Goal: Information Seeking & Learning: Check status

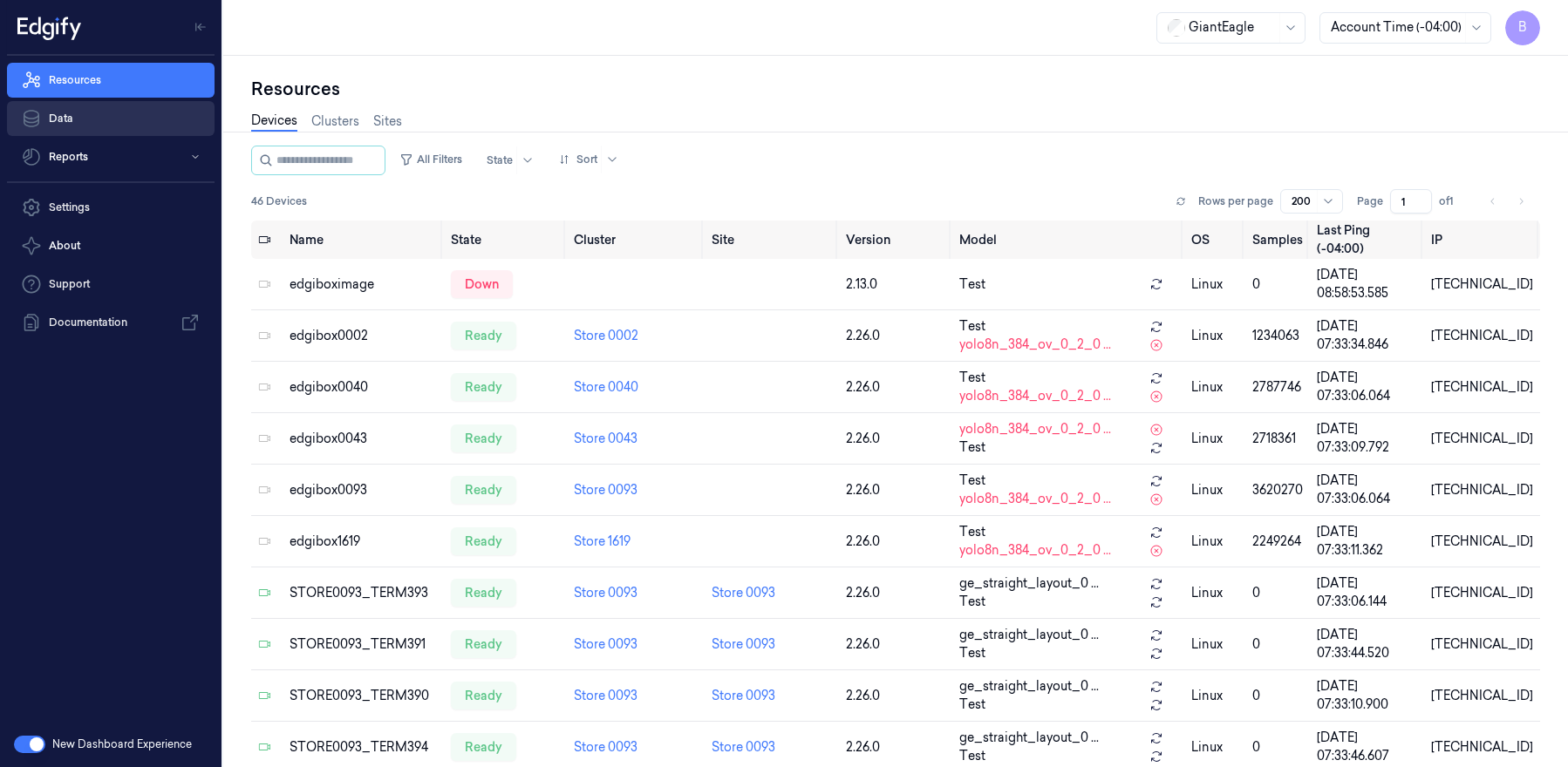
click at [121, 116] on link "Data" at bounding box center [111, 118] width 208 height 35
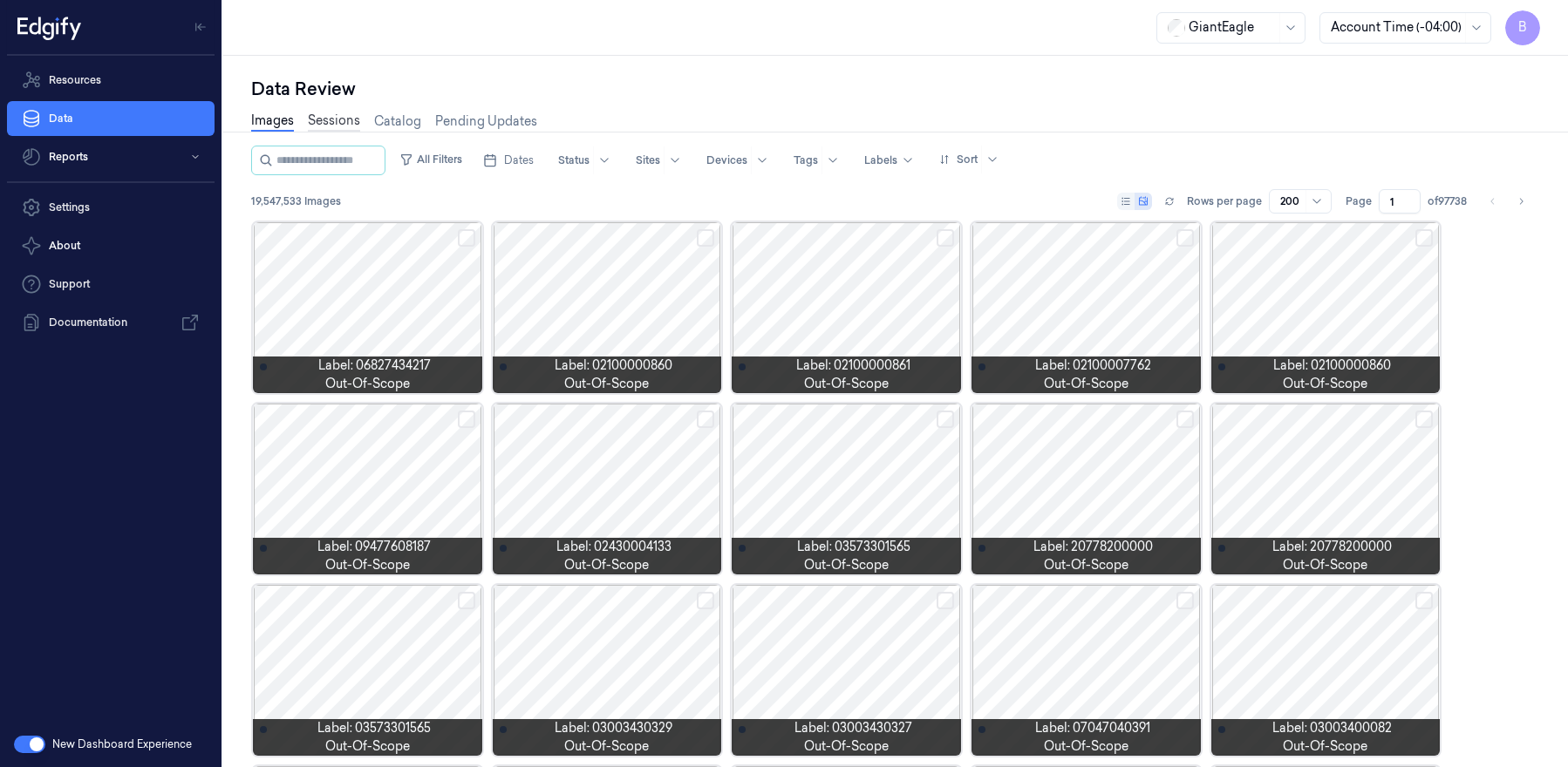
click at [324, 127] on link "Sessions" at bounding box center [334, 121] width 52 height 20
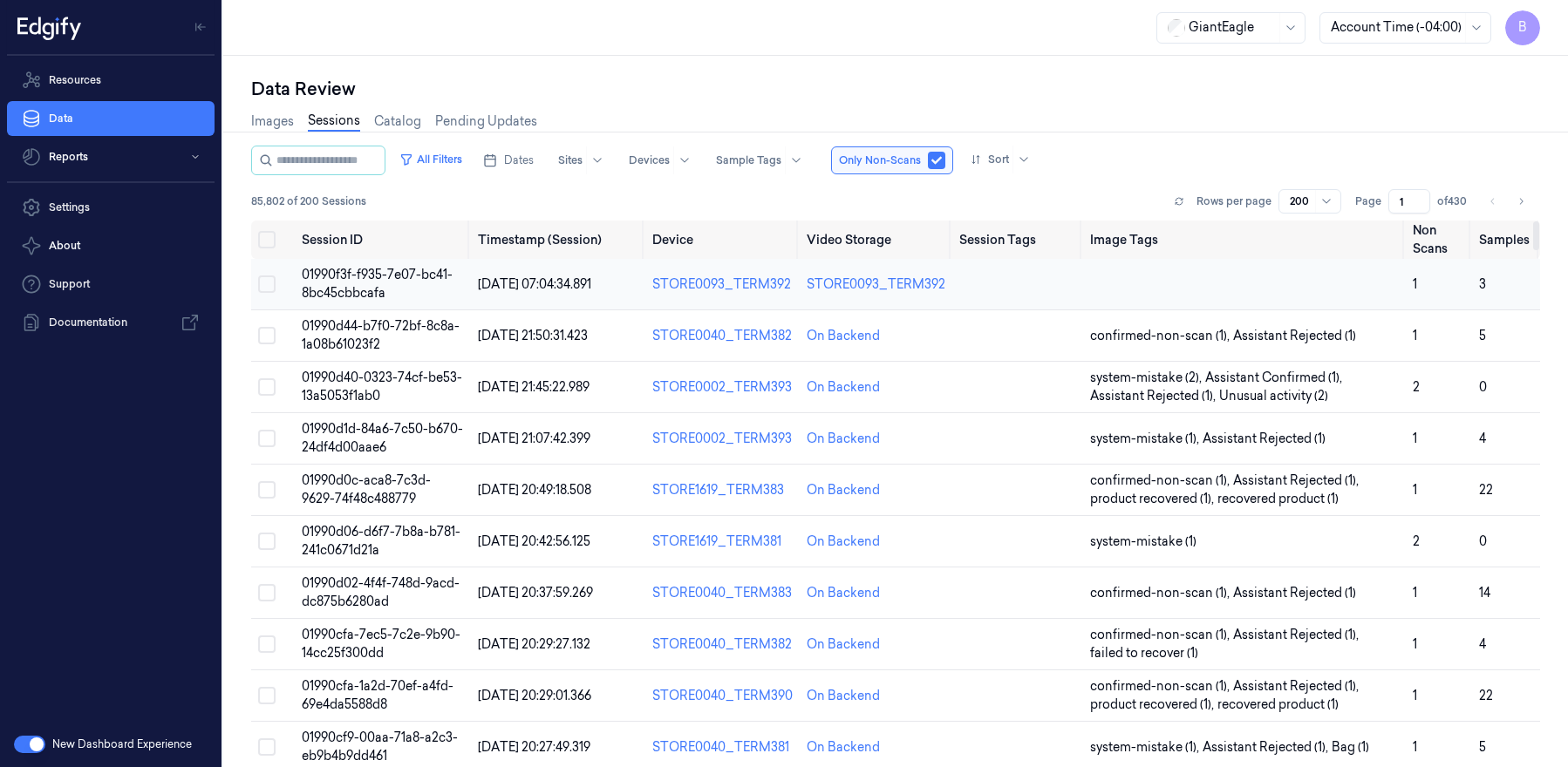
click at [351, 295] on span "01990f3f-f935-7e07-bc41-8bc45cbbcafa" at bounding box center [377, 284] width 151 height 34
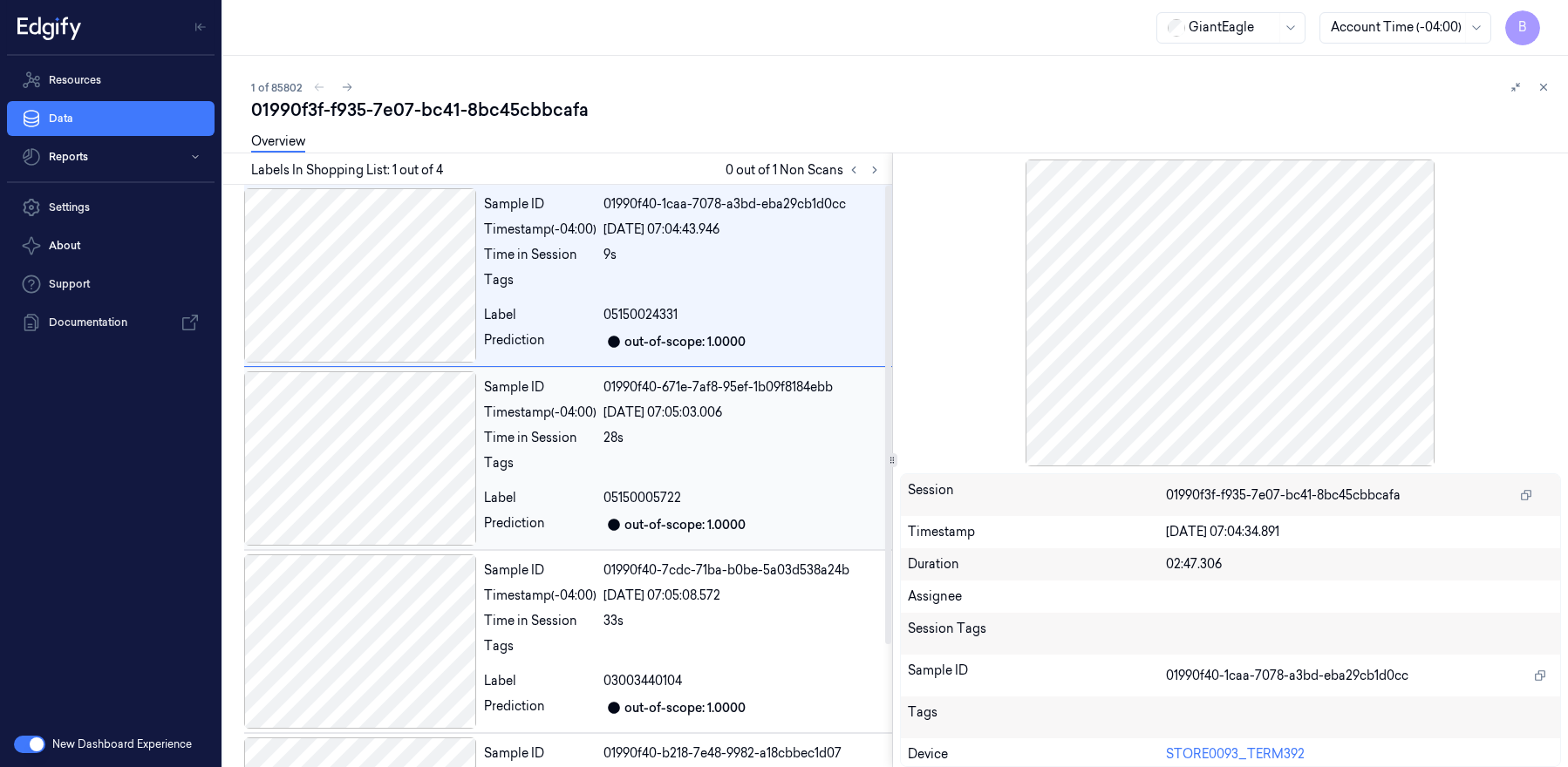
click at [394, 485] on div at bounding box center [361, 458] width 233 height 174
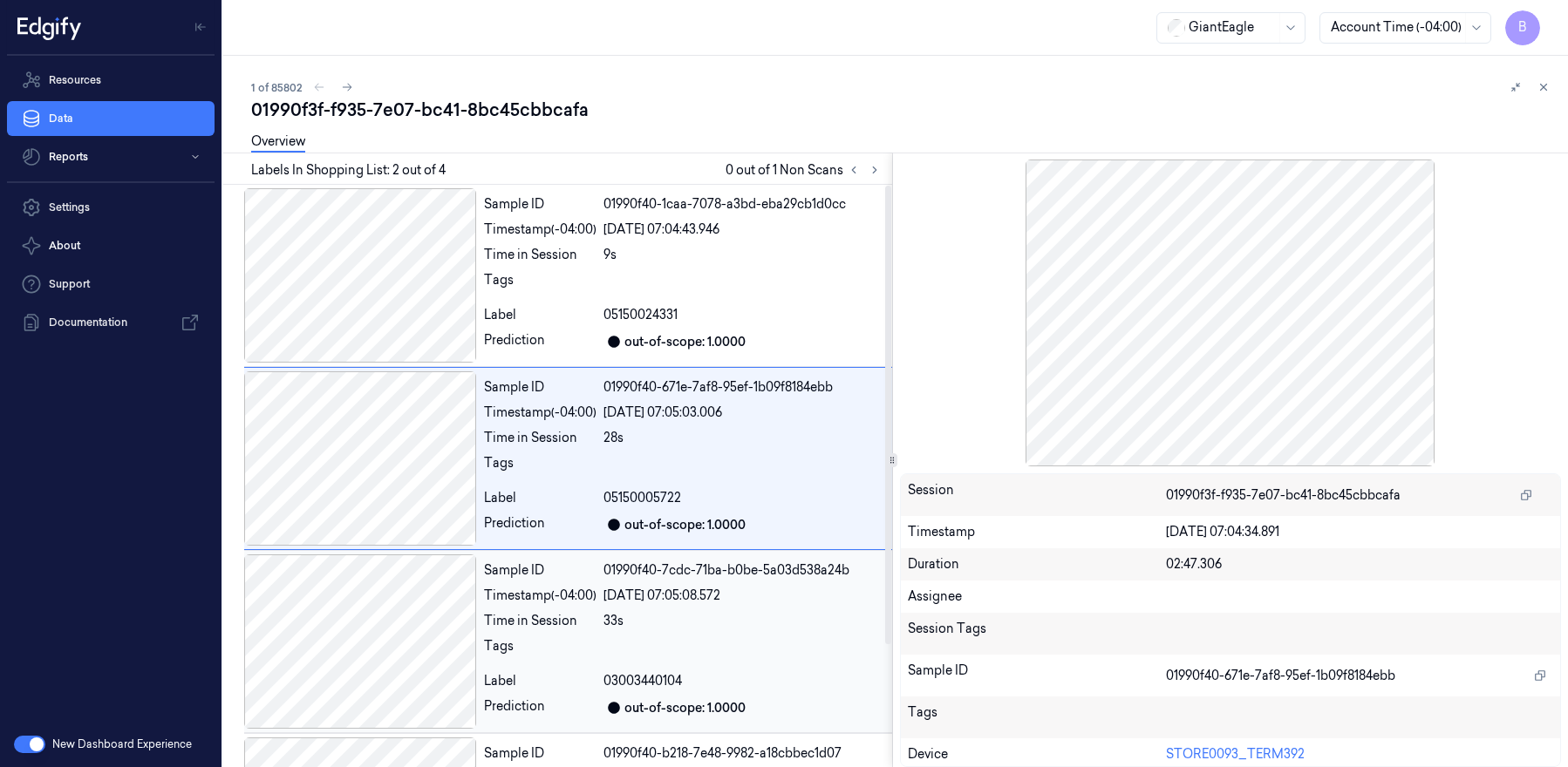
click at [365, 604] on div at bounding box center [361, 641] width 233 height 174
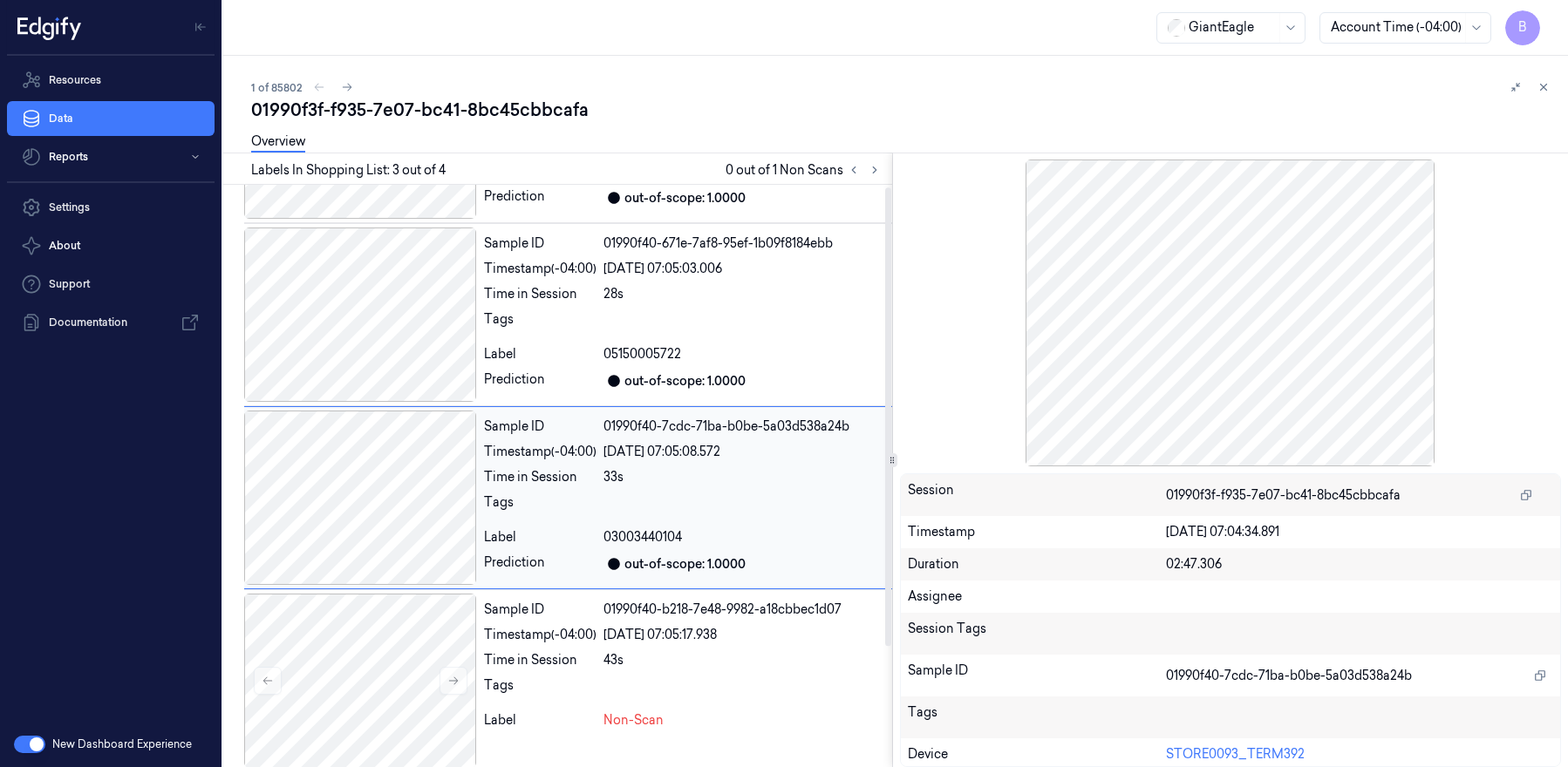
scroll to position [155, 0]
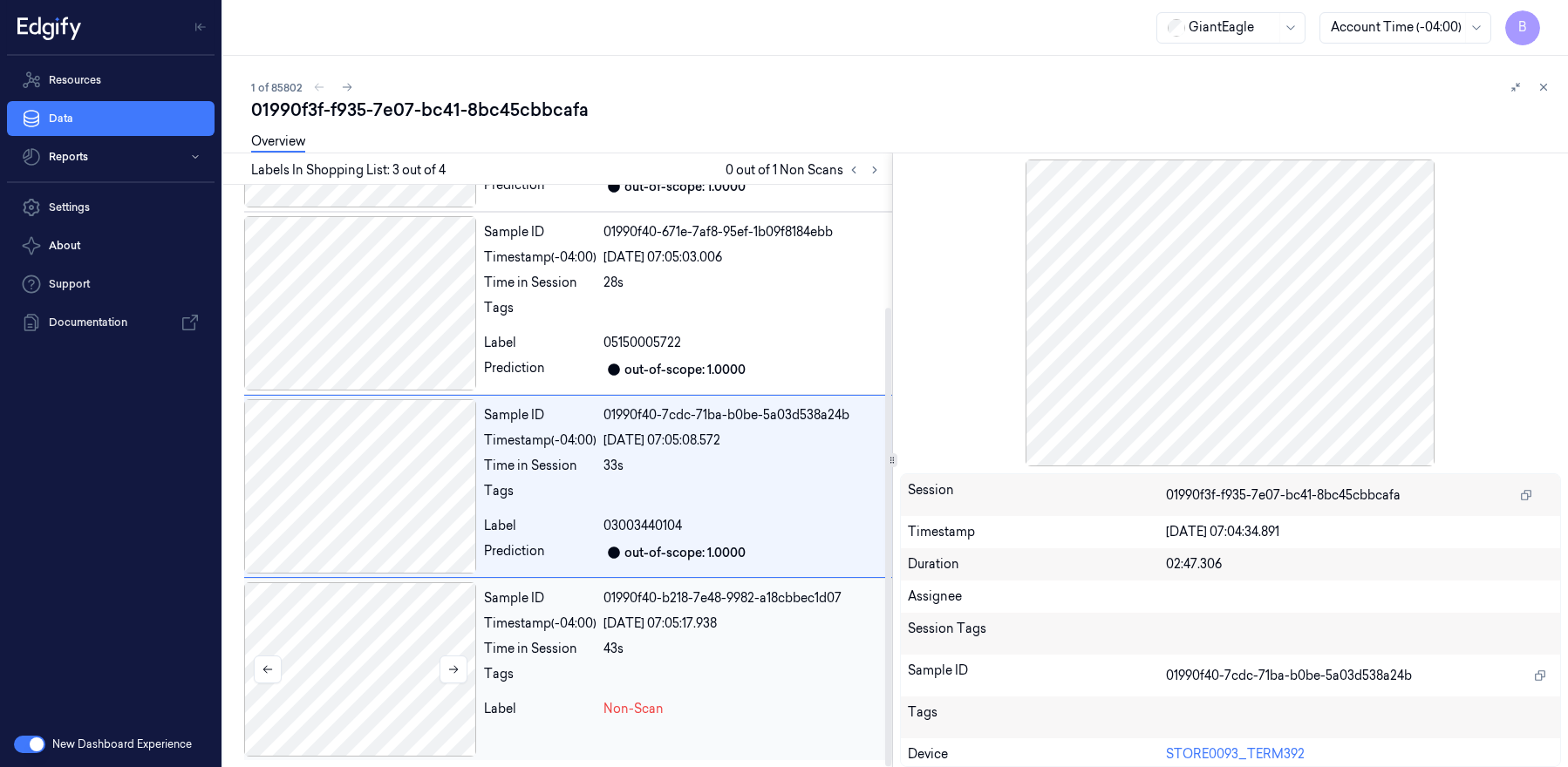
click at [399, 655] on div at bounding box center [361, 669] width 233 height 174
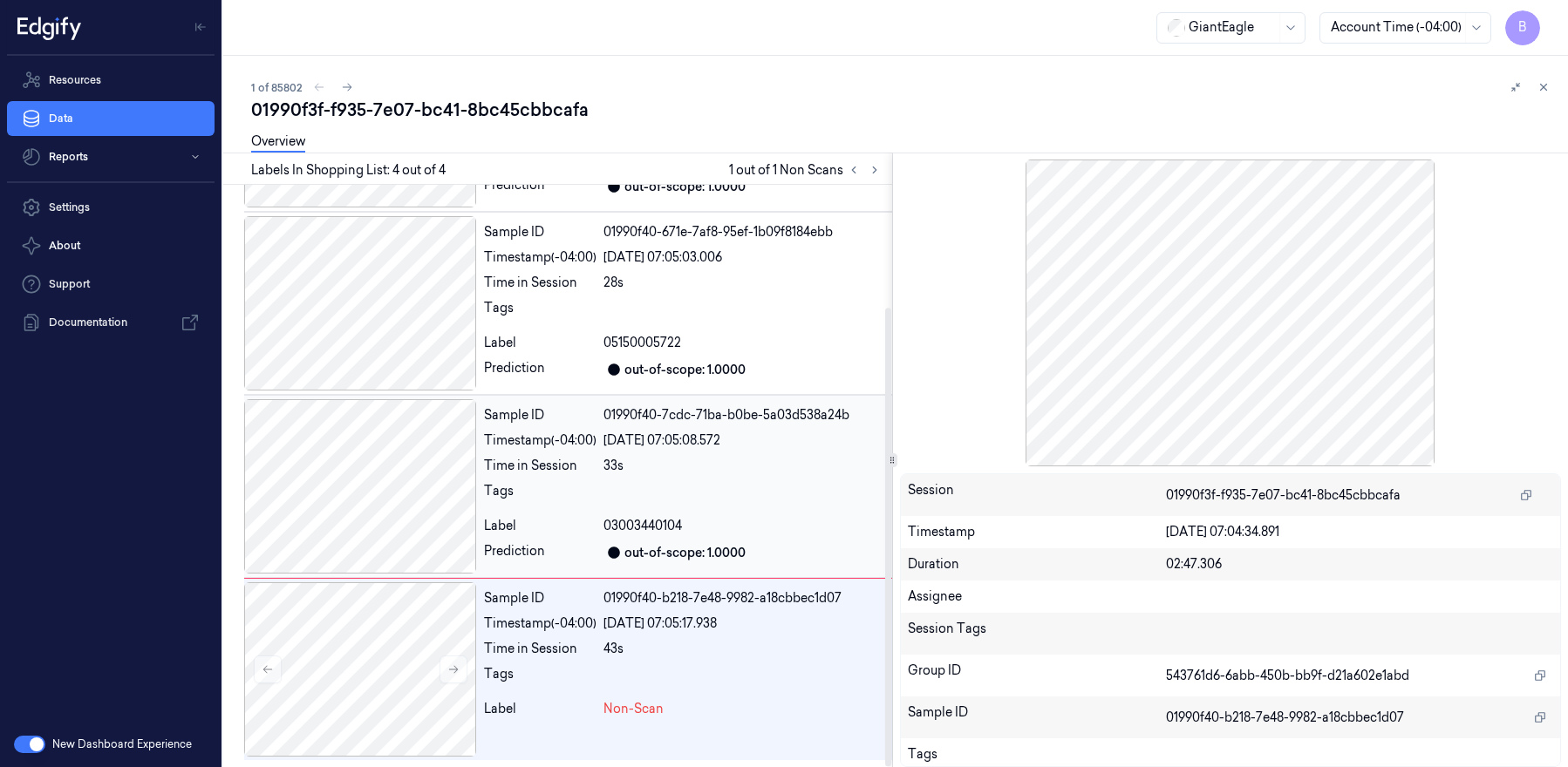
scroll to position [153, 0]
click at [353, 89] on button at bounding box center [346, 87] width 21 height 21
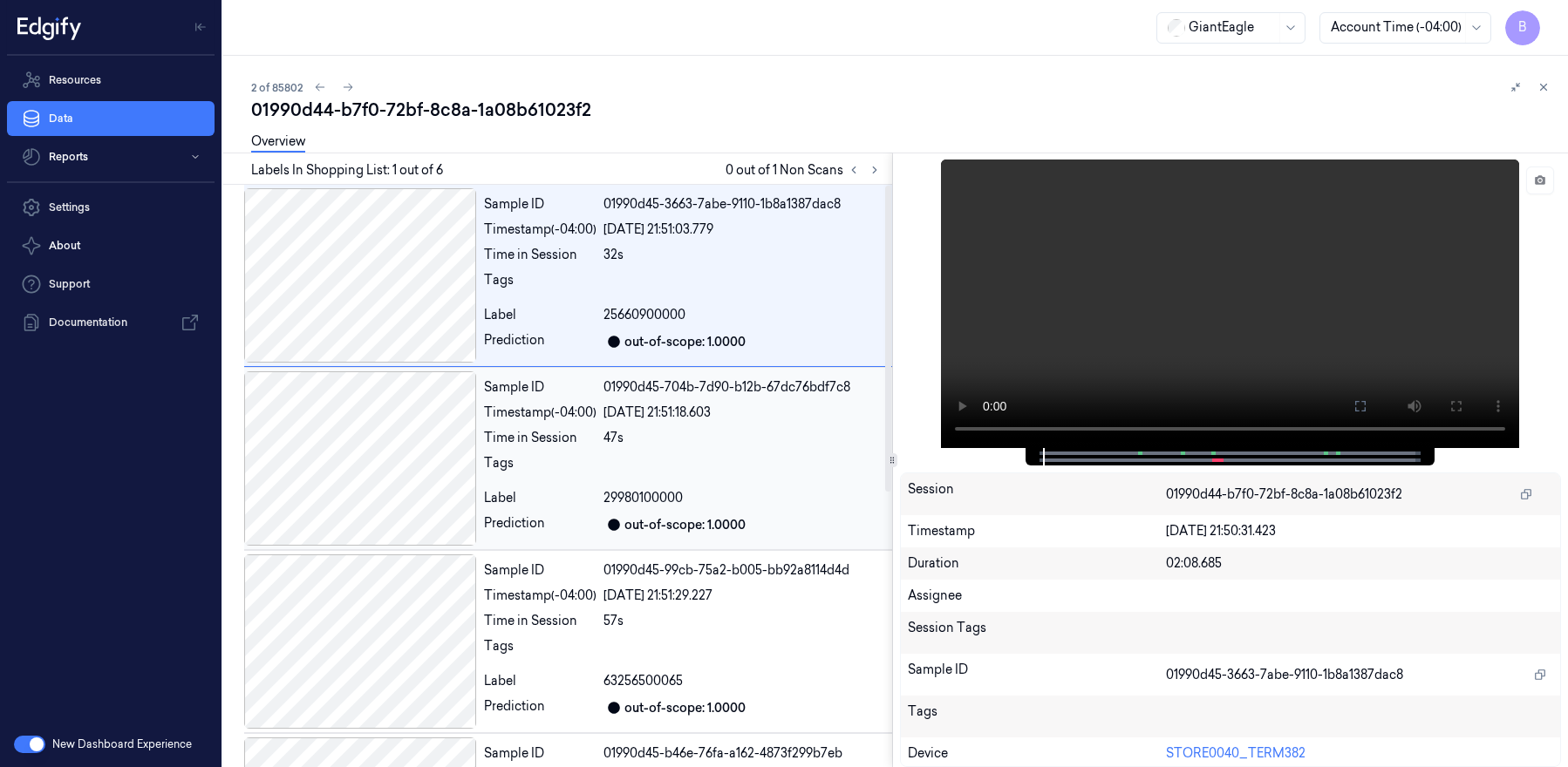
click at [399, 451] on div at bounding box center [361, 458] width 233 height 174
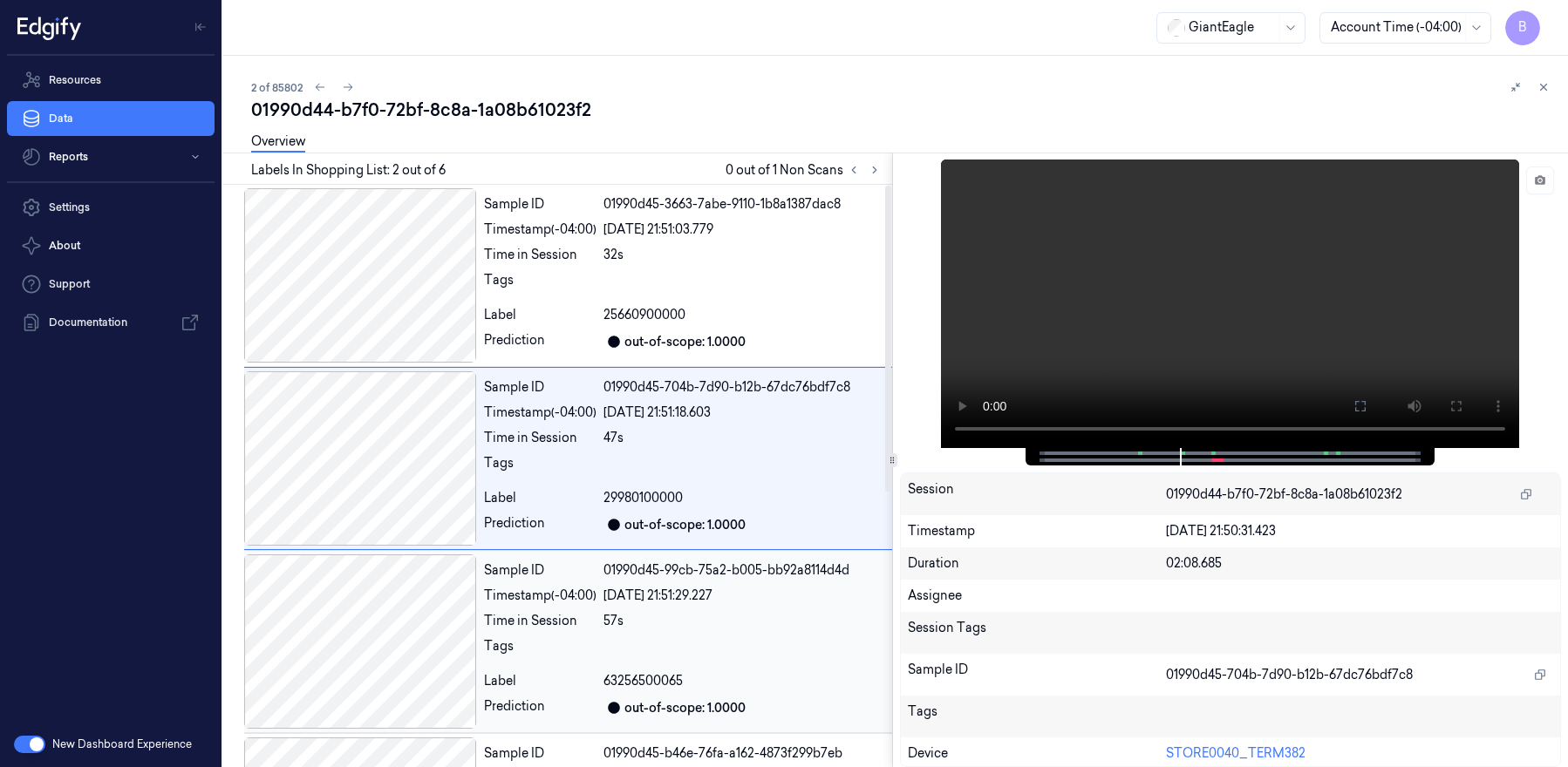
click at [398, 664] on div at bounding box center [361, 641] width 233 height 174
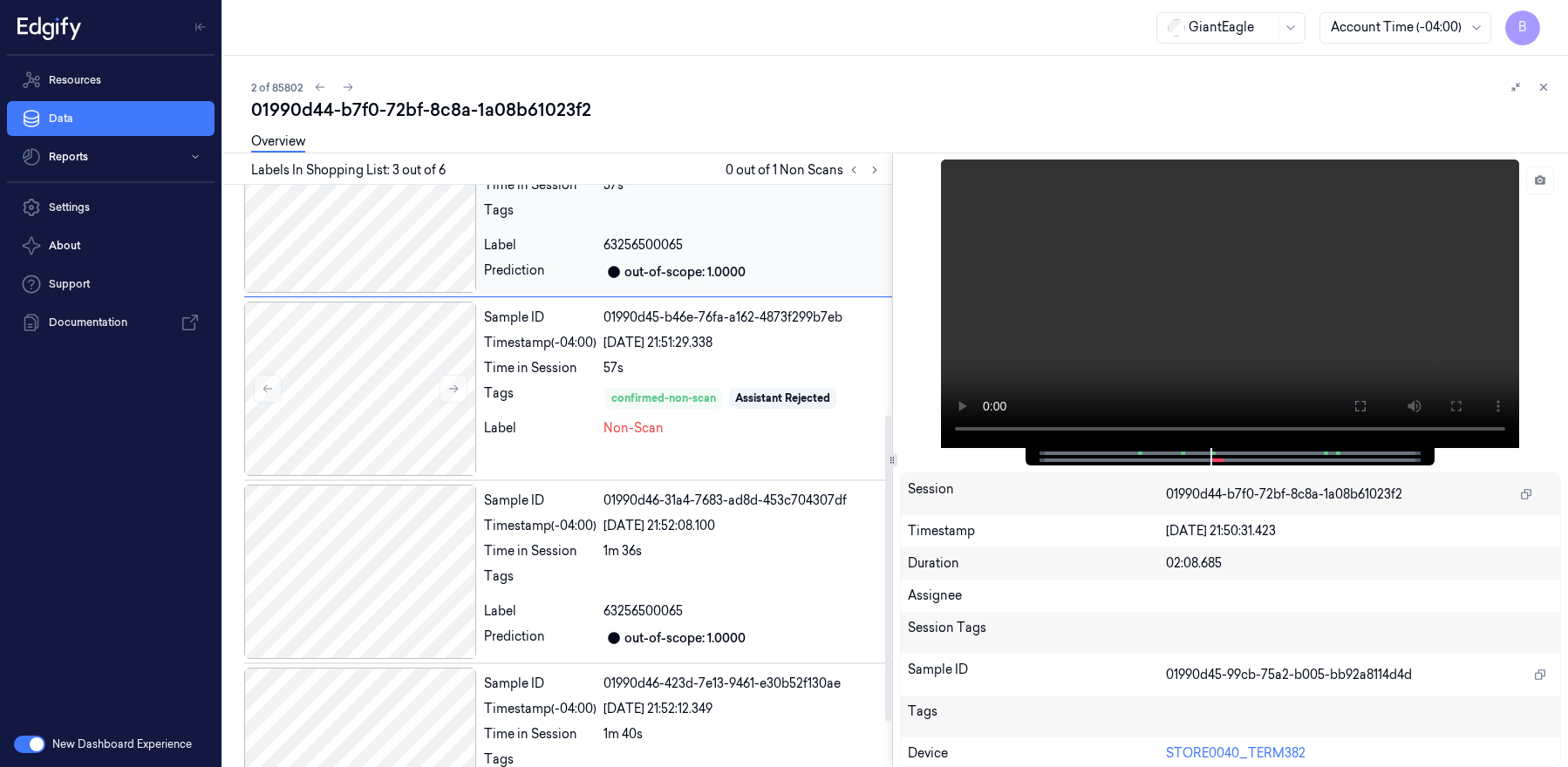
scroll to position [436, 0]
click at [382, 581] on div at bounding box center [361, 570] width 233 height 174
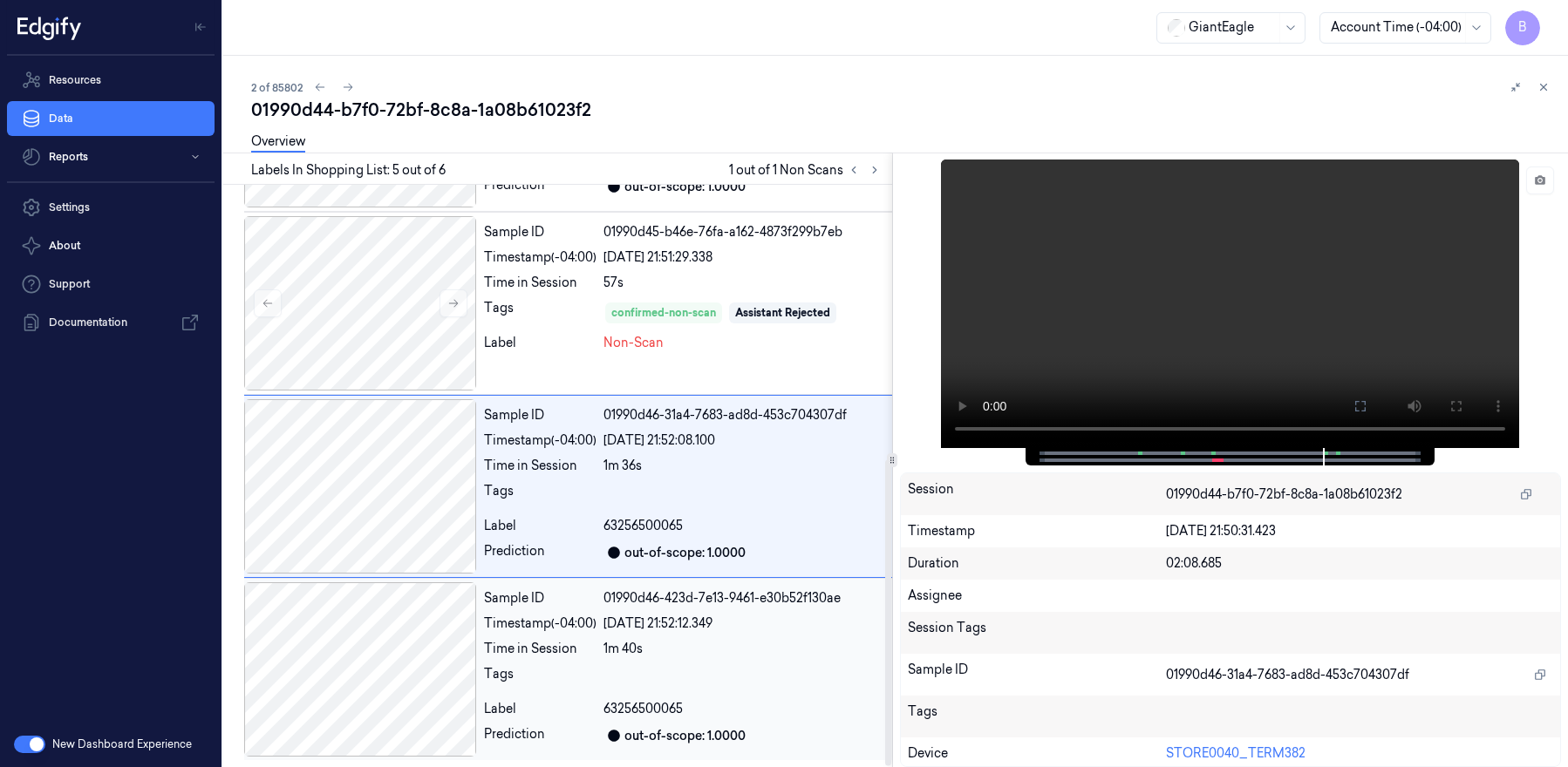
click at [382, 694] on div at bounding box center [361, 669] width 233 height 174
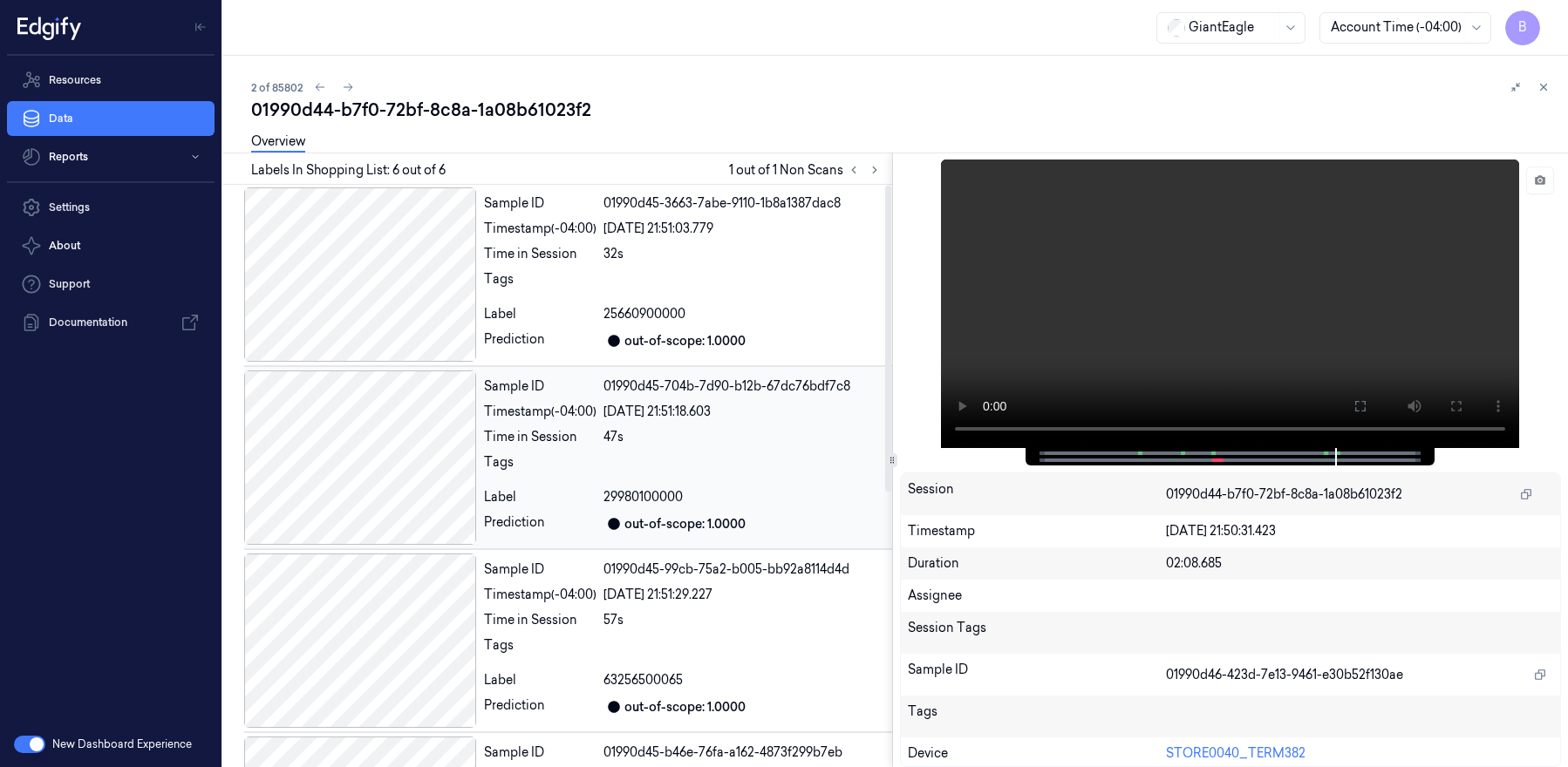
scroll to position [0, 0]
click at [359, 87] on div "2 of 85802" at bounding box center [902, 87] width 1302 height 21
click at [354, 87] on button at bounding box center [347, 87] width 21 height 21
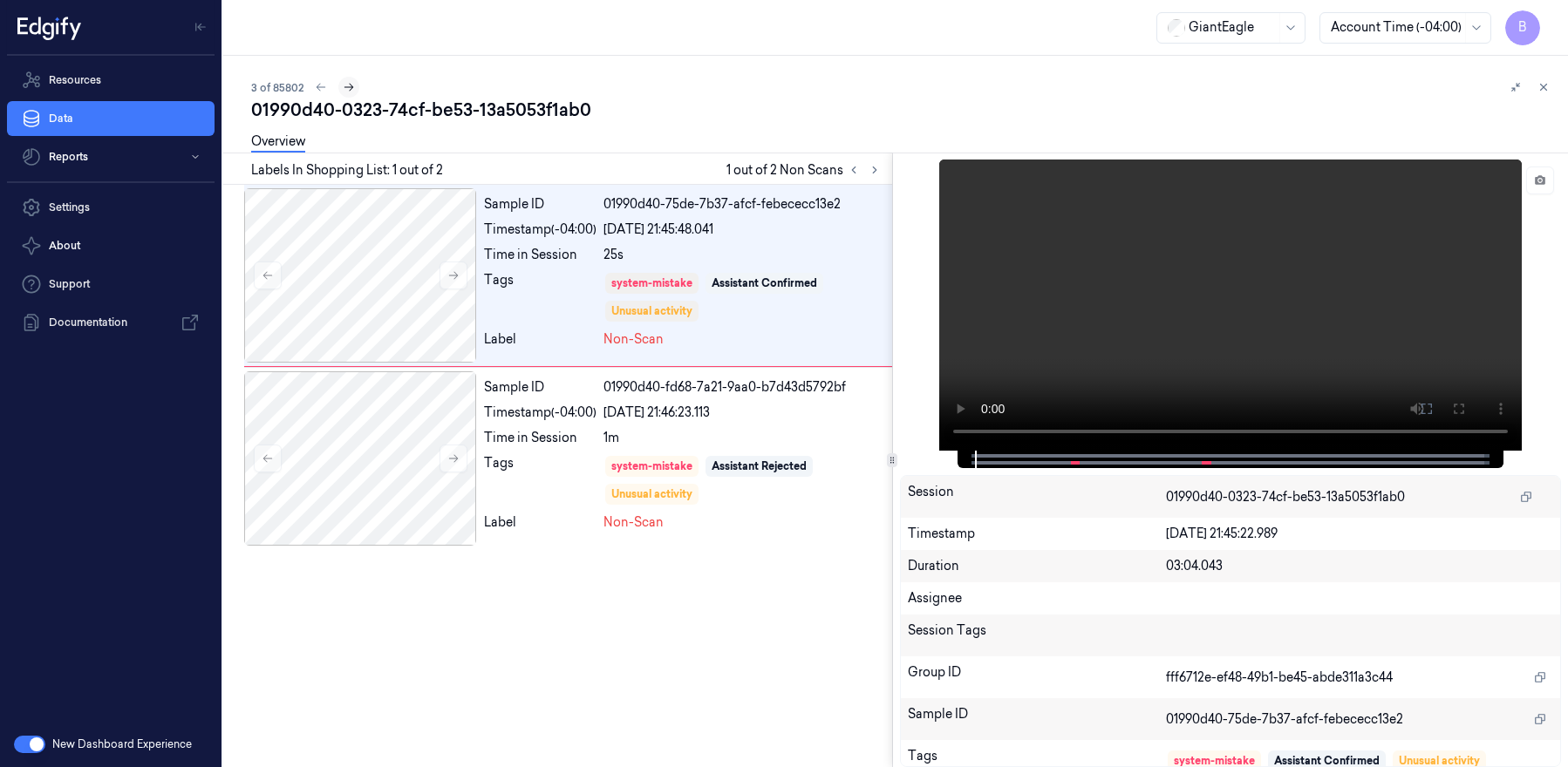
click at [357, 87] on button at bounding box center [348, 87] width 21 height 21
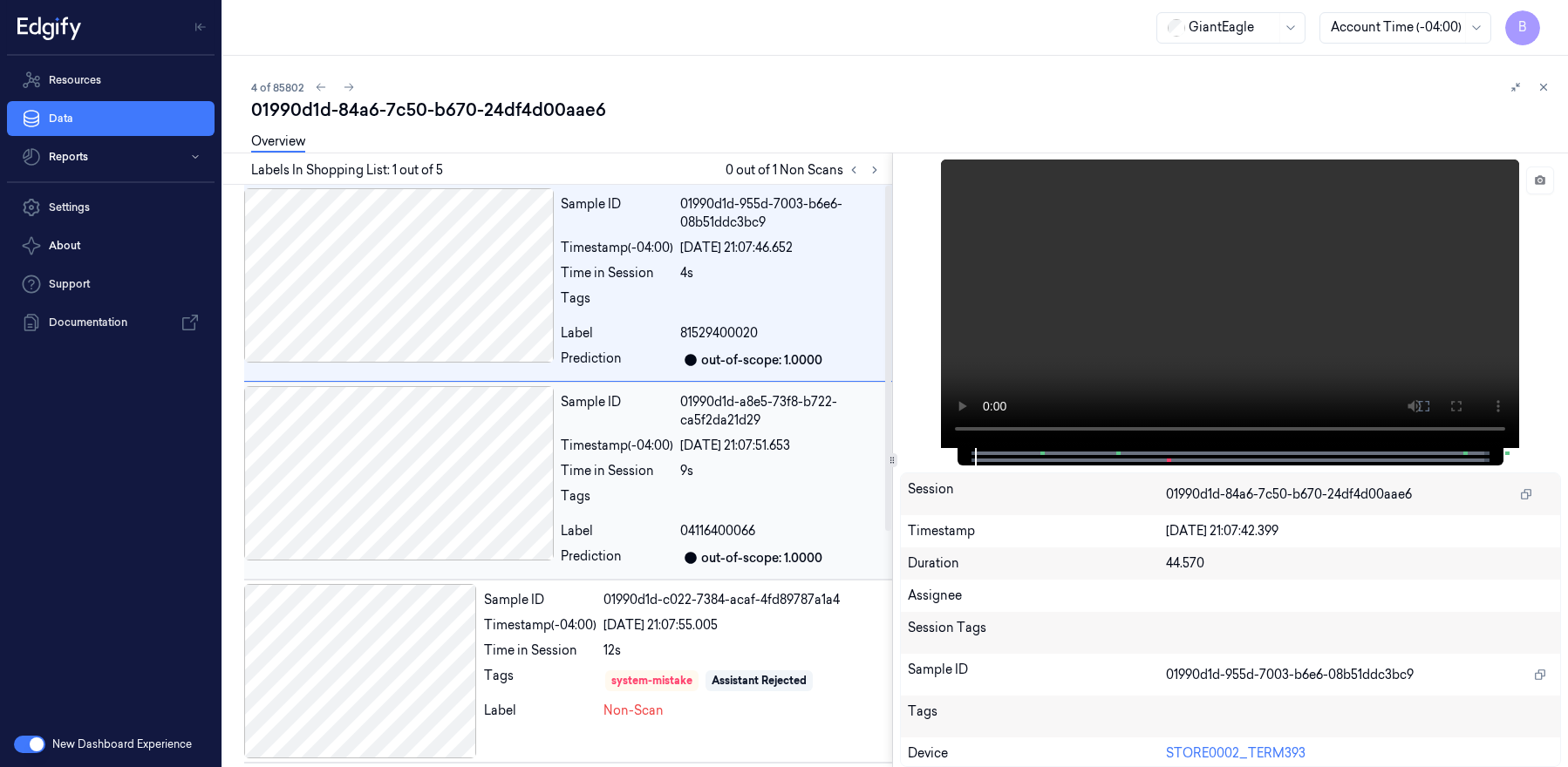
click at [401, 476] on div at bounding box center [399, 472] width 310 height 174
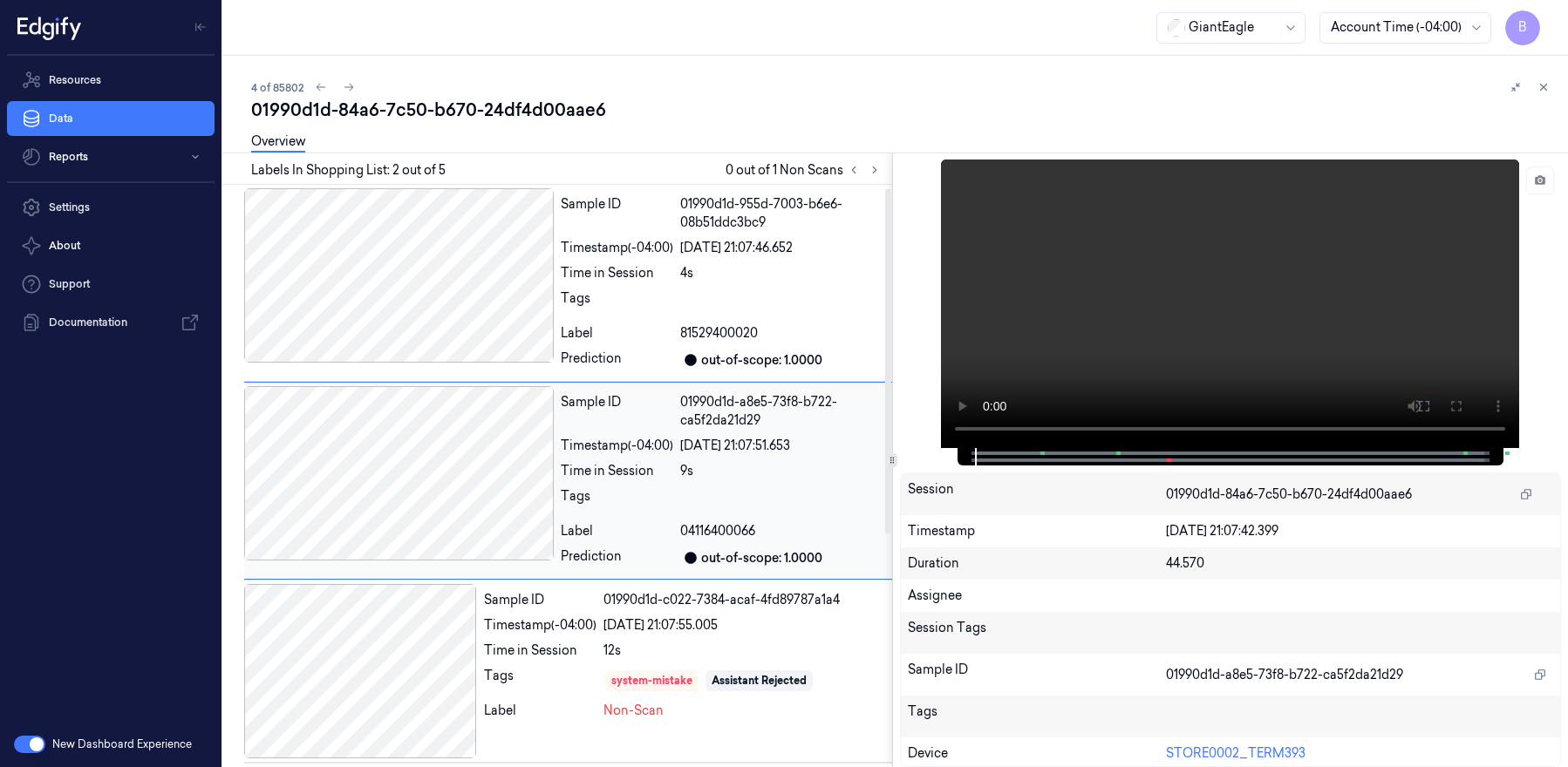
scroll to position [5, 0]
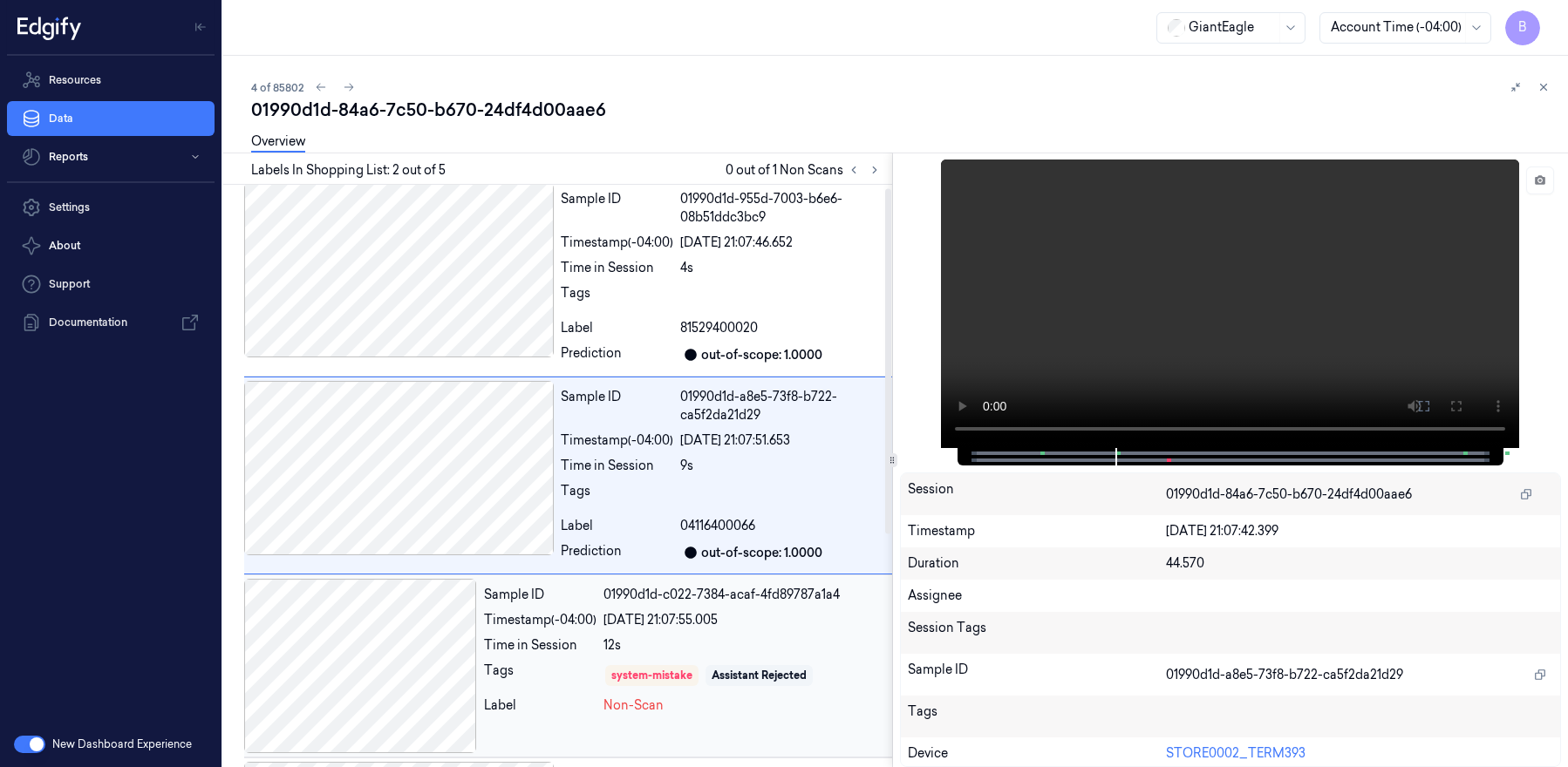
click at [413, 668] on div at bounding box center [361, 666] width 233 height 174
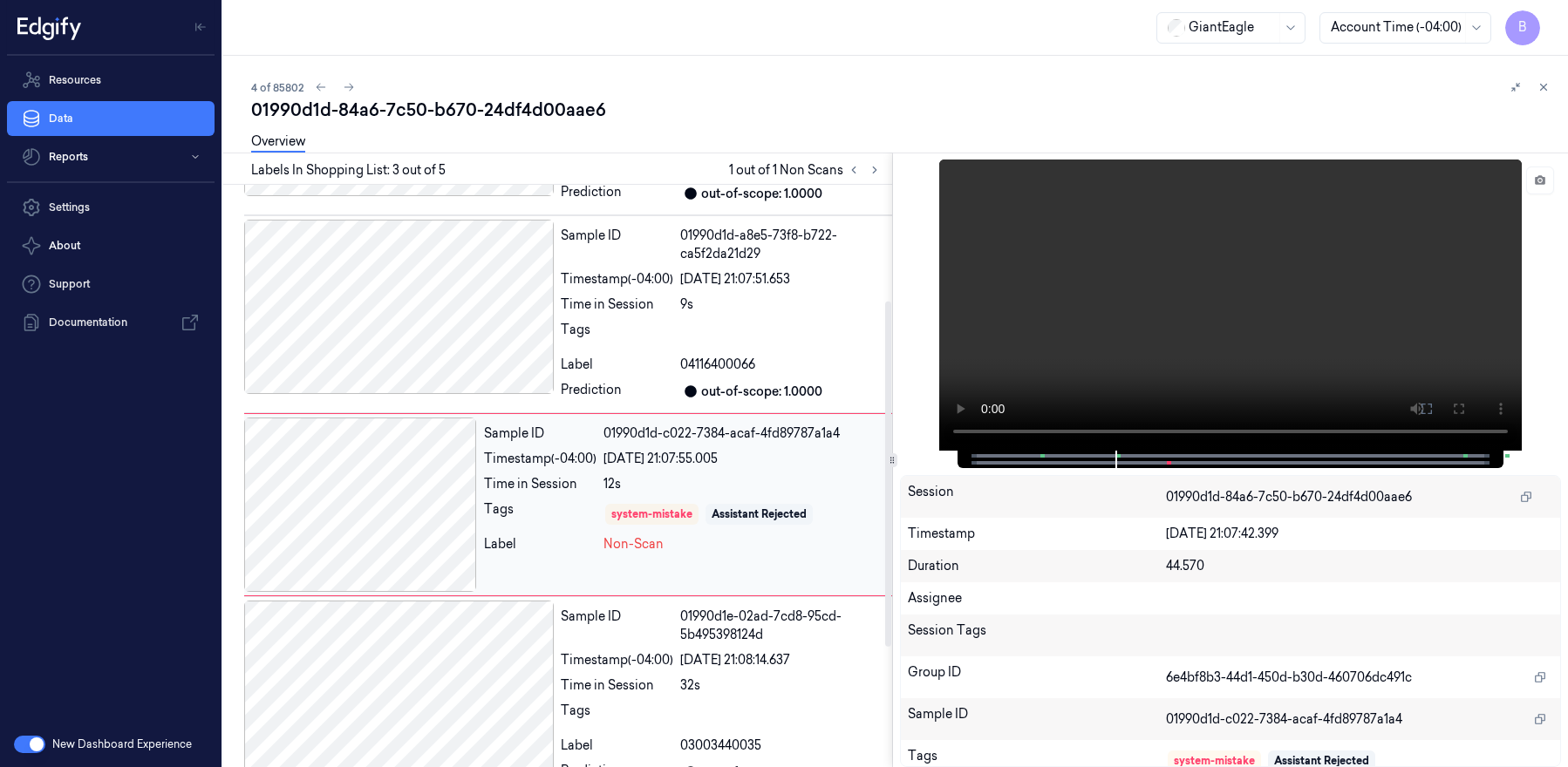
scroll to position [195, 0]
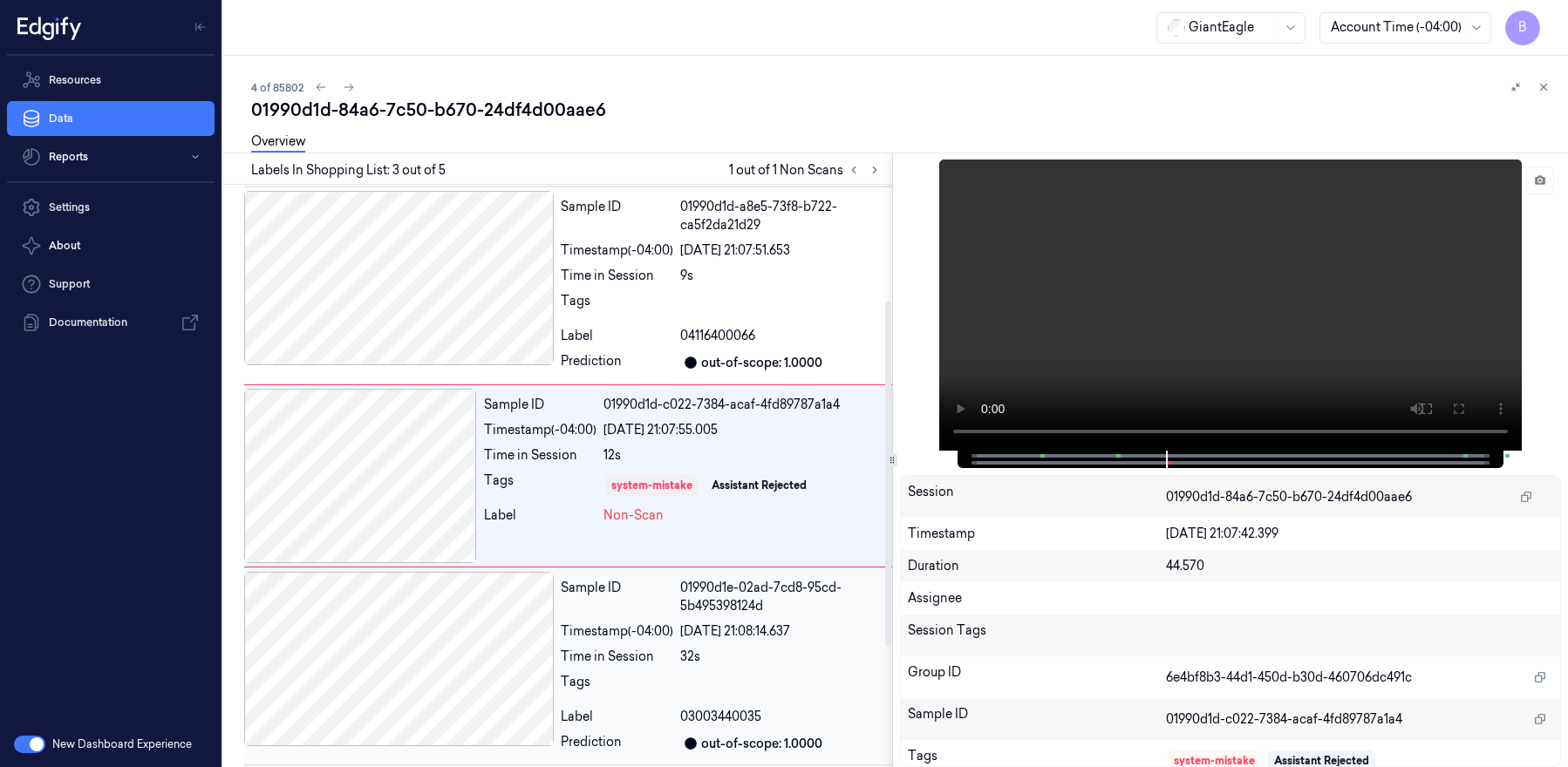
click at [407, 681] on div at bounding box center [399, 659] width 310 height 174
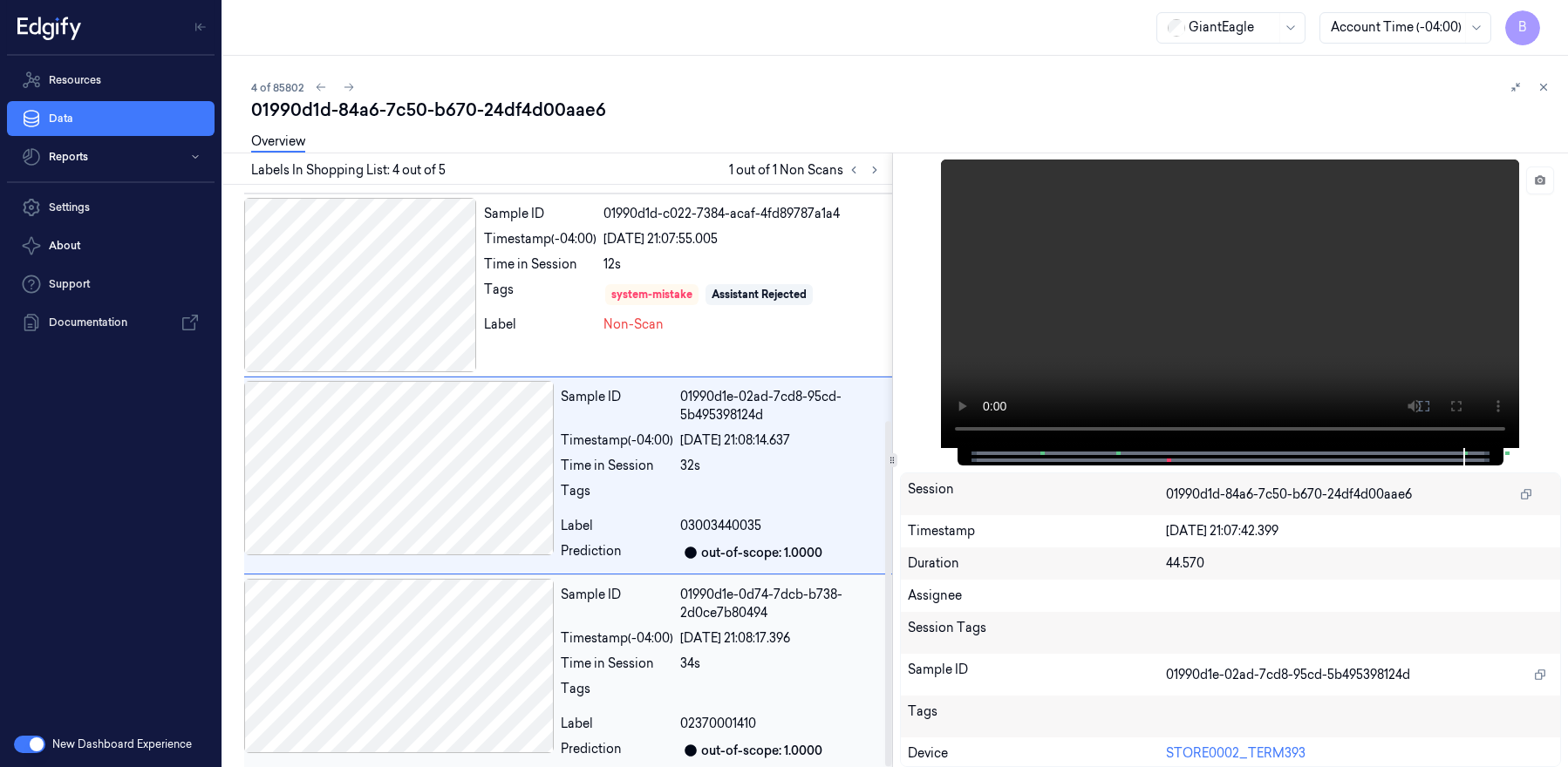
scroll to position [398, 0]
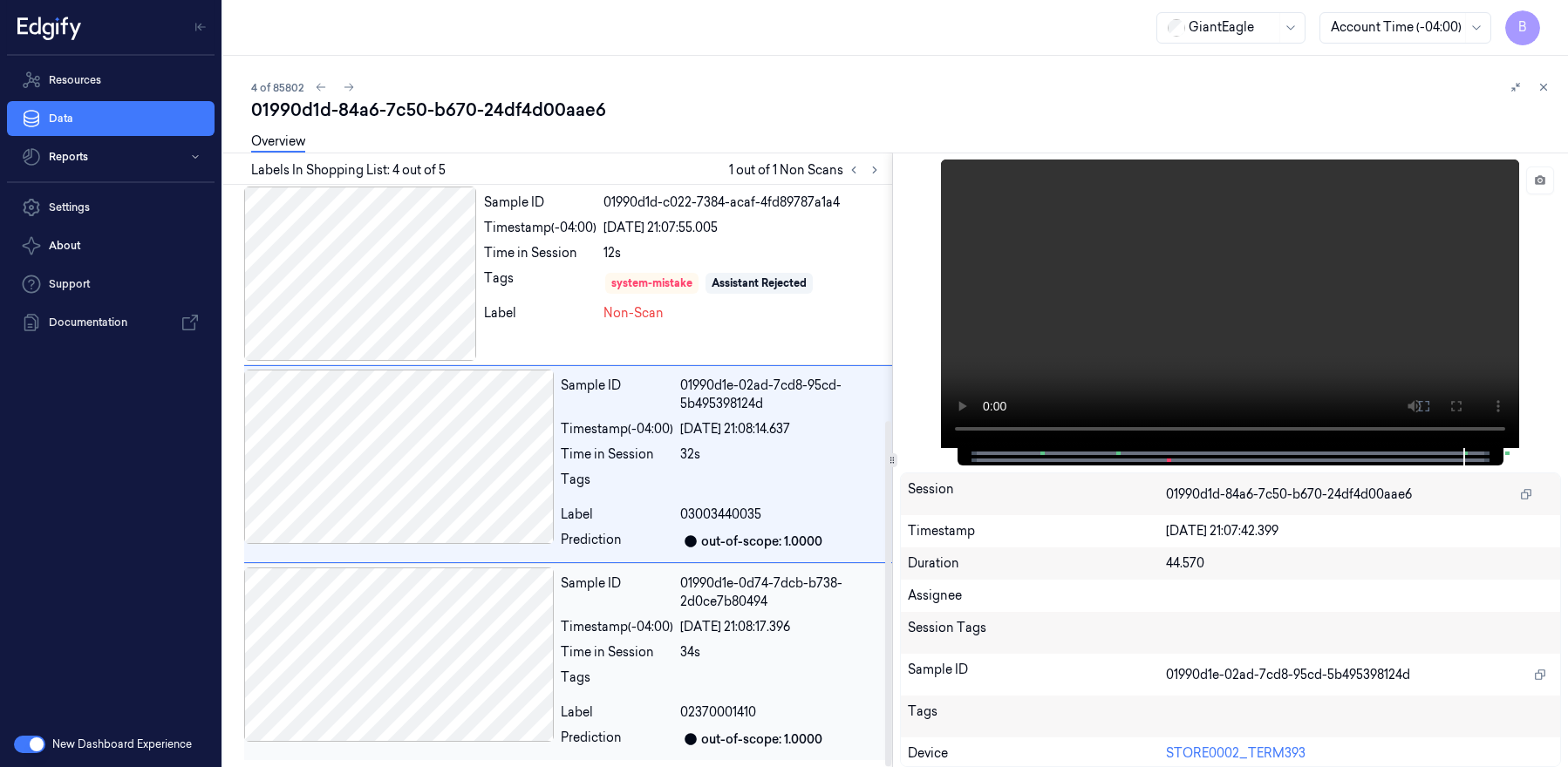
click at [461, 652] on div at bounding box center [399, 654] width 310 height 174
click at [437, 467] on div at bounding box center [399, 456] width 310 height 174
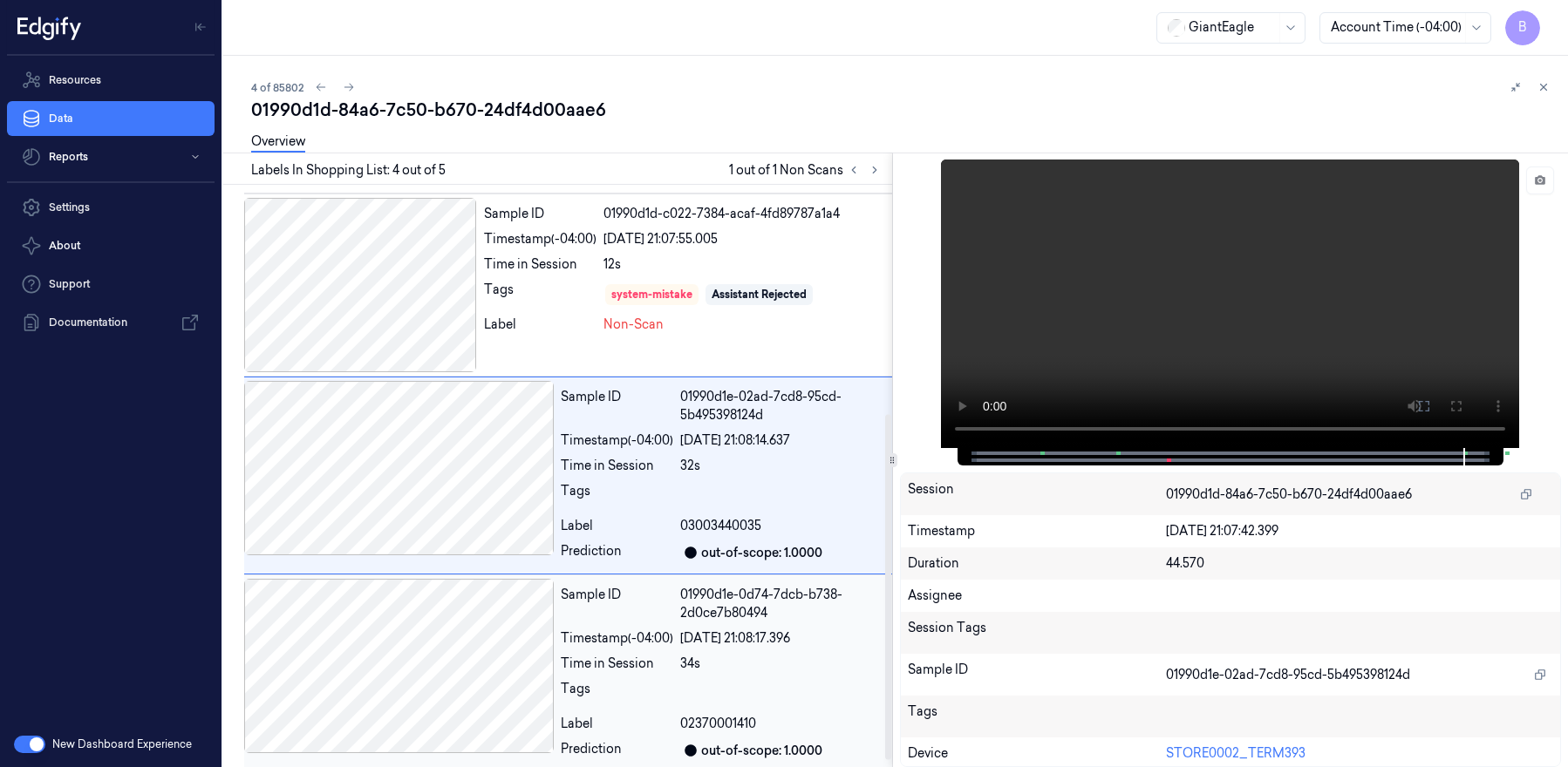
click at [458, 674] on div at bounding box center [399, 666] width 310 height 174
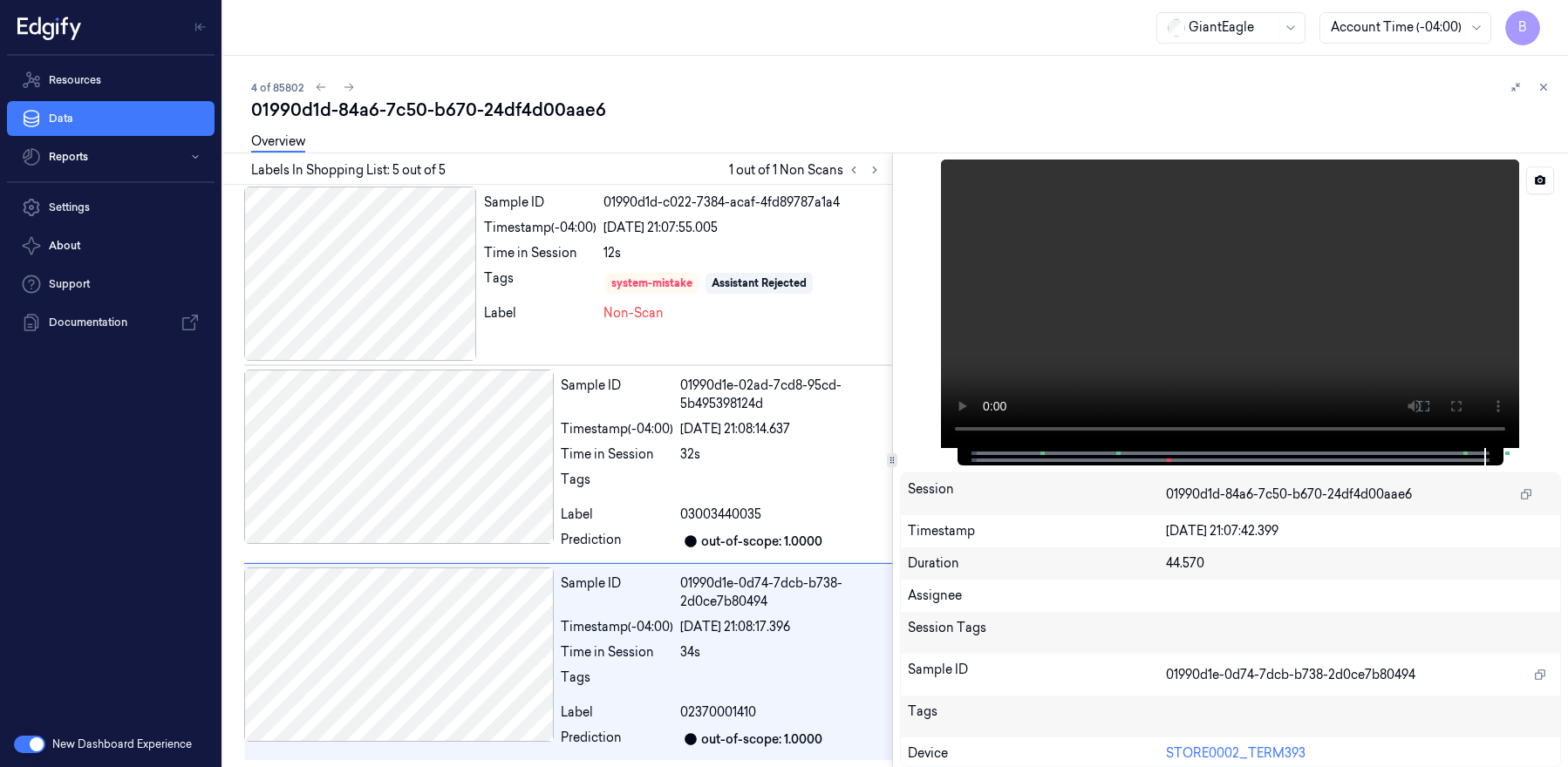
click at [1507, 454] on span at bounding box center [1507, 454] width 3 height 9
click at [1508, 454] on span at bounding box center [1507, 454] width 3 height 9
click at [1507, 454] on span at bounding box center [1507, 454] width 3 height 9
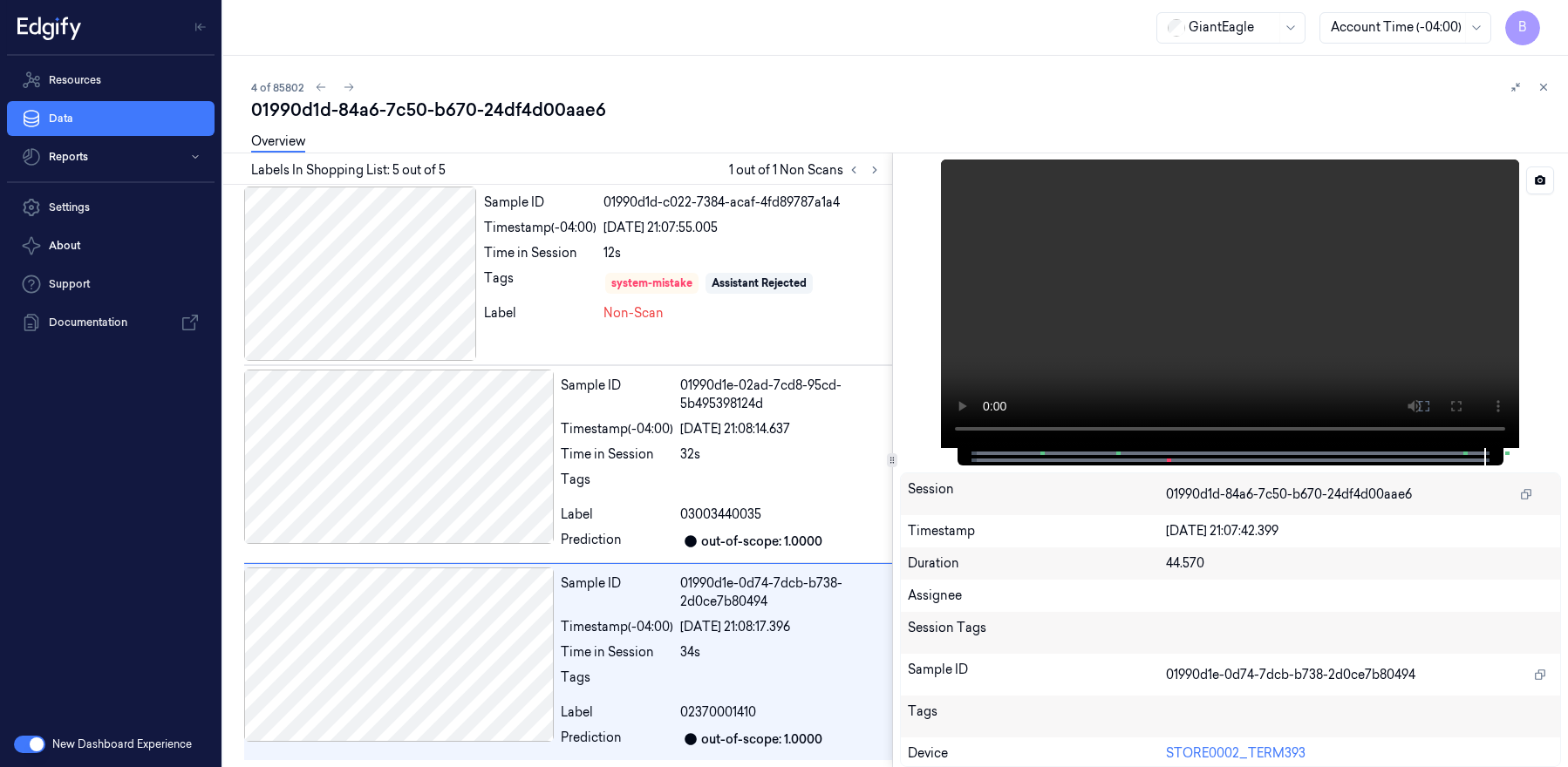
click at [1507, 454] on span at bounding box center [1507, 454] width 3 height 9
click at [1510, 454] on div "Session 01990d1d-84a6-7c50-b670-24df4d00aae6 Timestamp [DATE] 21:07:42.399 Dura…" at bounding box center [1231, 460] width 676 height 614
click at [1507, 454] on span at bounding box center [1507, 454] width 3 height 9
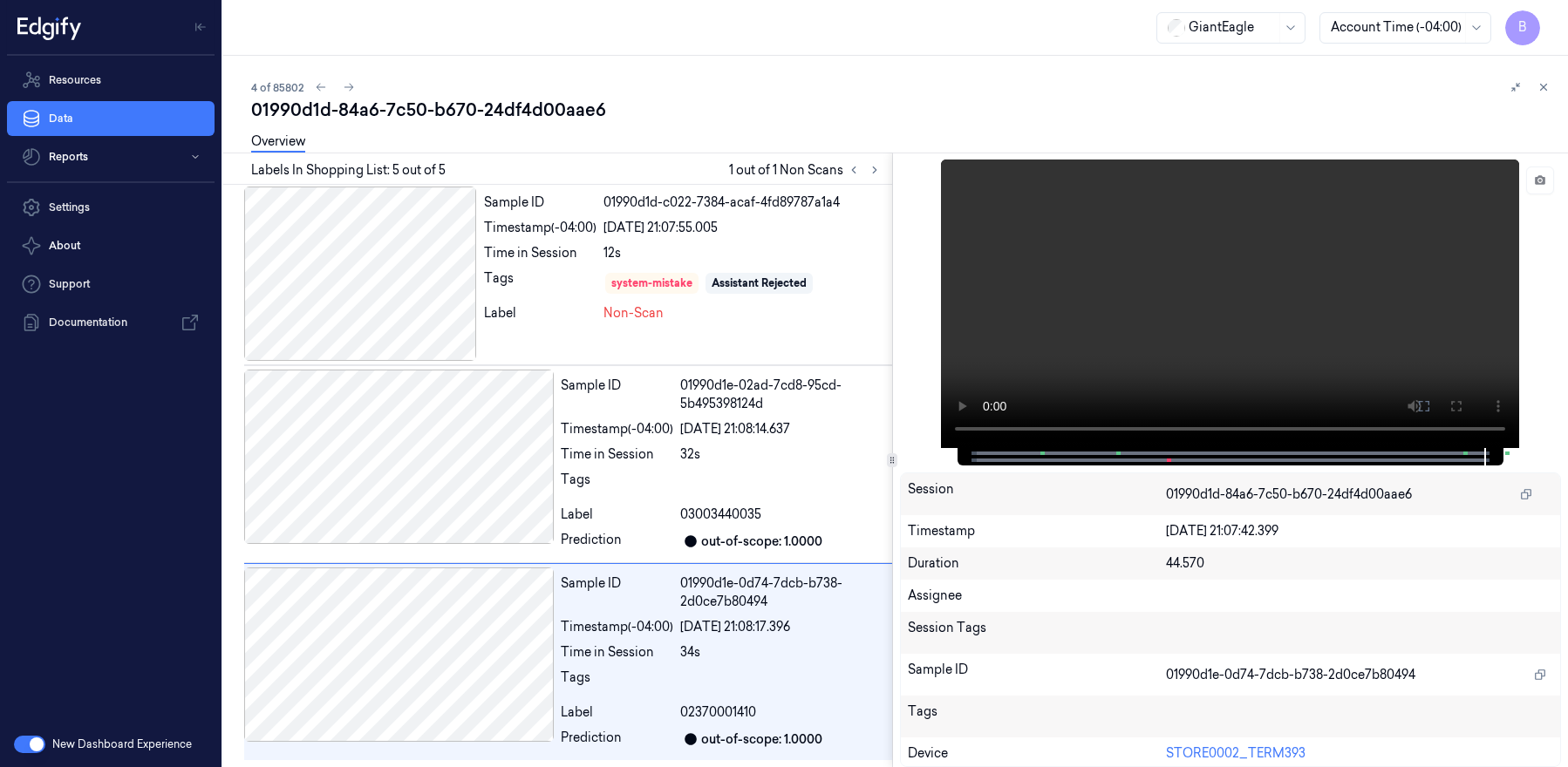
click at [1509, 454] on div "Session 01990d1d-84a6-7c50-b670-24df4d00aae6 Timestamp [DATE] 21:07:42.399 Dura…" at bounding box center [1231, 460] width 676 height 614
click at [1507, 454] on span at bounding box center [1507, 454] width 3 height 9
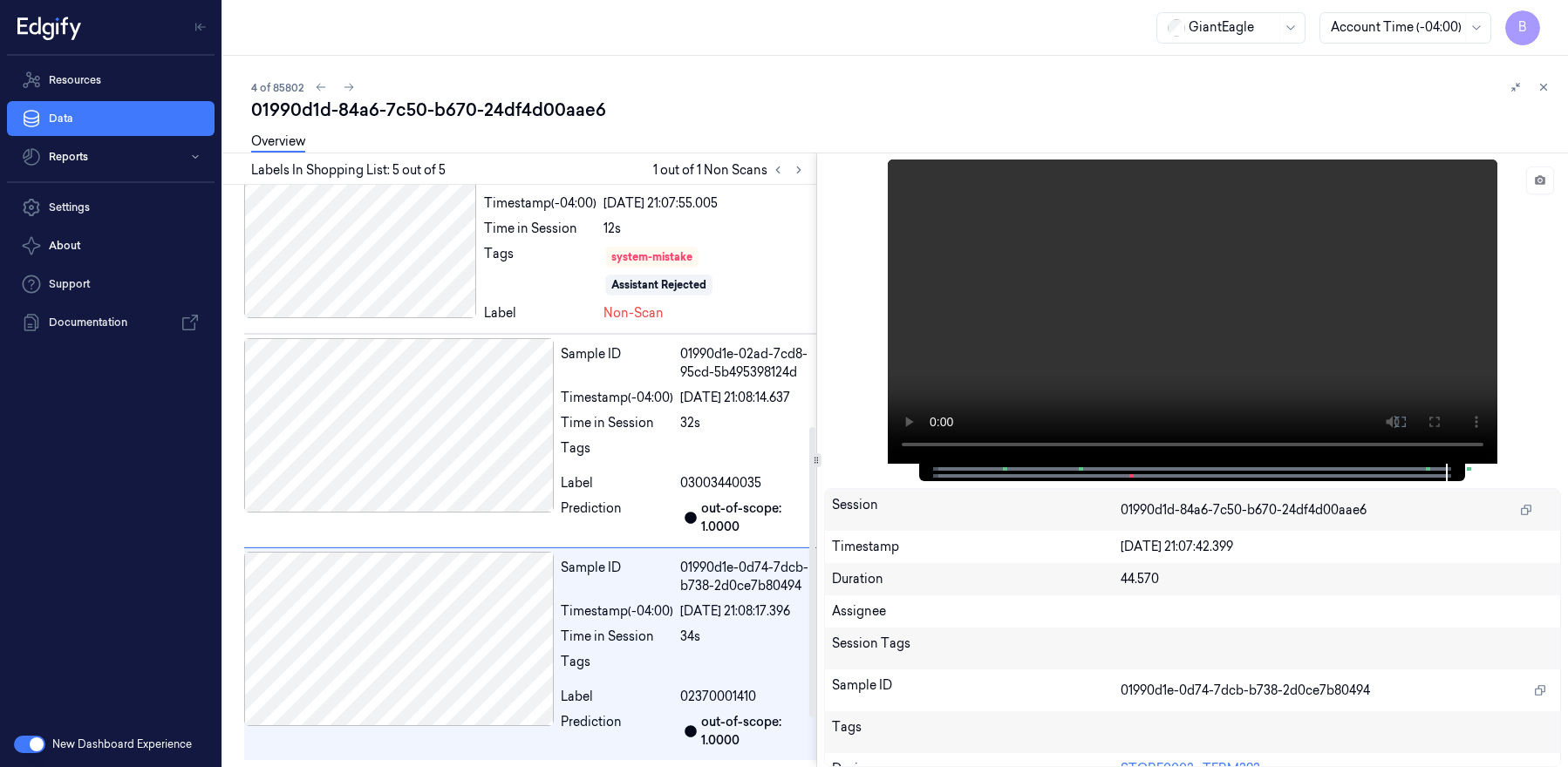
scroll to position [502, 0]
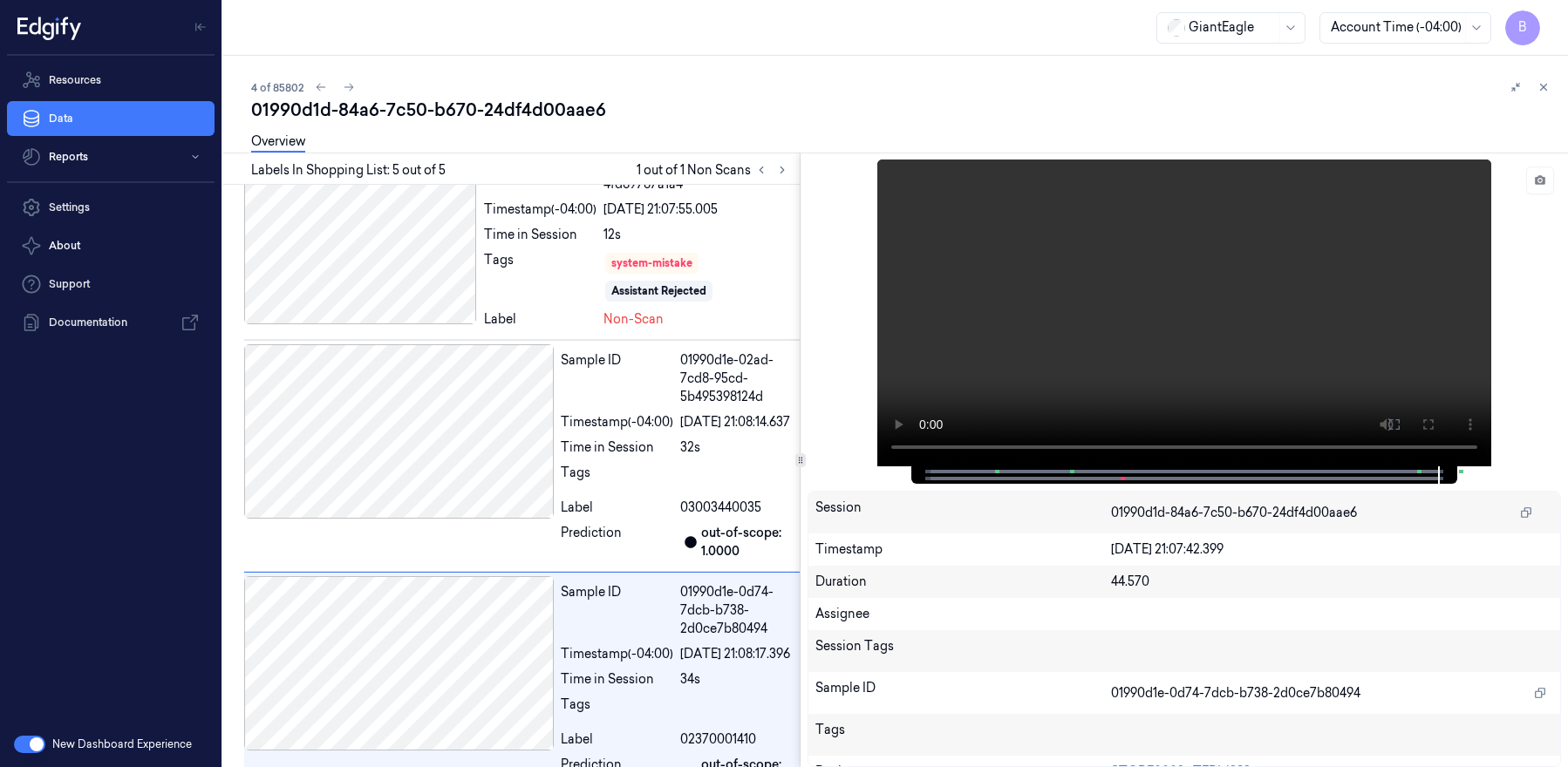
click at [802, 467] on div "Labels In Shopping List: 5 out of 5 1 out of 1 Non Scans Sample ID 01990d1d-955…" at bounding box center [891, 460] width 1351 height 614
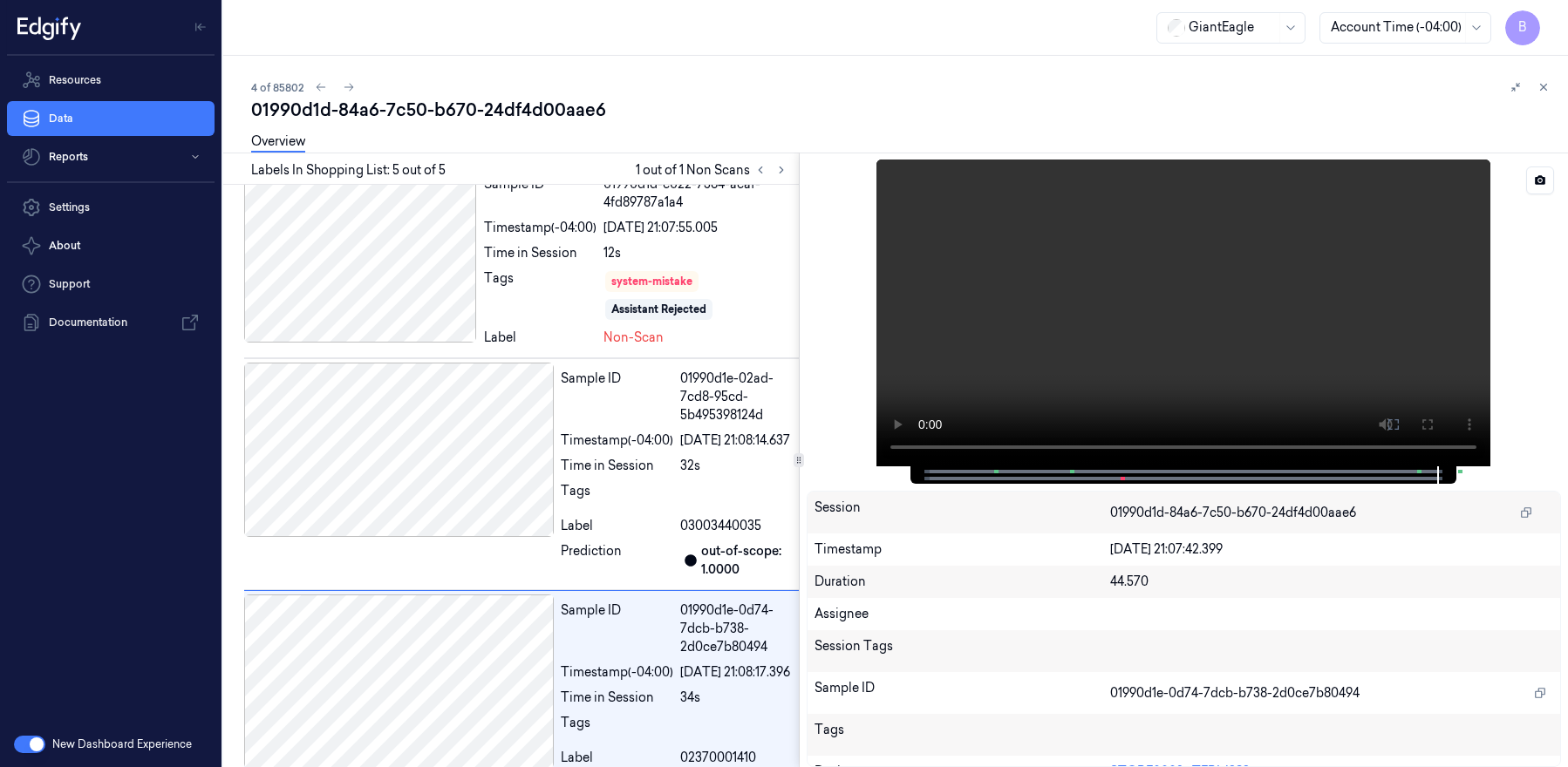
click at [1459, 472] on span at bounding box center [1459, 472] width 3 height 9
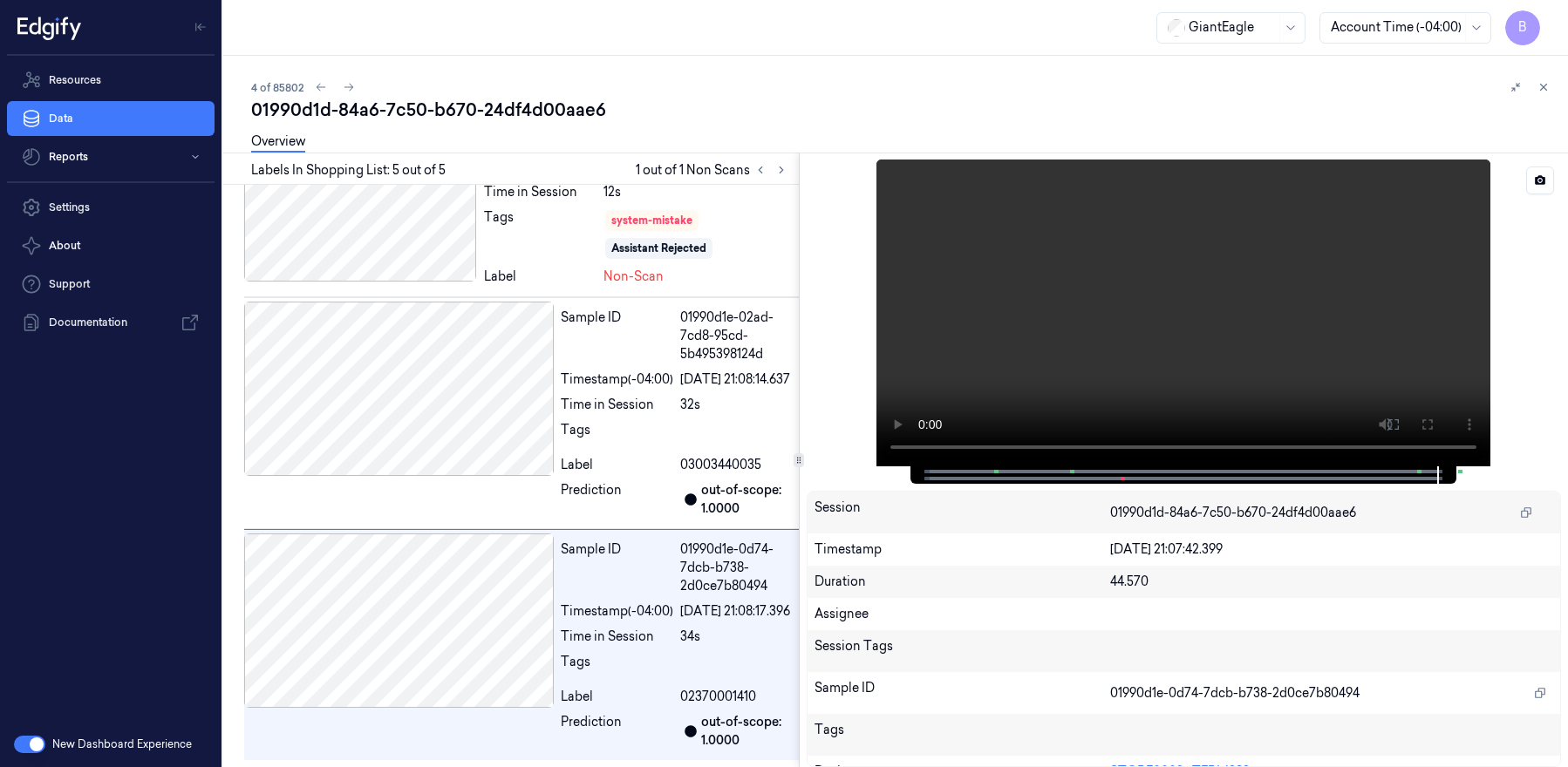
scroll to position [618, 0]
click at [475, 416] on div at bounding box center [399, 388] width 310 height 174
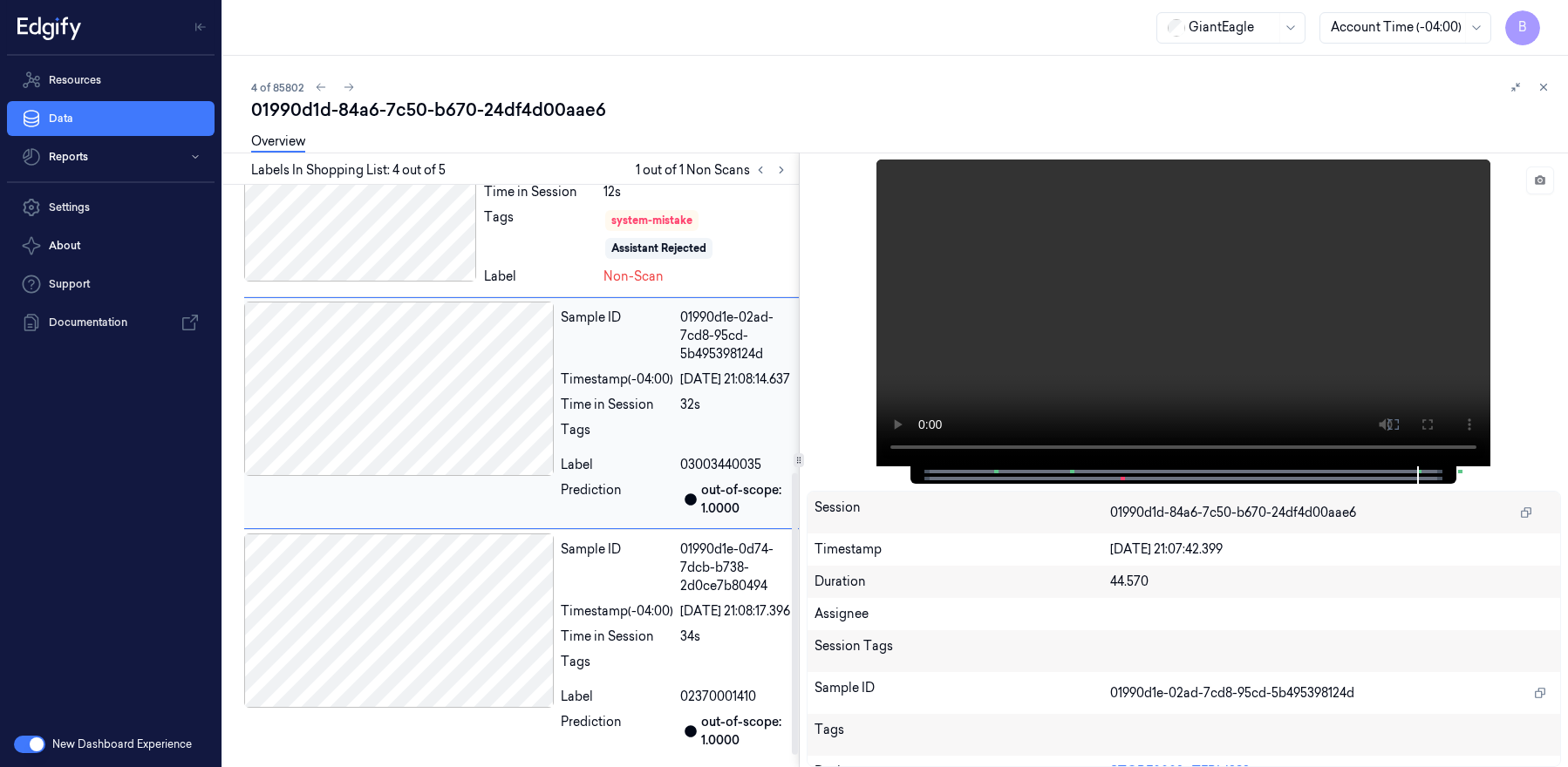
scroll to position [528, 0]
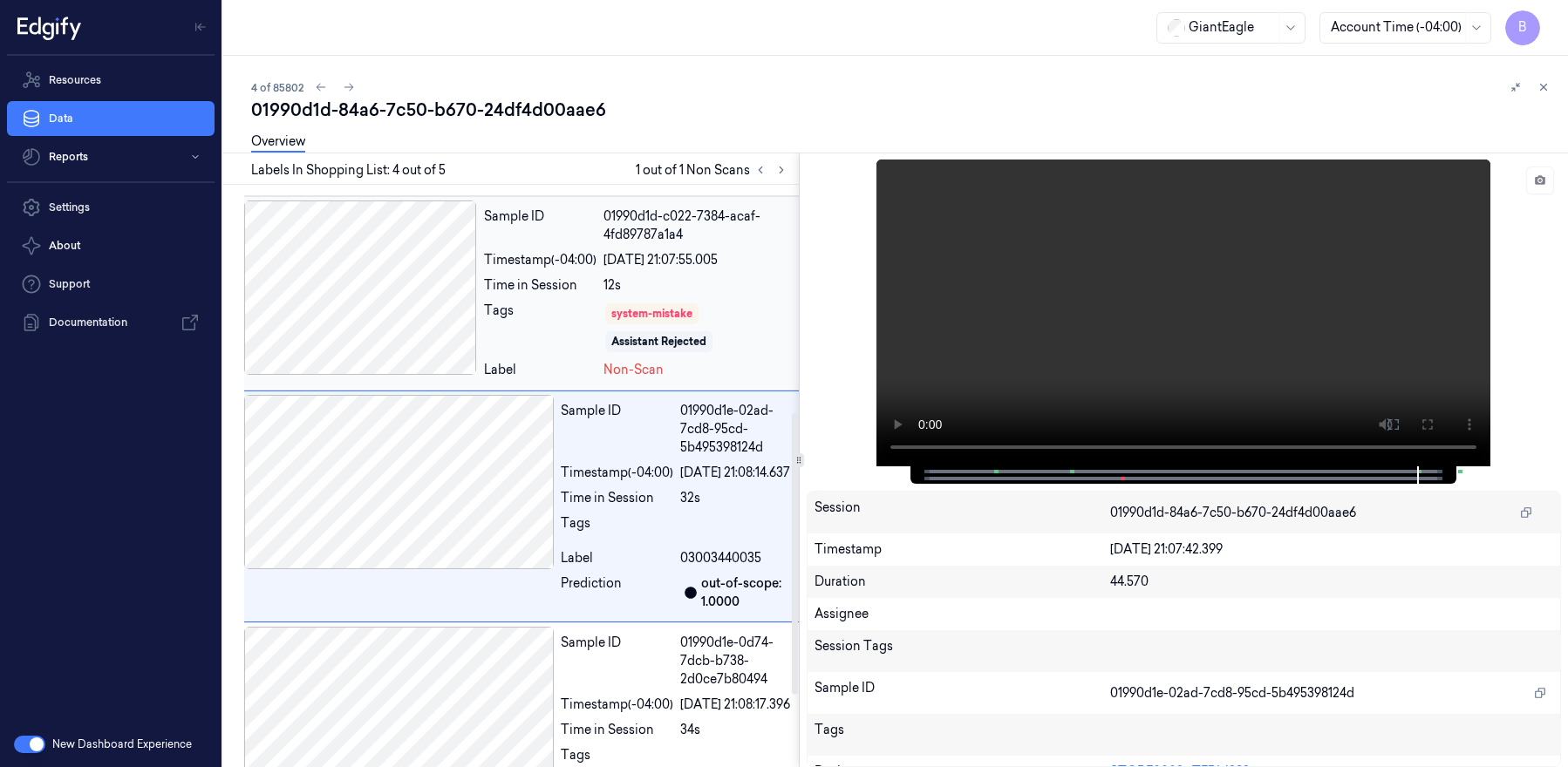
click at [415, 375] on div at bounding box center [361, 287] width 233 height 174
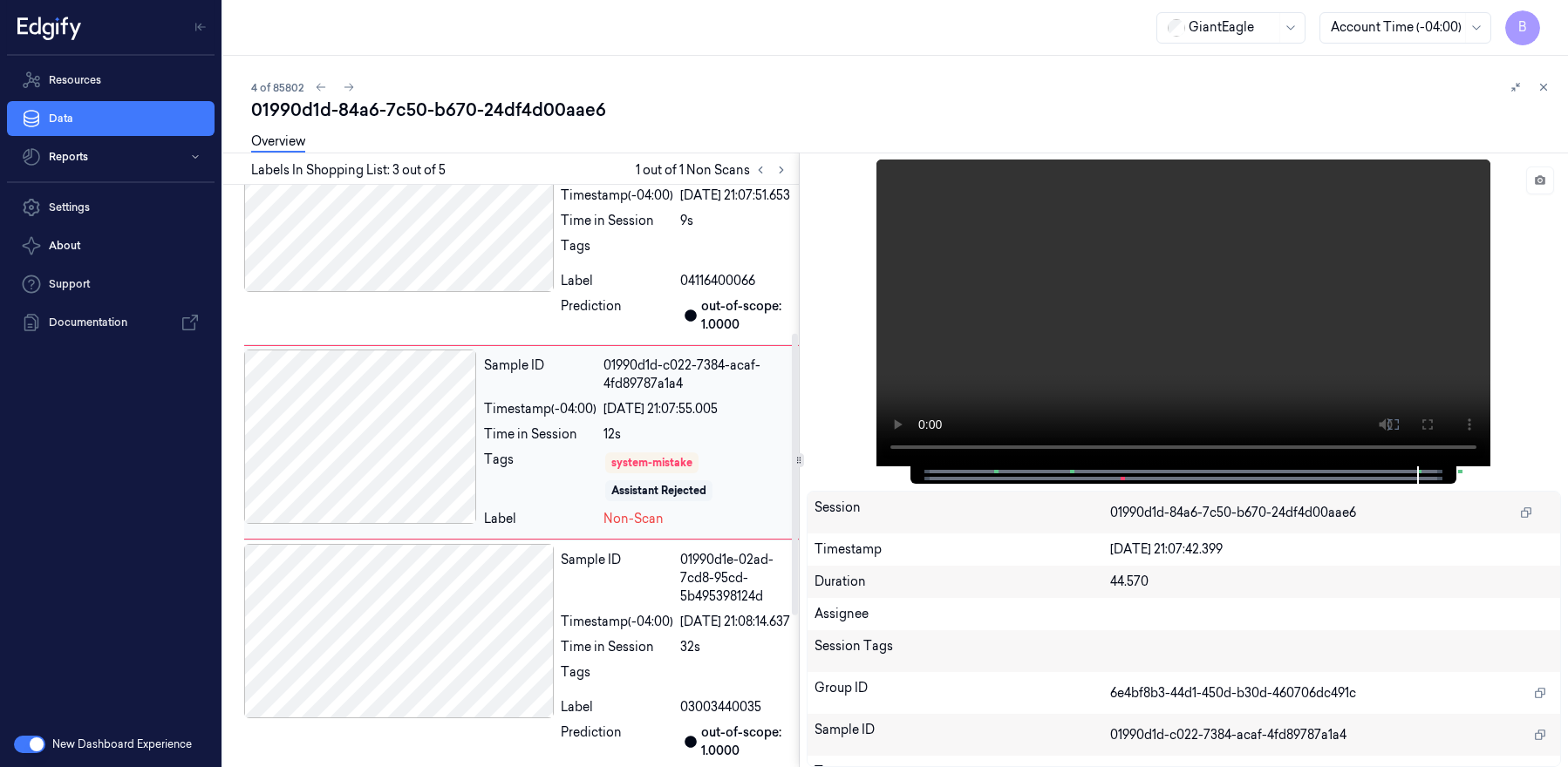
scroll to position [306, 0]
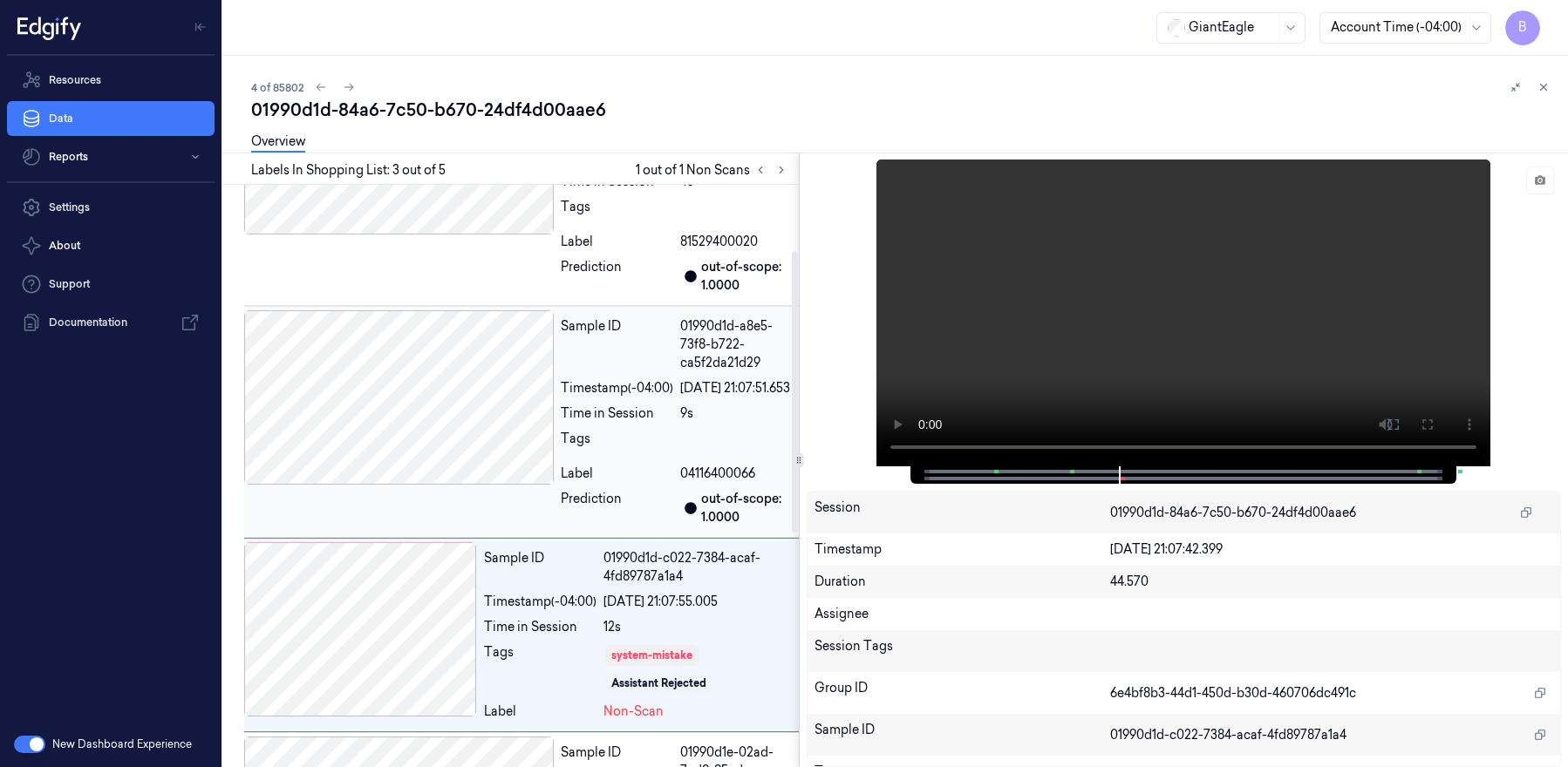
click at [407, 386] on div at bounding box center [399, 397] width 310 height 174
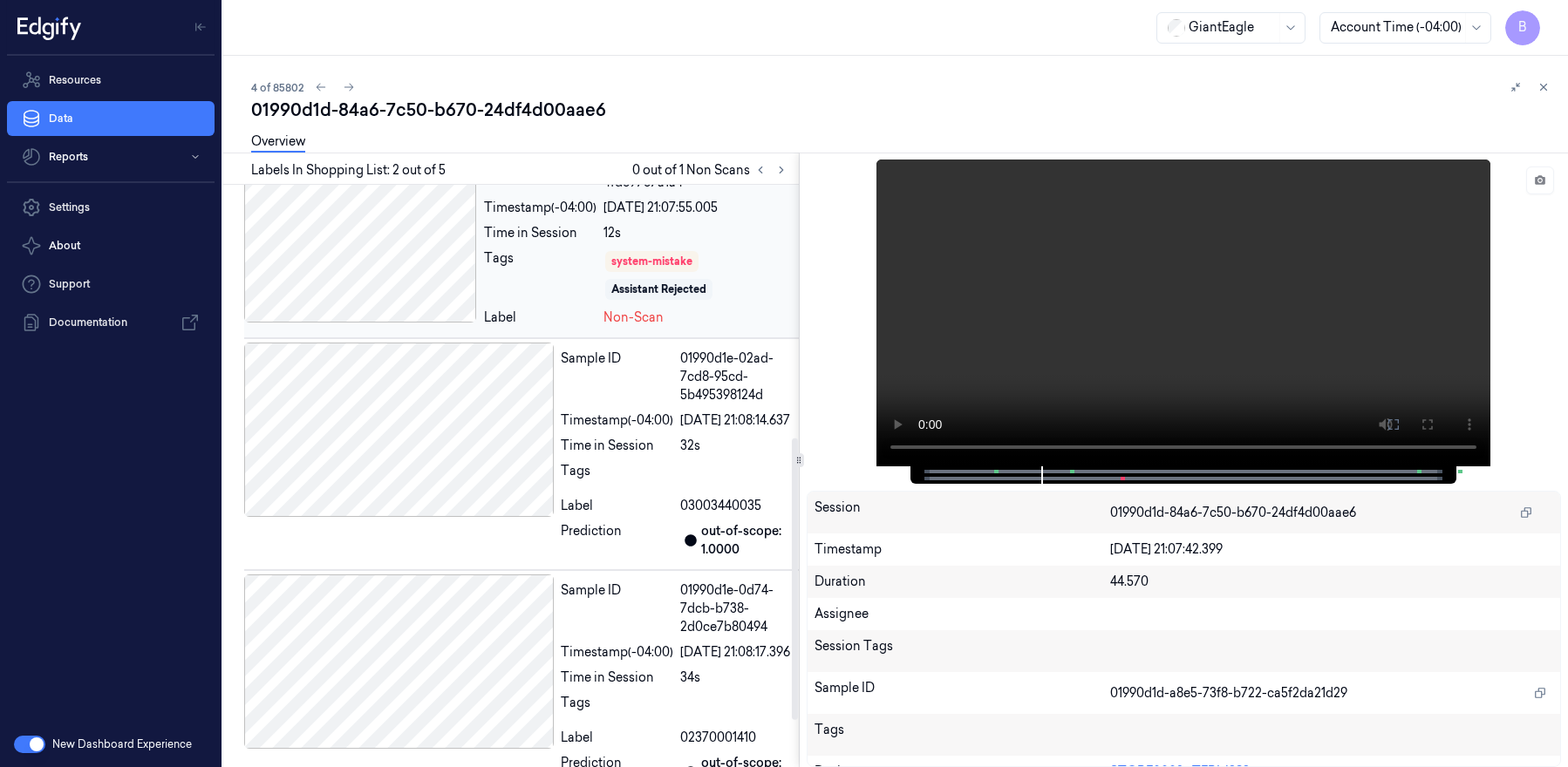
scroll to position [0, 0]
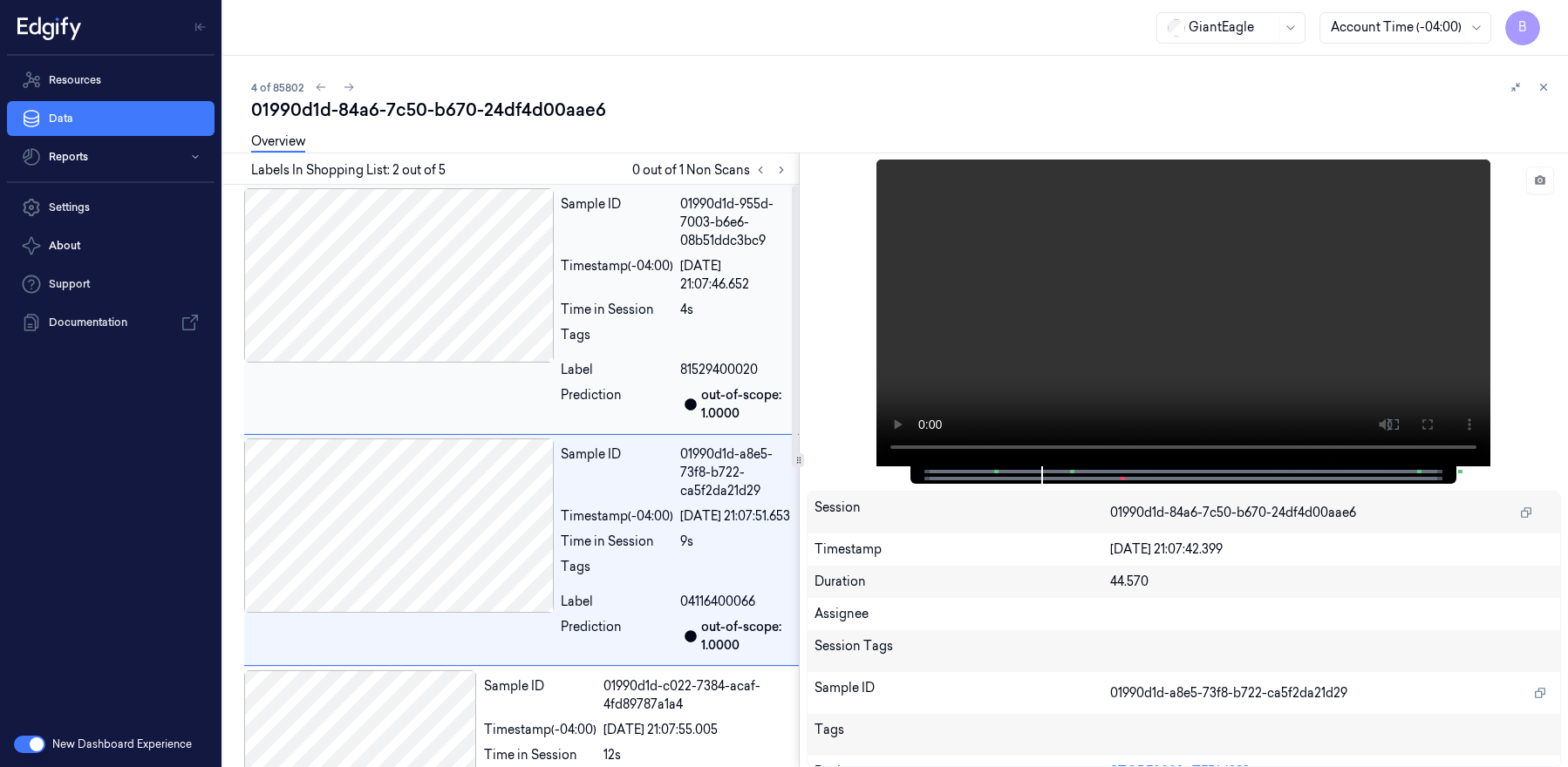
click at [577, 304] on div "Time in Session" at bounding box center [616, 310] width 112 height 18
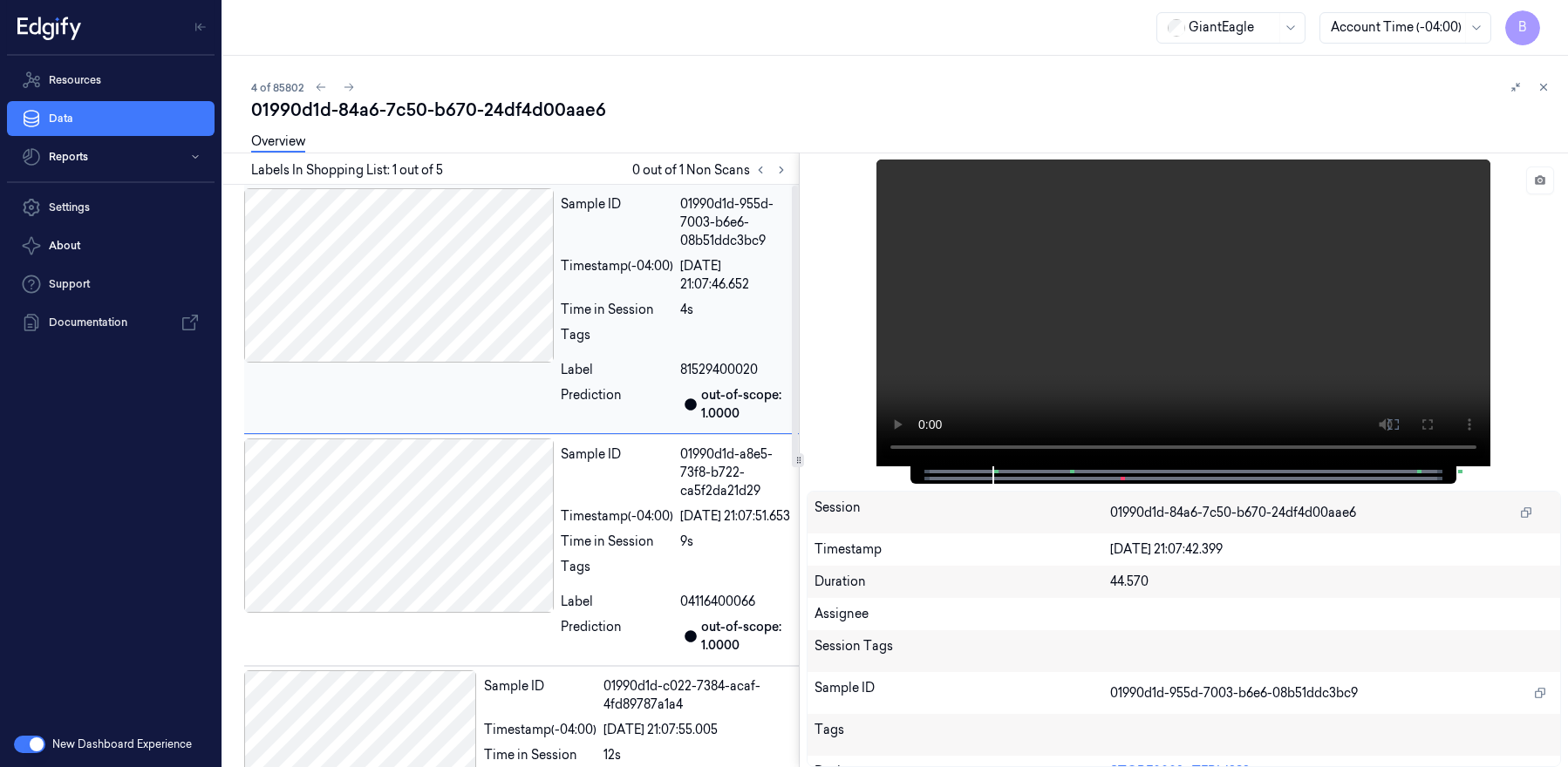
click at [528, 307] on div at bounding box center [399, 275] width 310 height 174
click at [974, 445] on video at bounding box center [1183, 313] width 614 height 307
click at [986, 396] on video at bounding box center [1183, 313] width 614 height 307
click at [493, 329] on div at bounding box center [399, 275] width 310 height 174
click at [455, 336] on div at bounding box center [399, 275] width 310 height 174
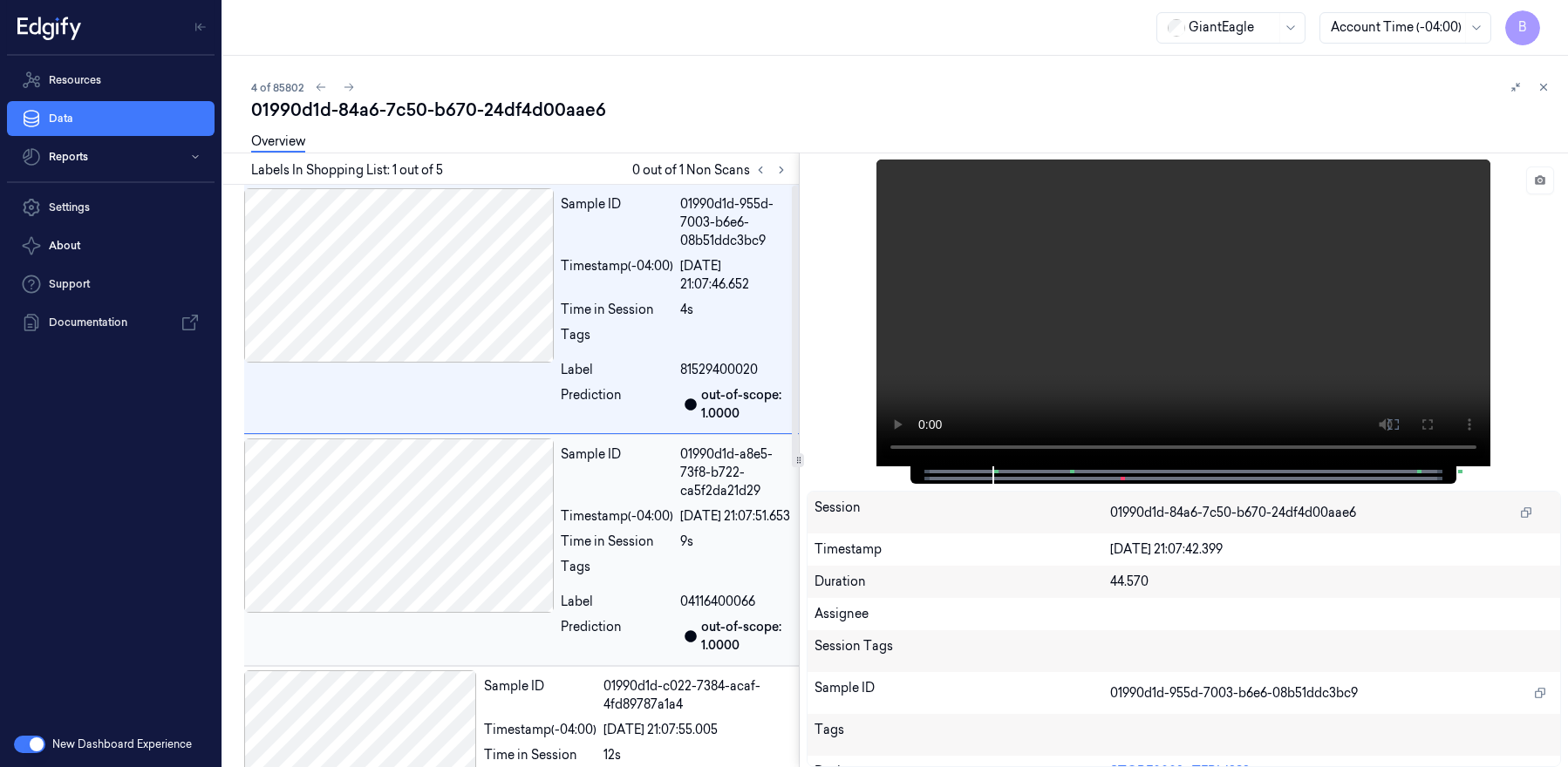
click at [424, 503] on div at bounding box center [399, 525] width 310 height 174
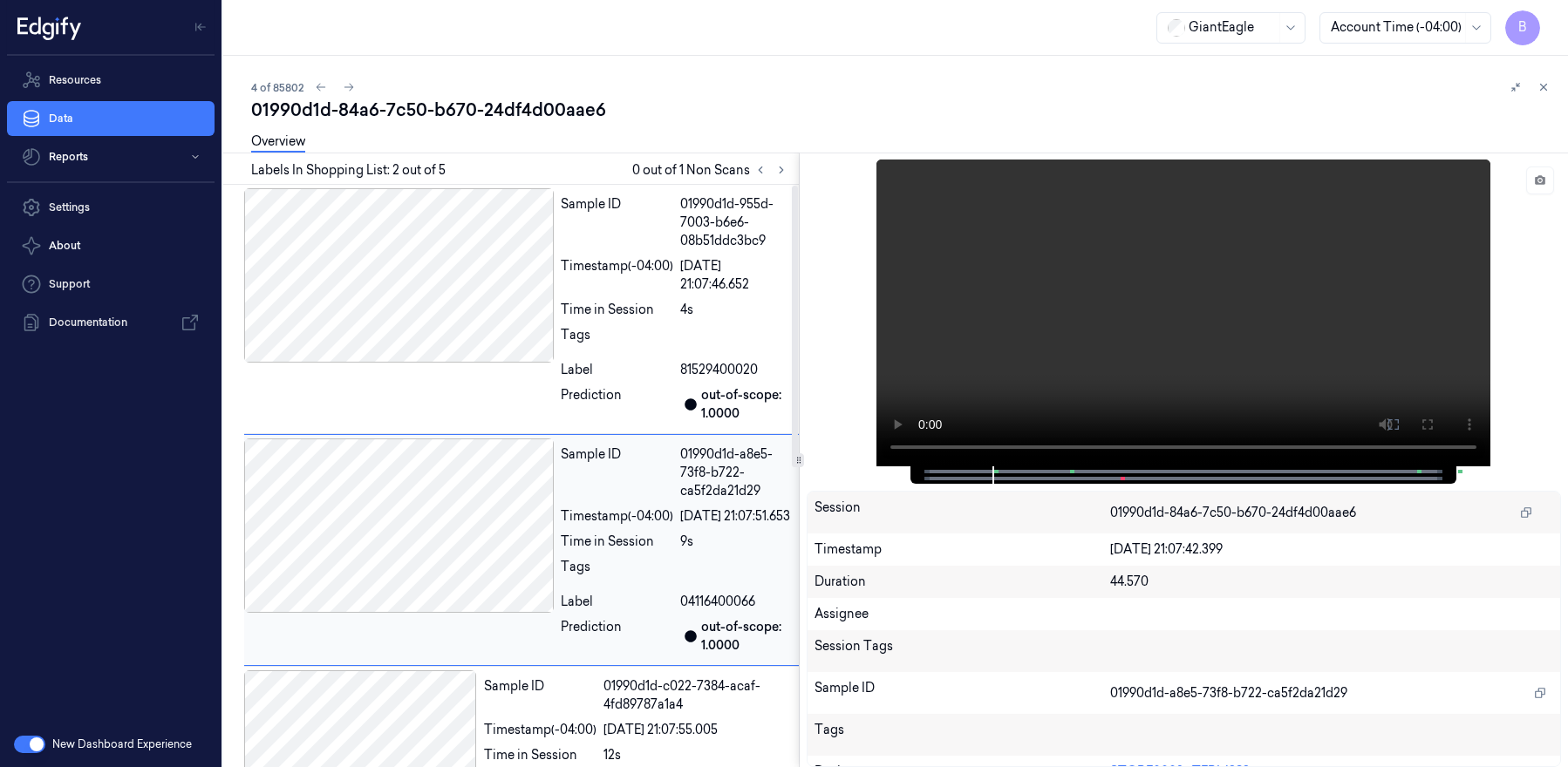
scroll to position [84, 0]
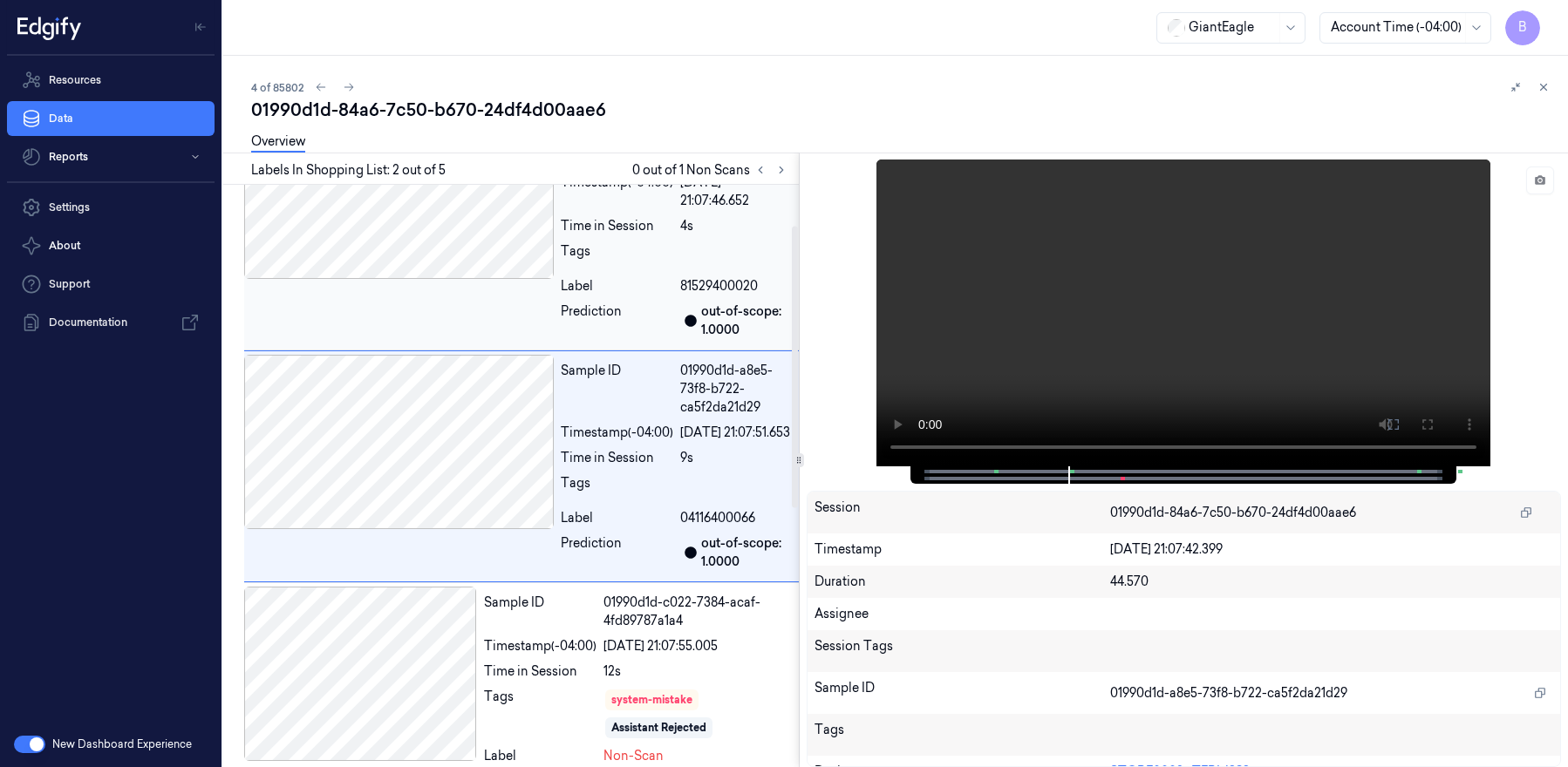
click at [429, 298] on div "Sample ID 01990d1d-955d-7003-b6e6-08b51ddc3bc9 Timestamp (-04:00) [DATE] 21:07:…" at bounding box center [521, 226] width 555 height 249
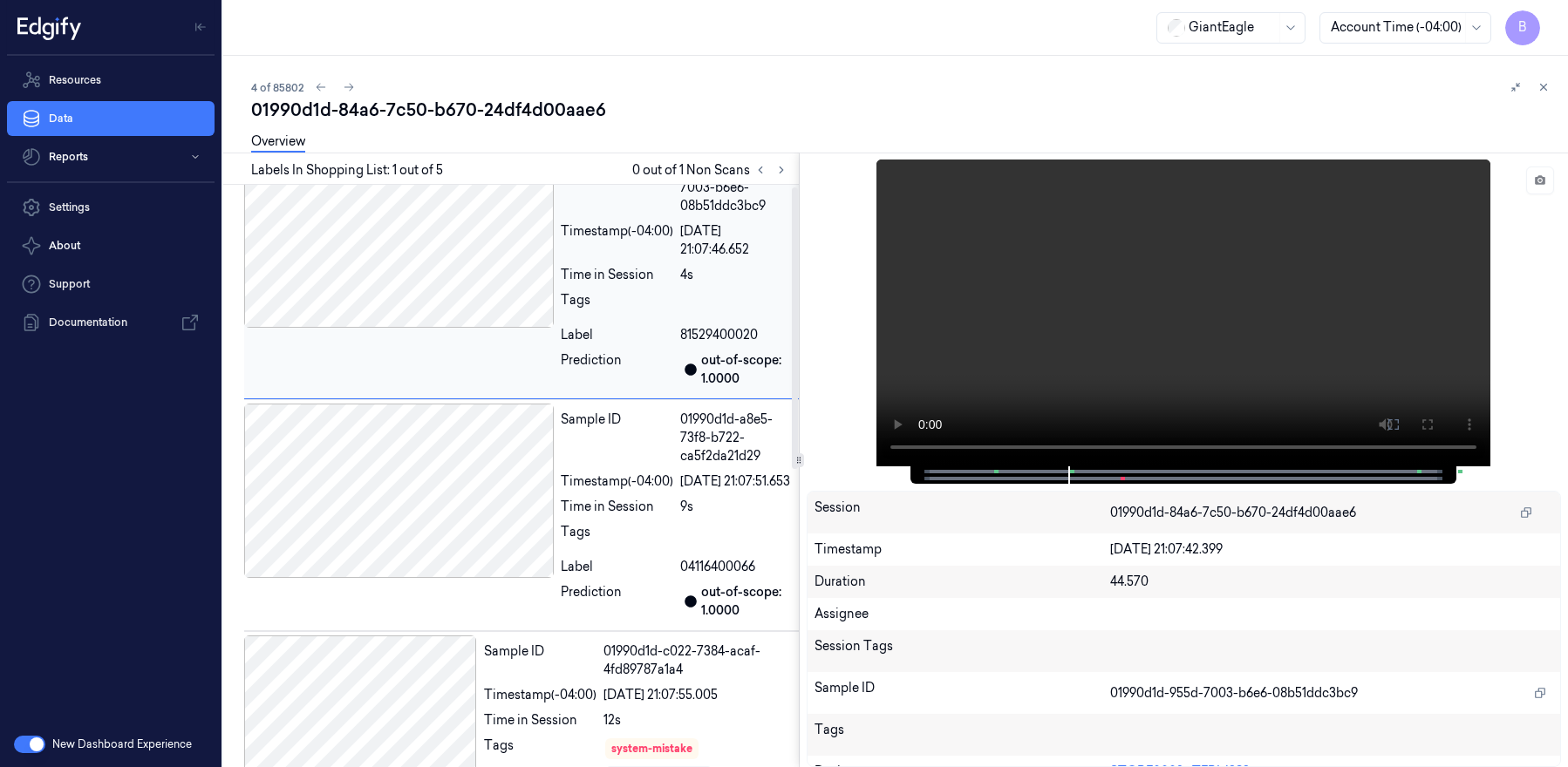
scroll to position [0, 0]
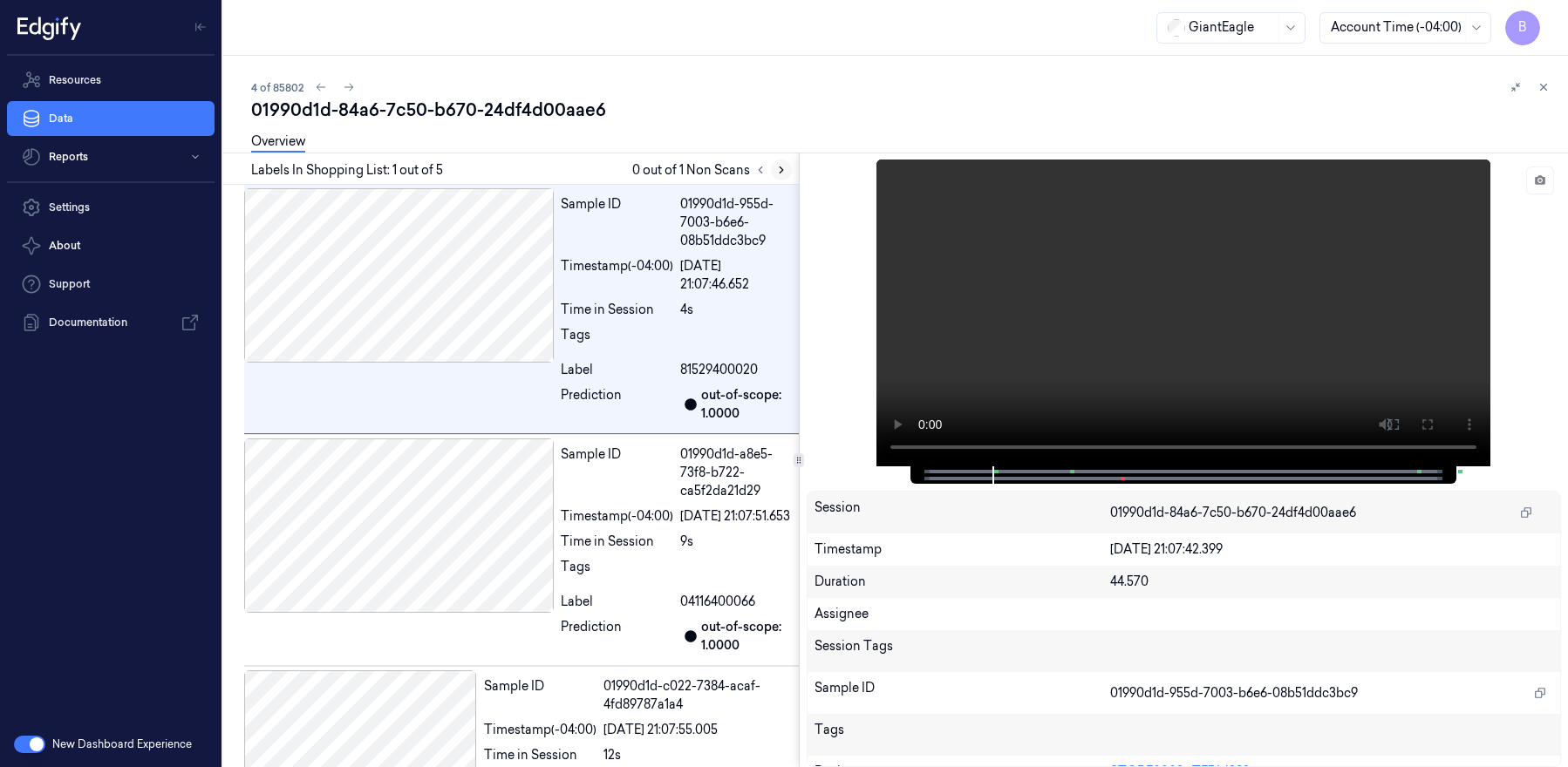
click at [785, 173] on icon at bounding box center [782, 170] width 13 height 13
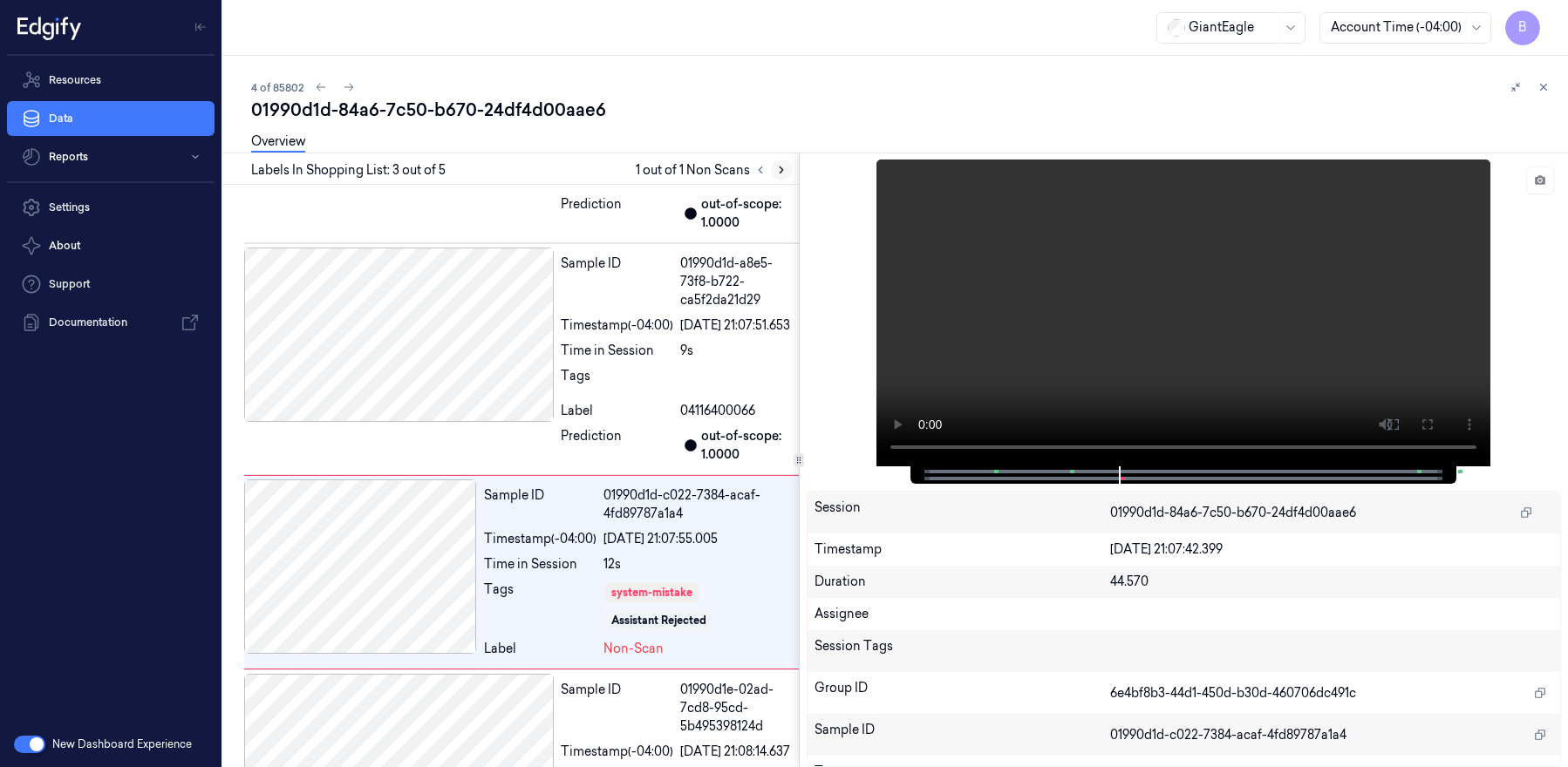
scroll to position [306, 0]
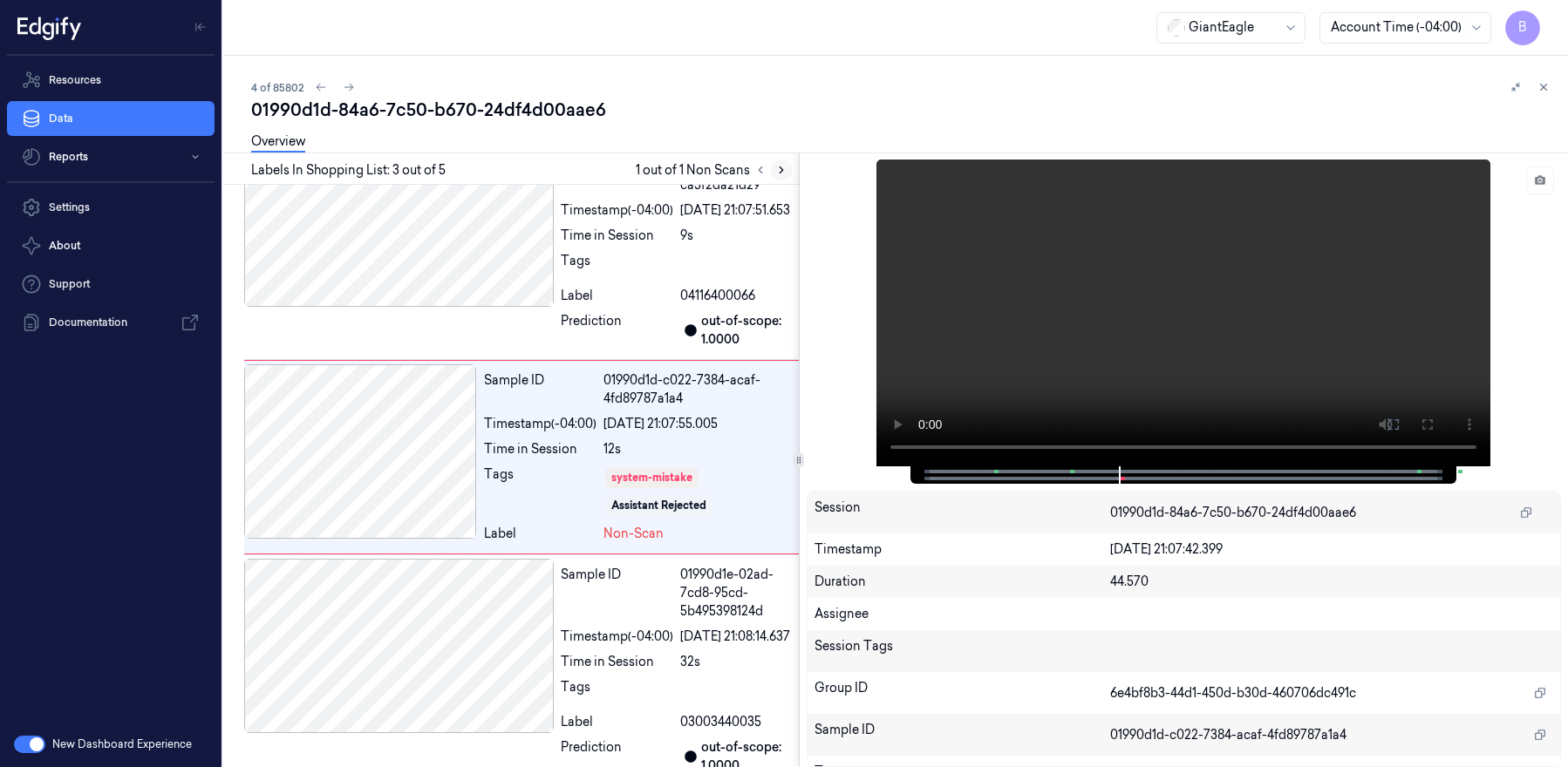
click at [785, 173] on icon at bounding box center [782, 170] width 13 height 13
click at [355, 90] on button at bounding box center [348, 87] width 21 height 21
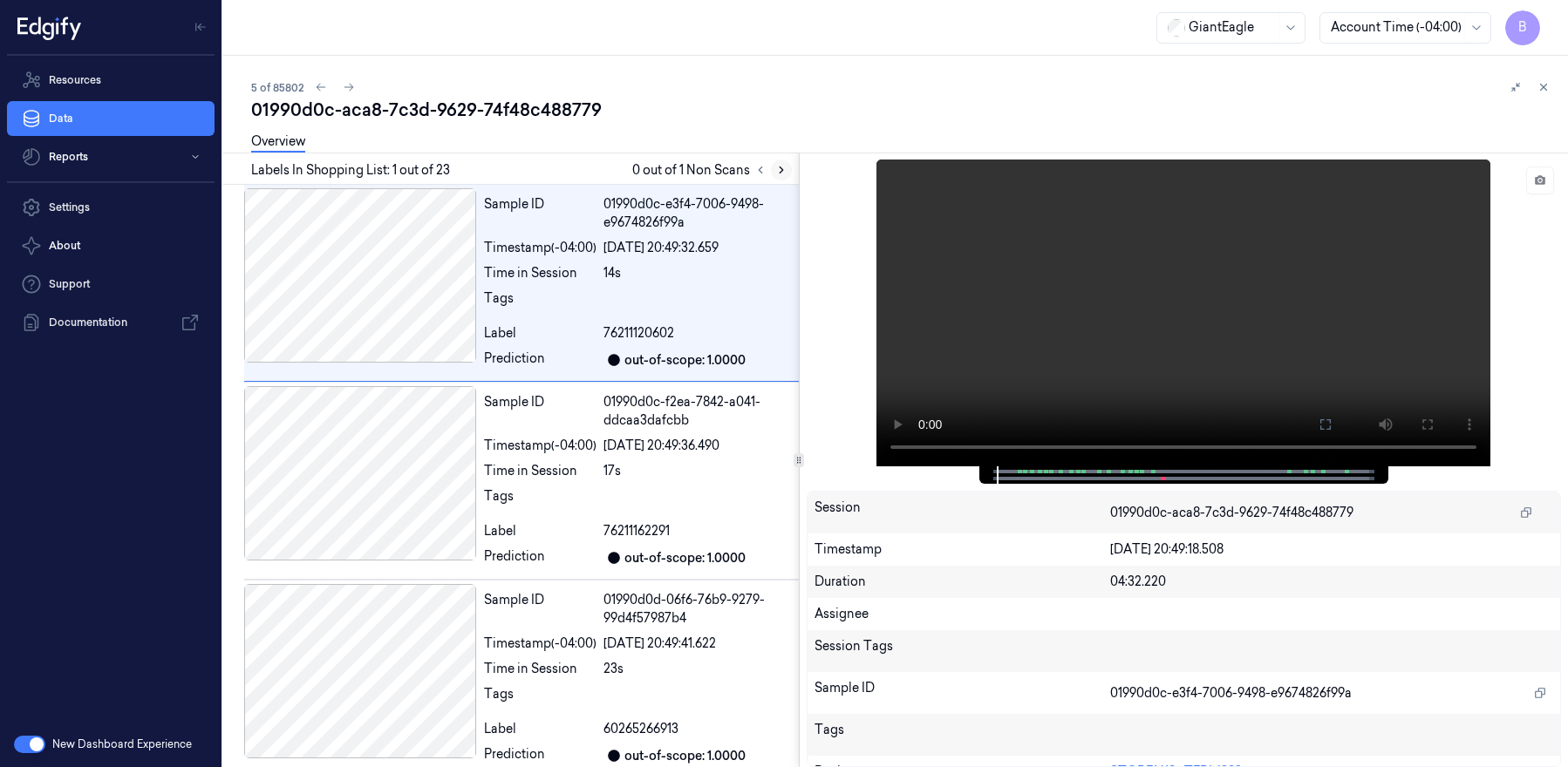
click at [780, 171] on icon at bounding box center [782, 170] width 13 height 13
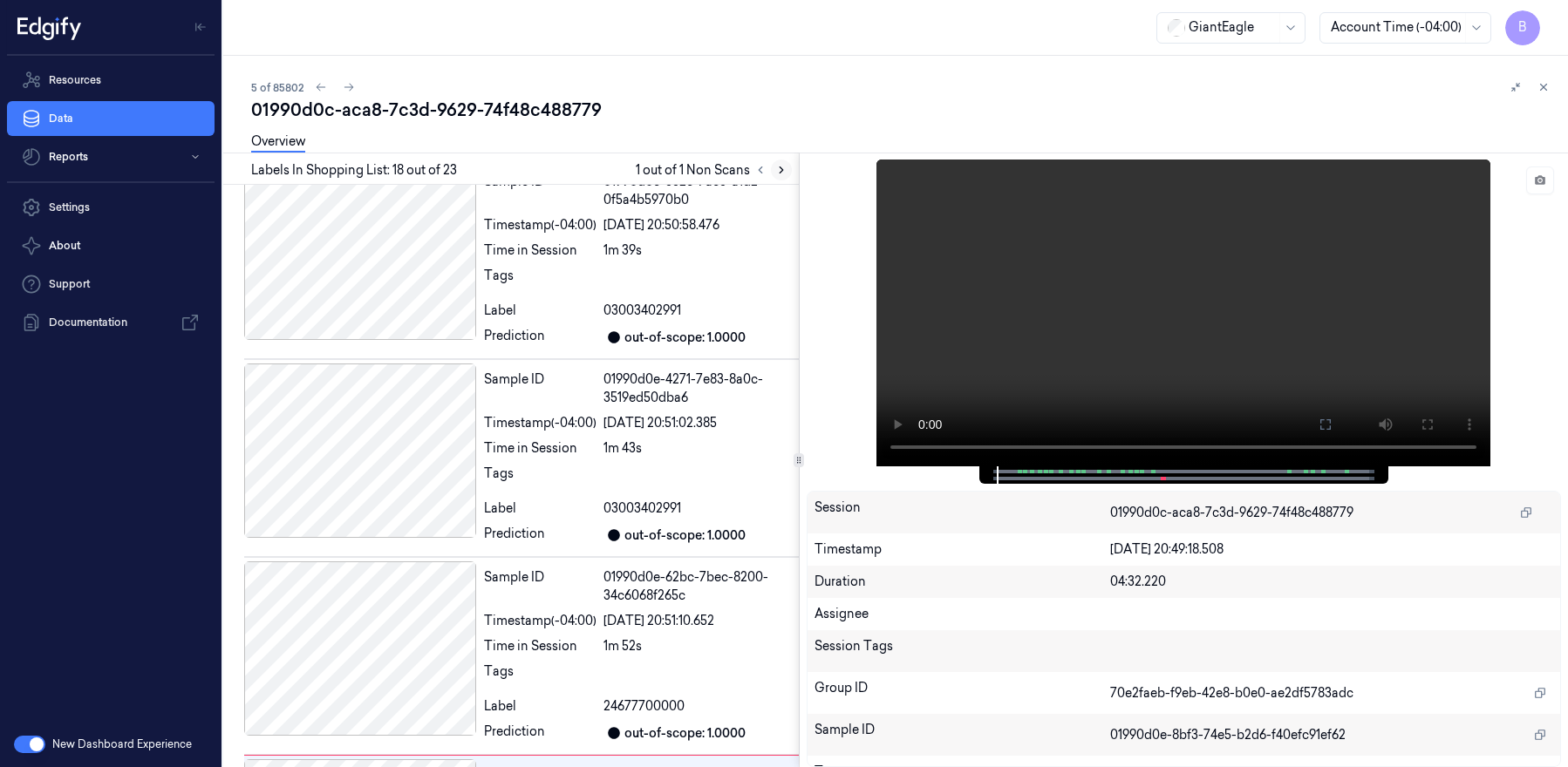
scroll to position [3180, 0]
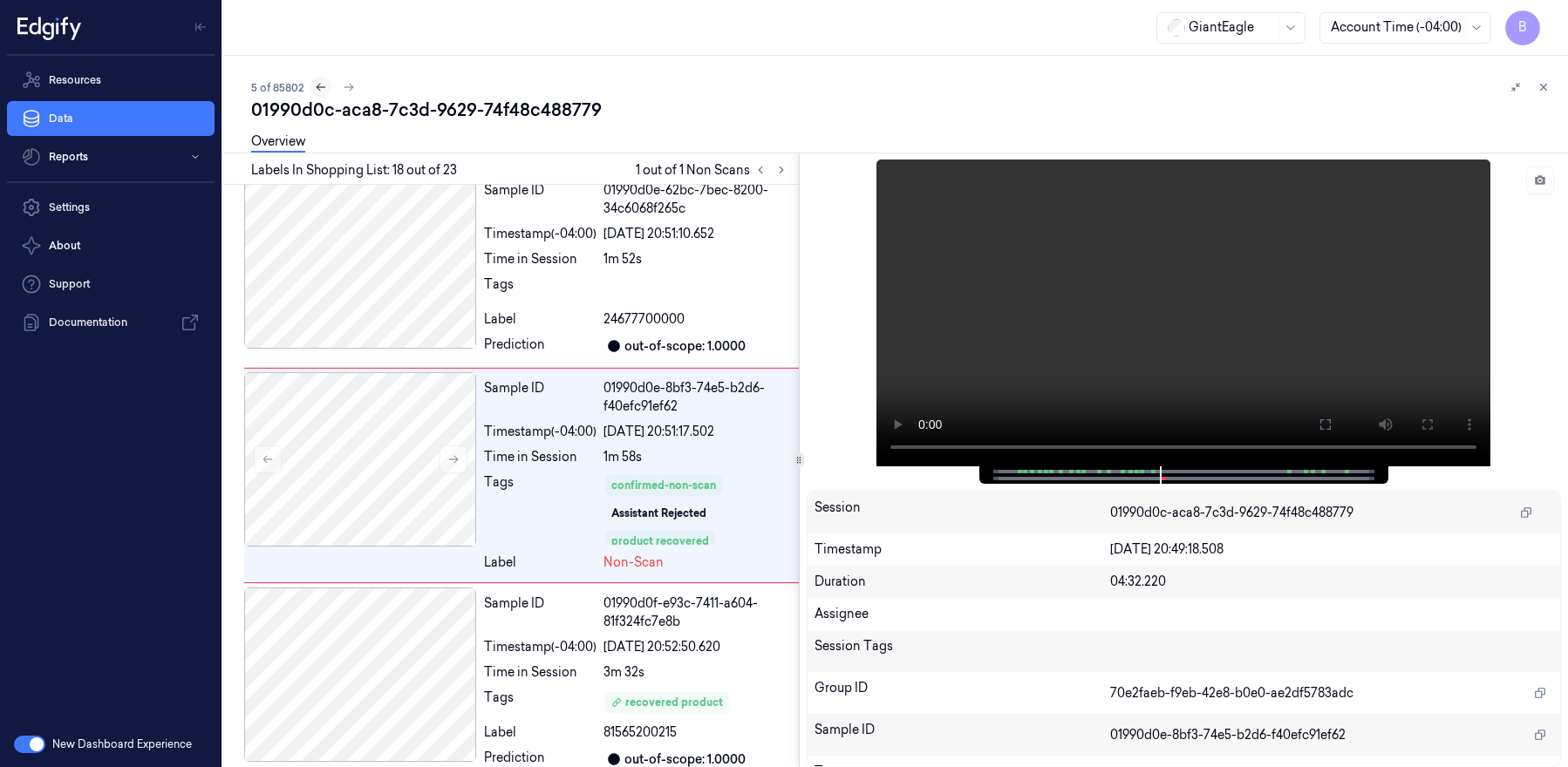
click at [316, 87] on icon at bounding box center [321, 88] width 10 height 8
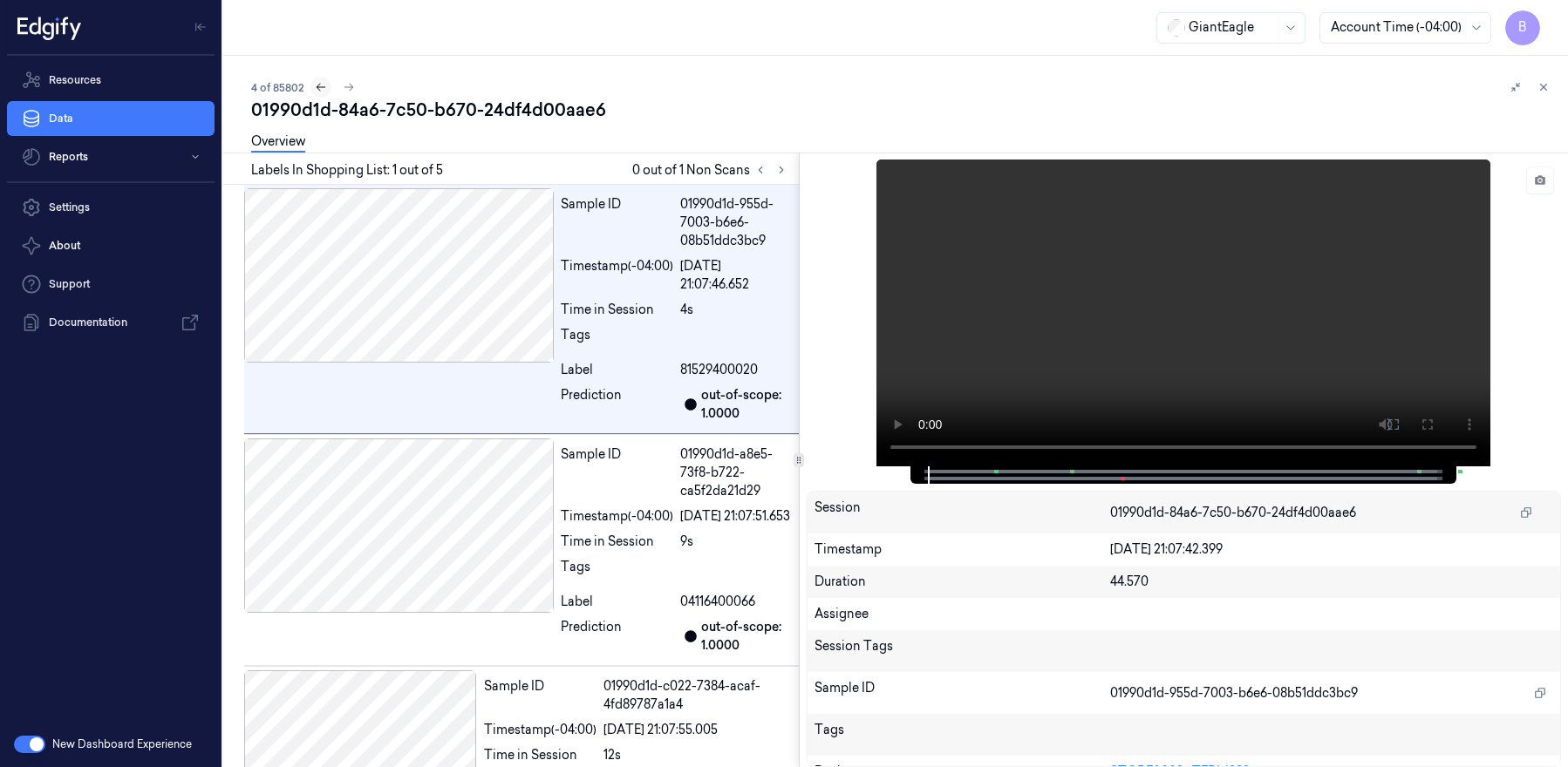
click at [315, 87] on icon at bounding box center [321, 88] width 13 height 13
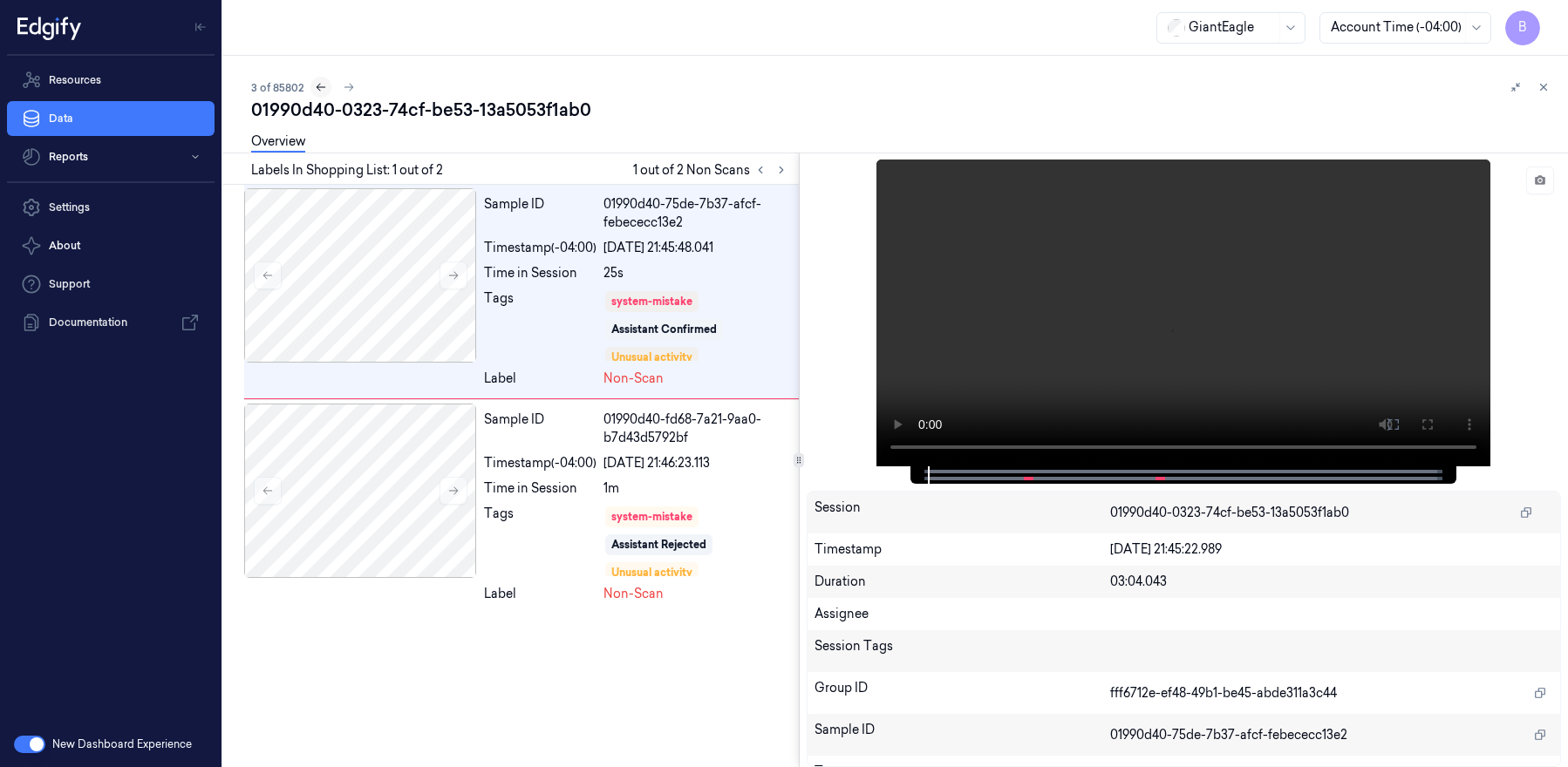
click at [316, 87] on icon at bounding box center [321, 88] width 10 height 8
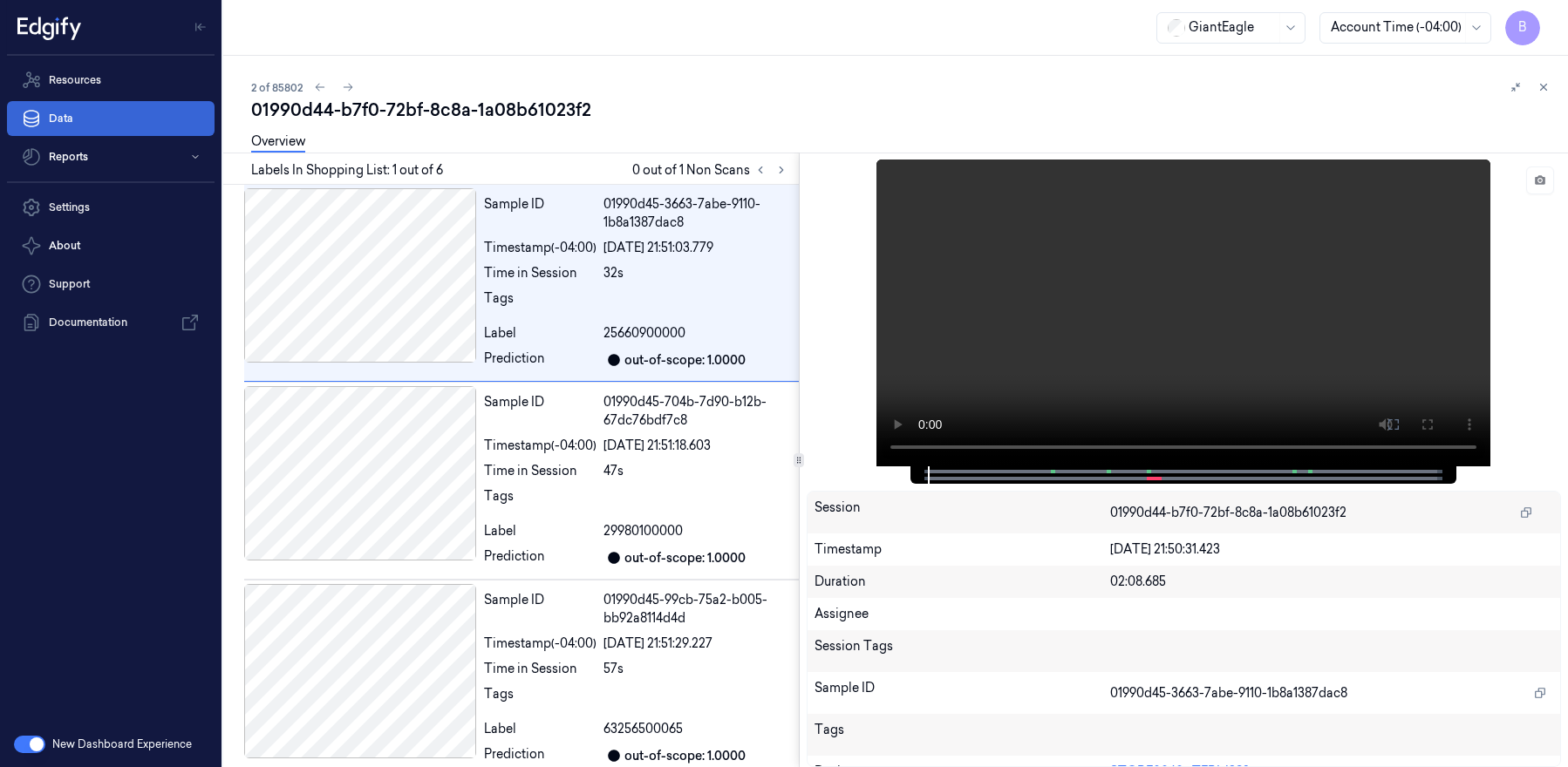
click at [147, 119] on link "Data" at bounding box center [111, 118] width 208 height 35
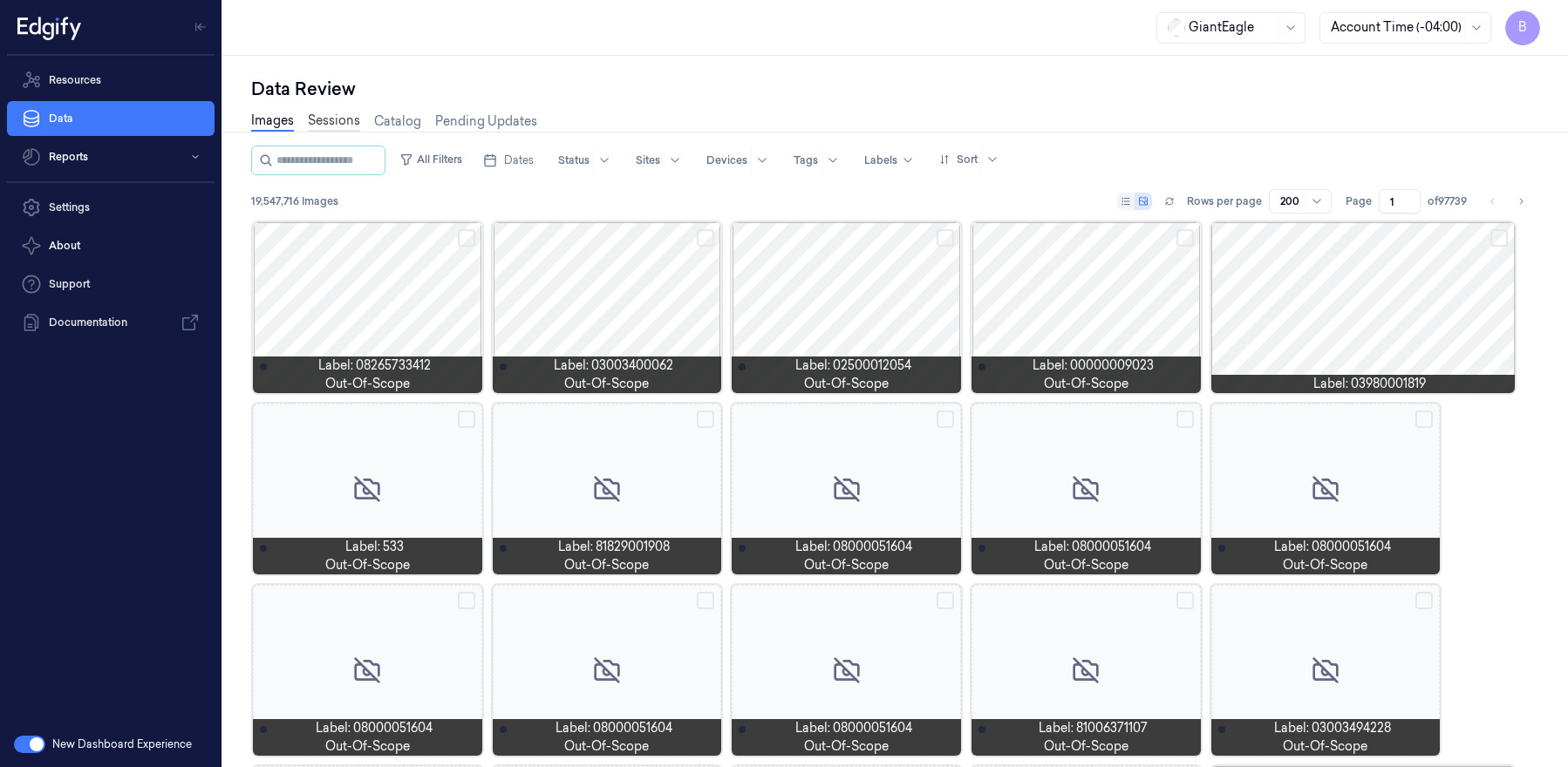
click at [340, 122] on link "Sessions" at bounding box center [334, 121] width 52 height 20
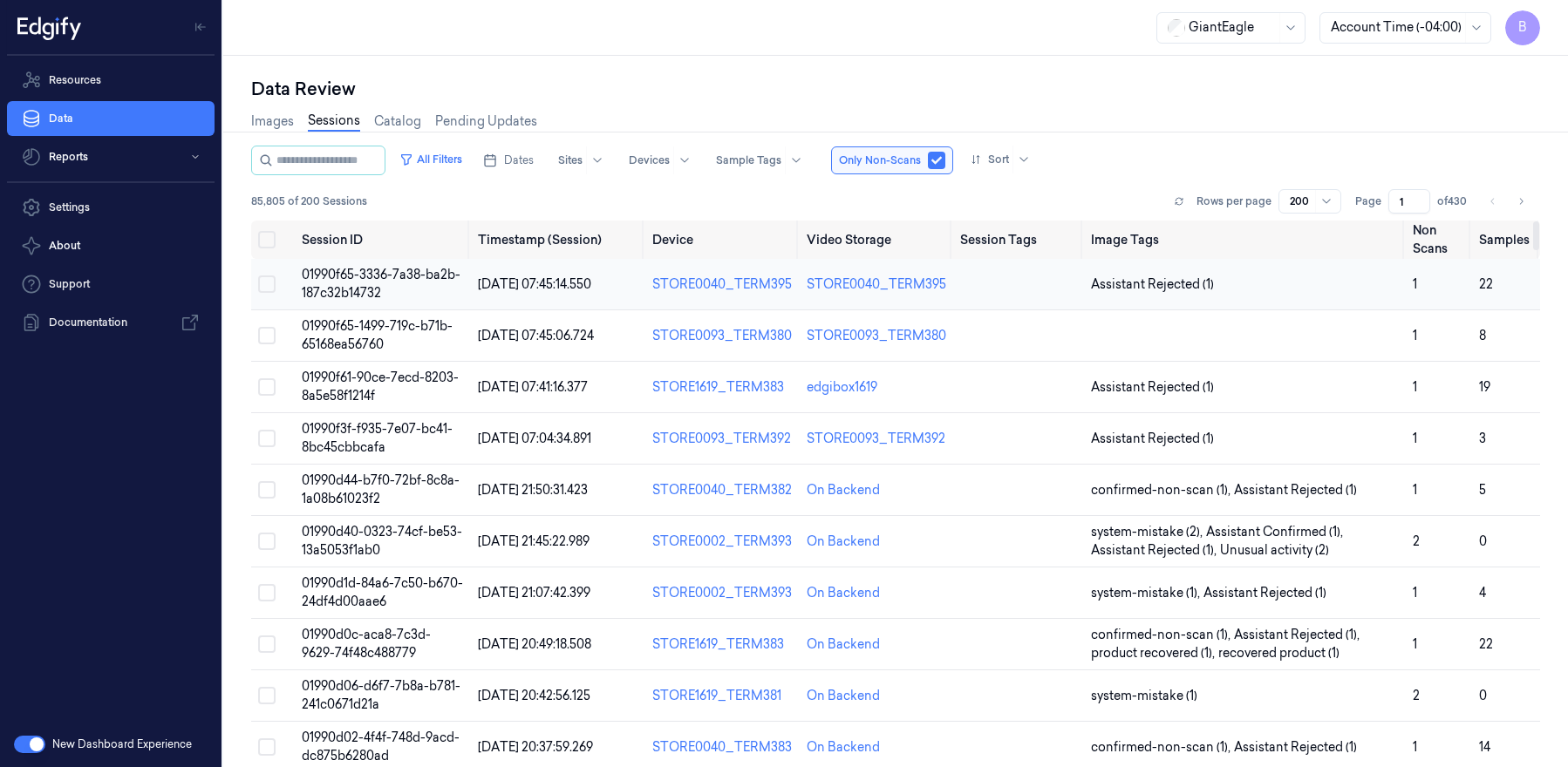
click at [343, 288] on span "01990f65-3336-7a38-ba2b-187c32b14732" at bounding box center [381, 284] width 159 height 34
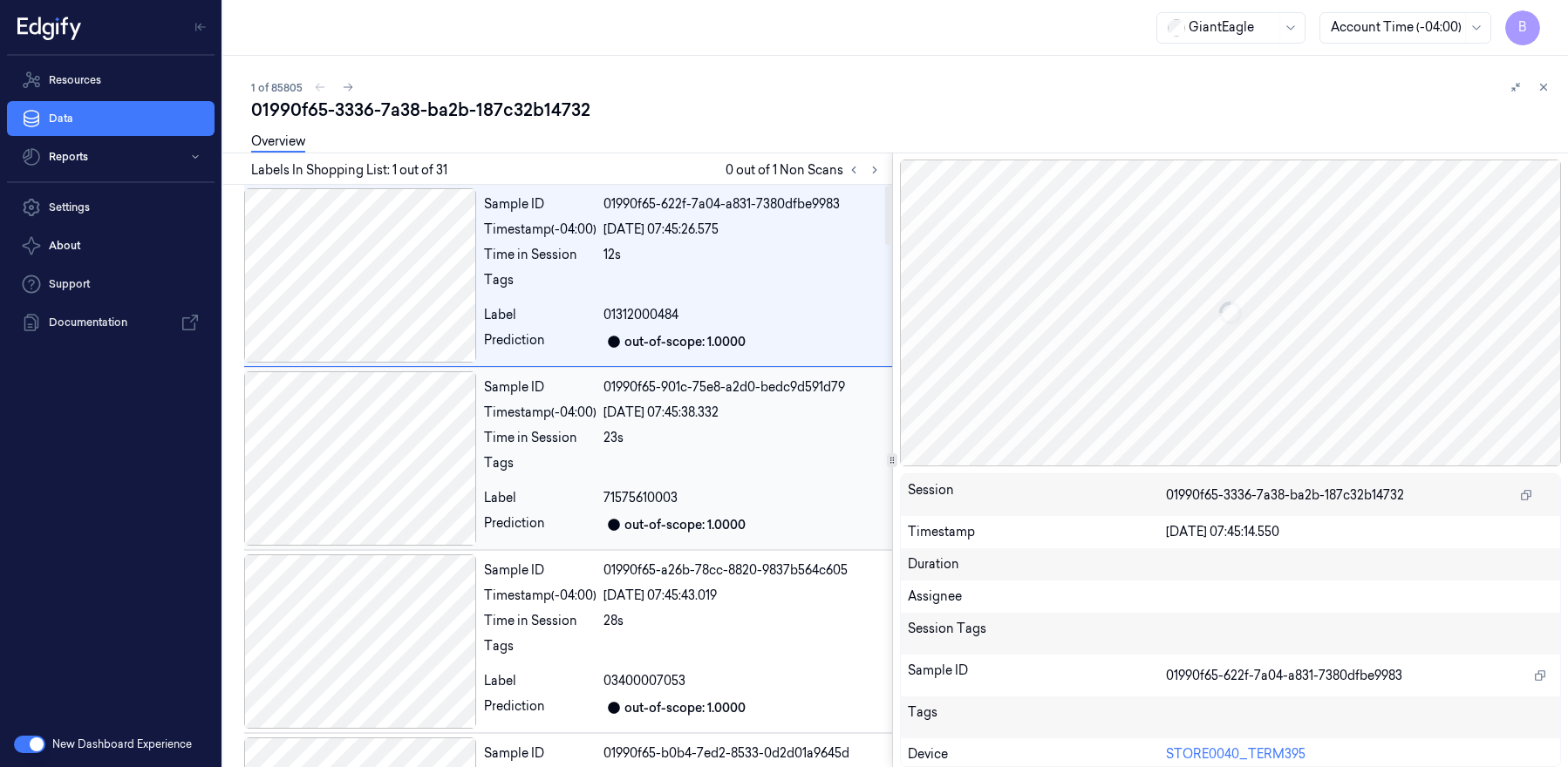
click at [807, 459] on div at bounding box center [745, 468] width 282 height 28
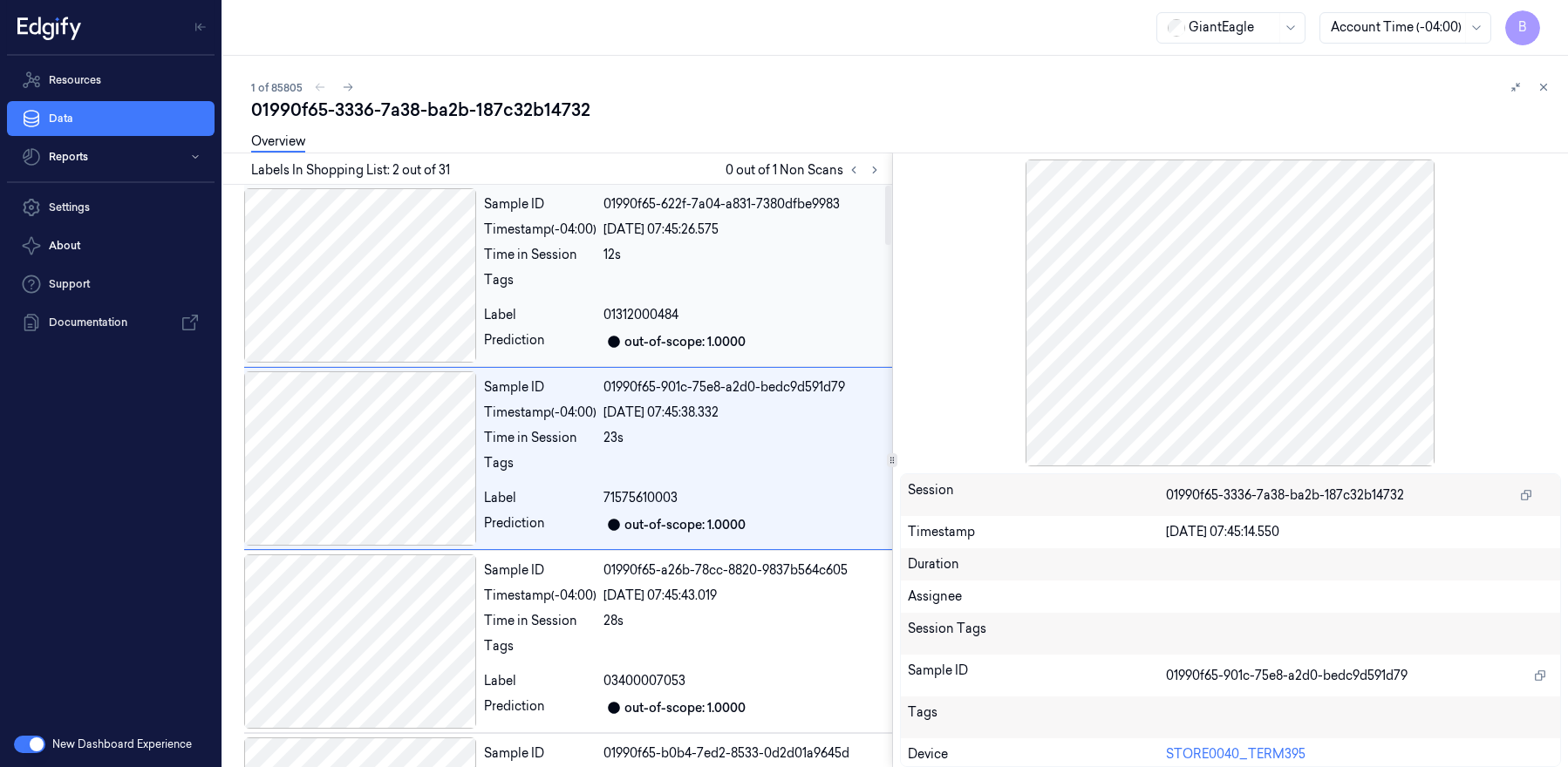
click at [767, 306] on div "01312000484" at bounding box center [745, 315] width 282 height 18
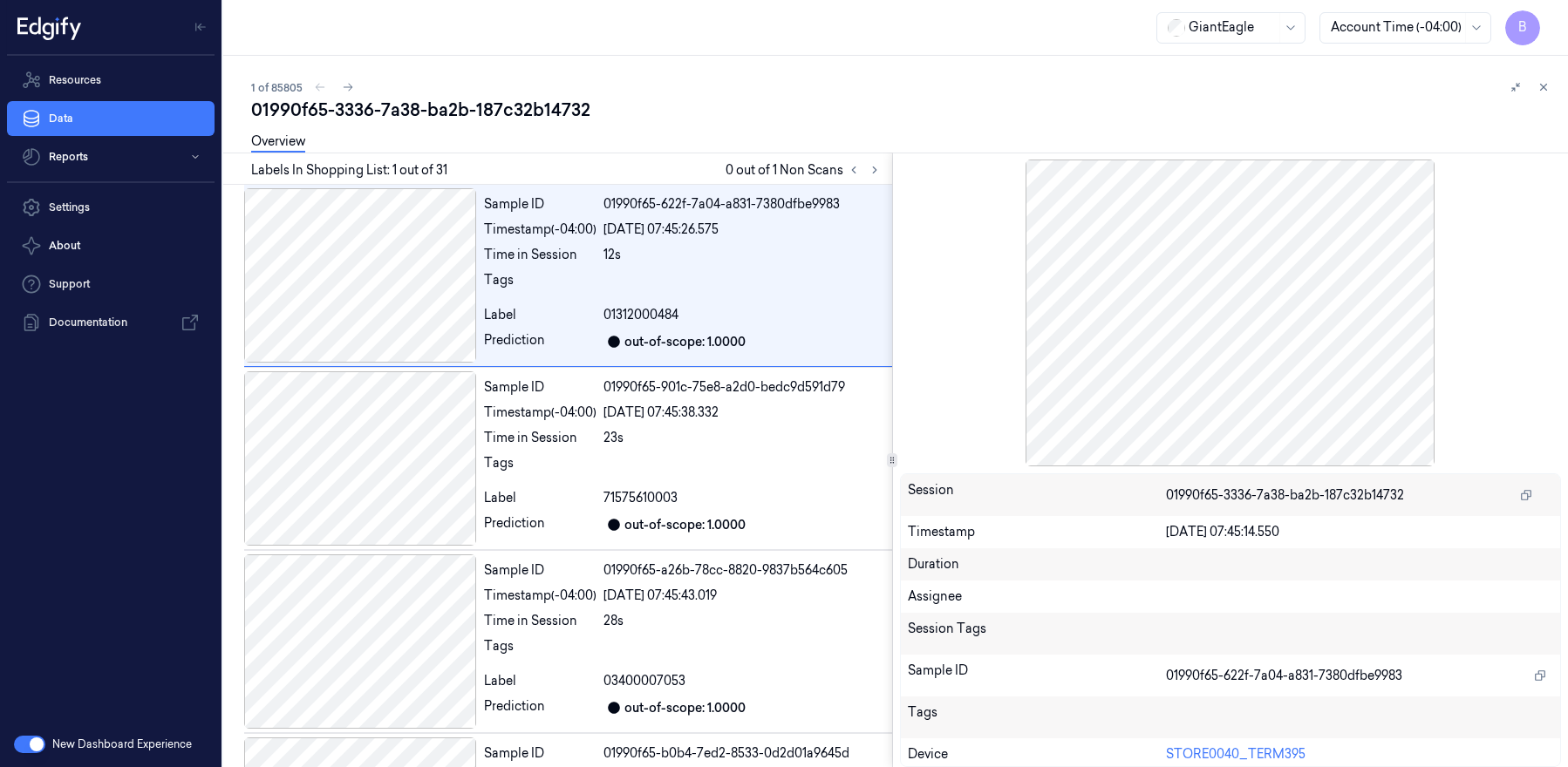
click at [1290, 241] on div at bounding box center [1231, 313] width 662 height 307
click at [875, 173] on icon at bounding box center [875, 170] width 13 height 13
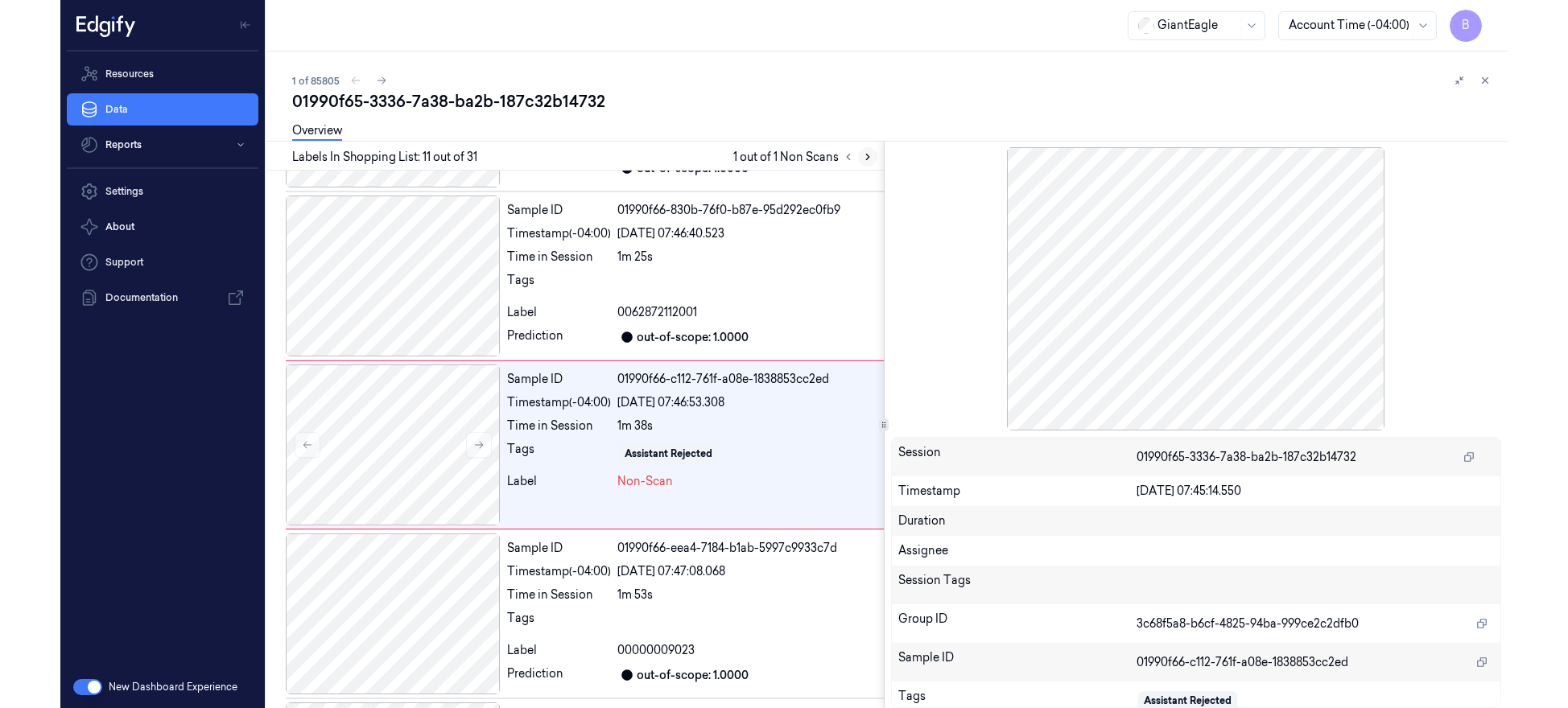
scroll to position [1504, 0]
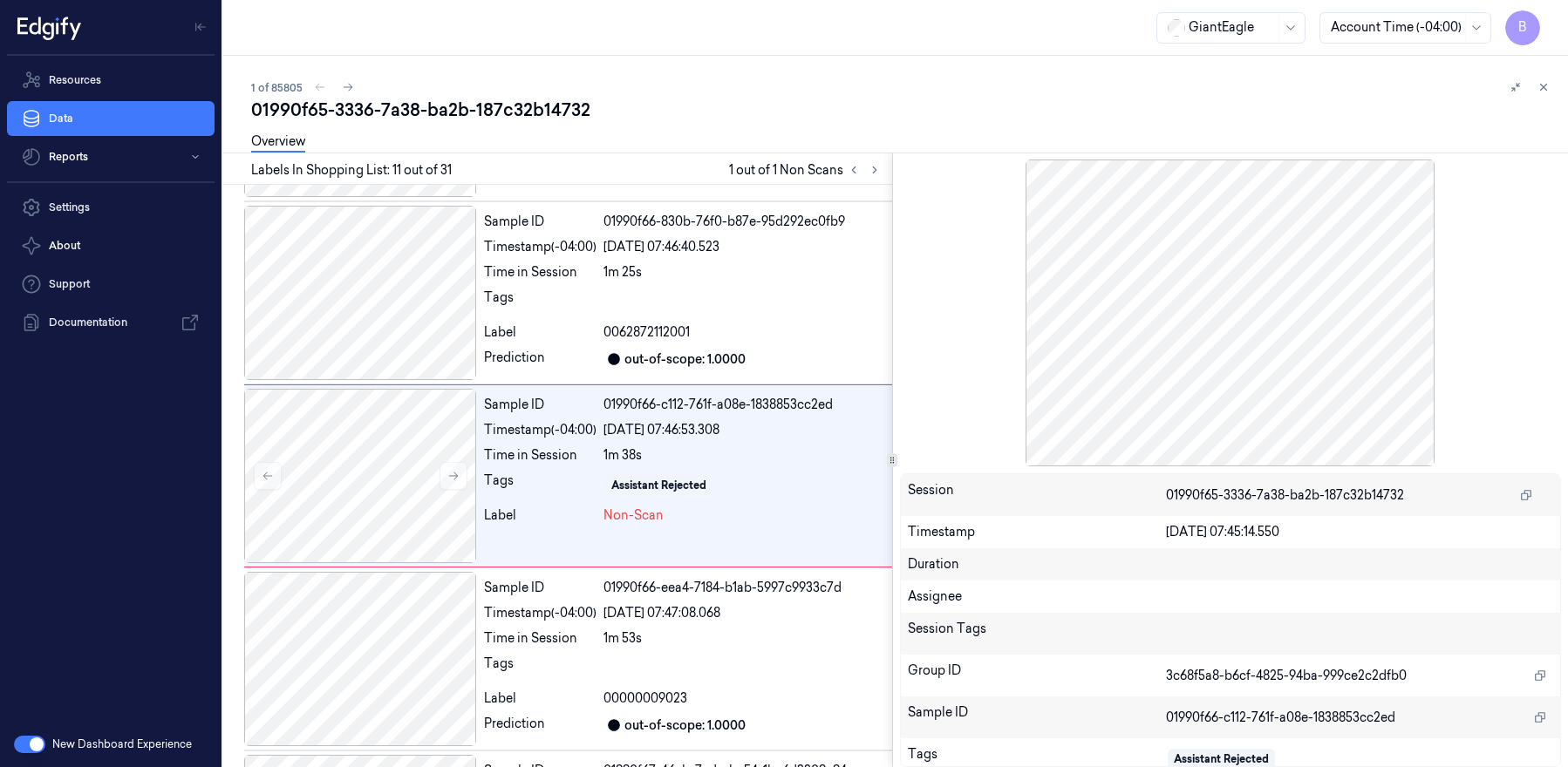
click at [1480, 212] on div at bounding box center [1231, 313] width 662 height 307
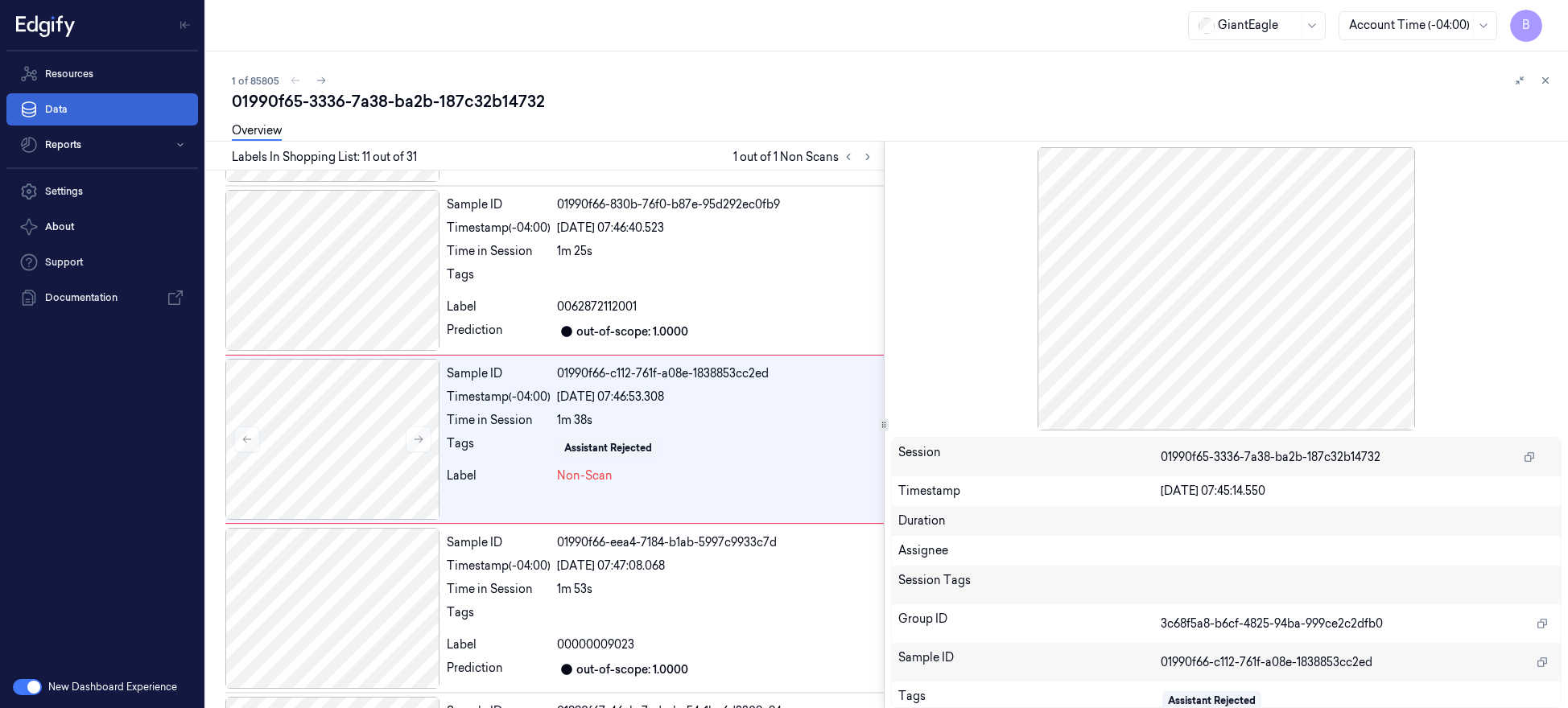
click at [139, 113] on link "Data" at bounding box center [103, 109] width 192 height 33
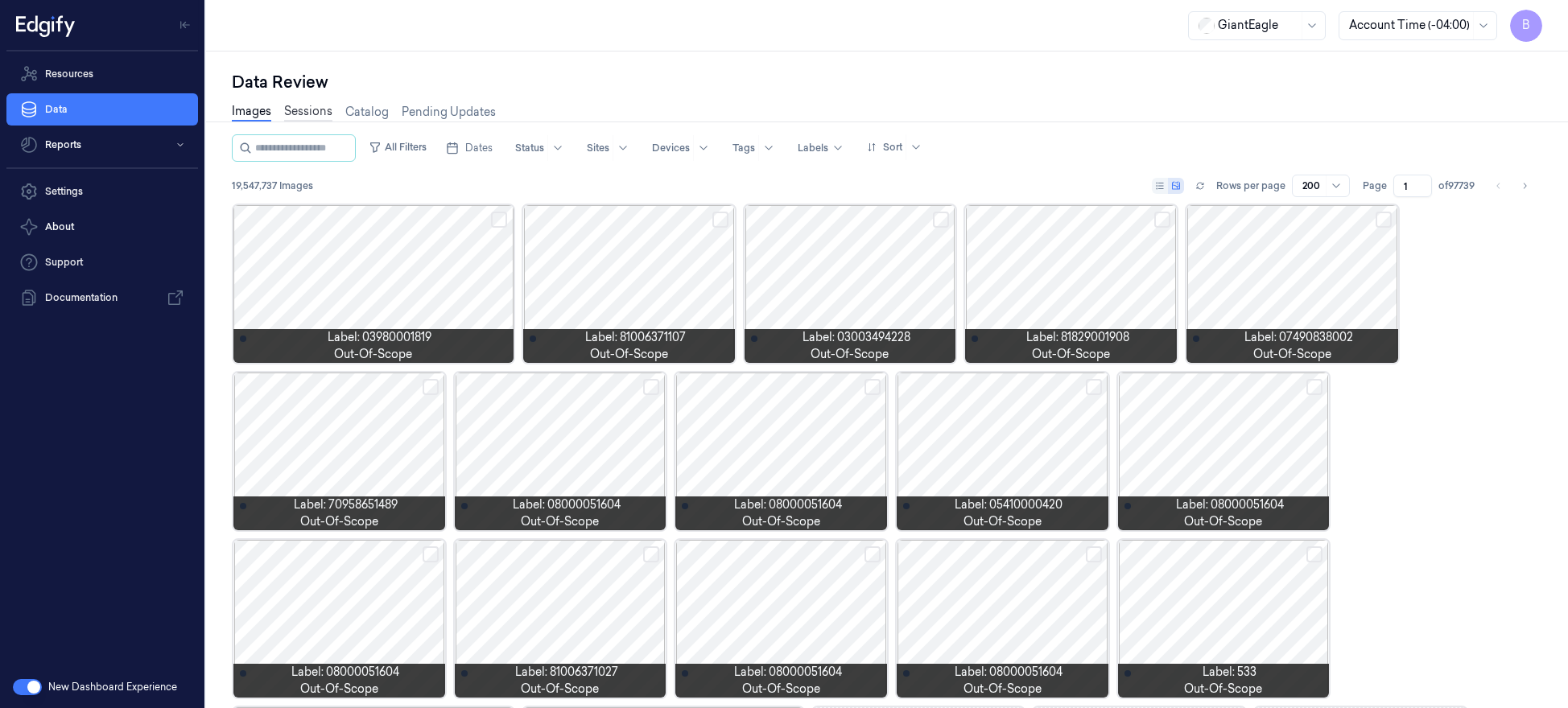
click at [304, 116] on link "Sessions" at bounding box center [309, 112] width 48 height 18
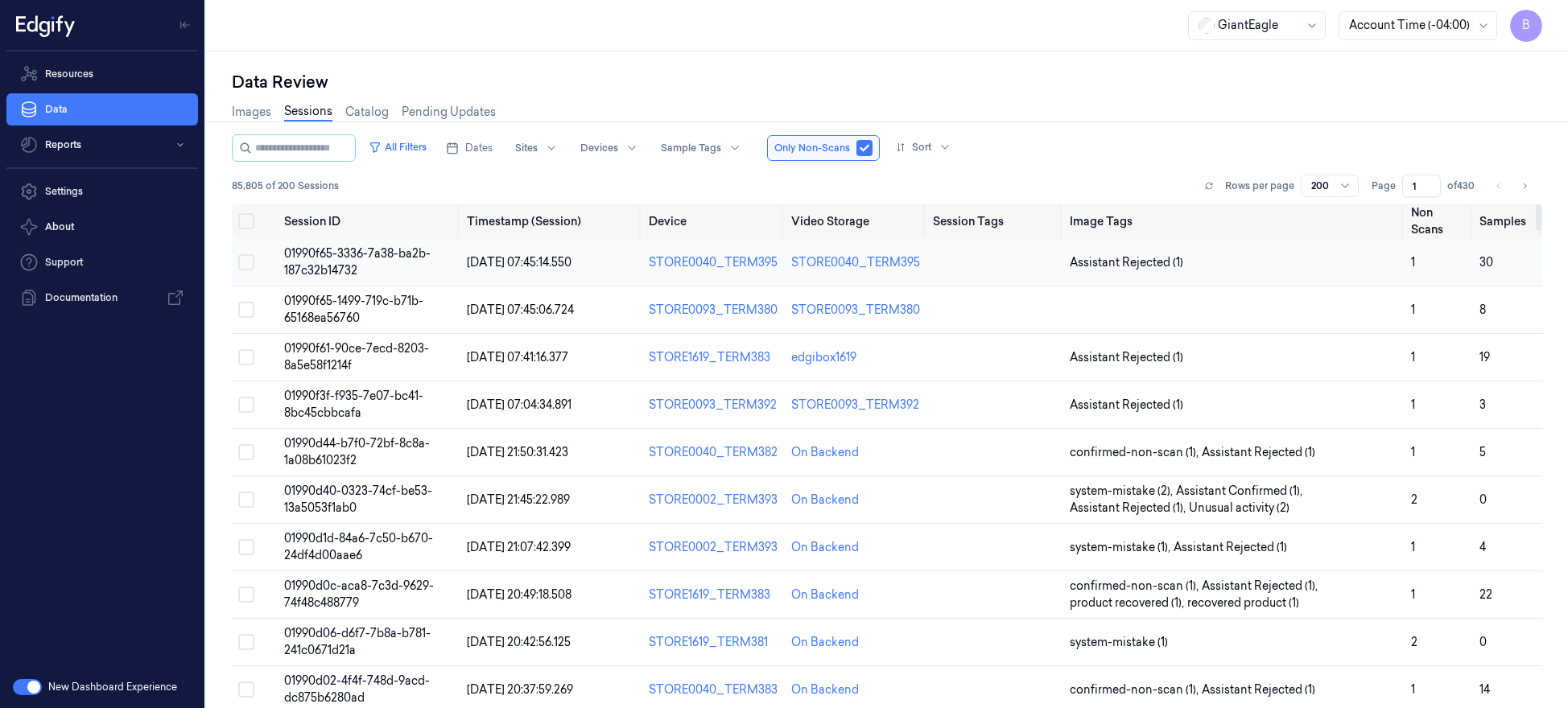
click at [335, 270] on span "01990f65-3336-7a38-ba2b-187c32b14732" at bounding box center [358, 262] width 147 height 32
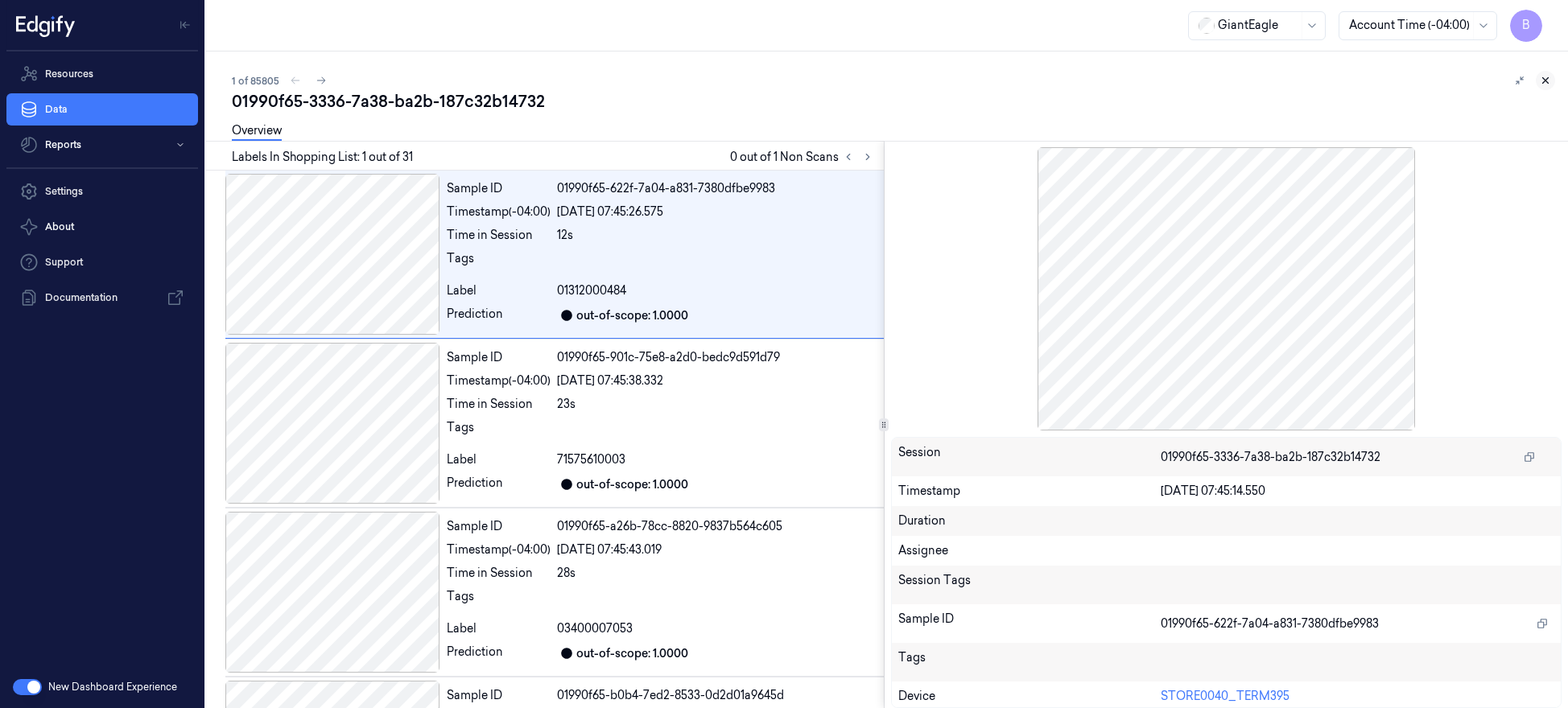
click at [1447, 84] on icon at bounding box center [1546, 81] width 12 height 12
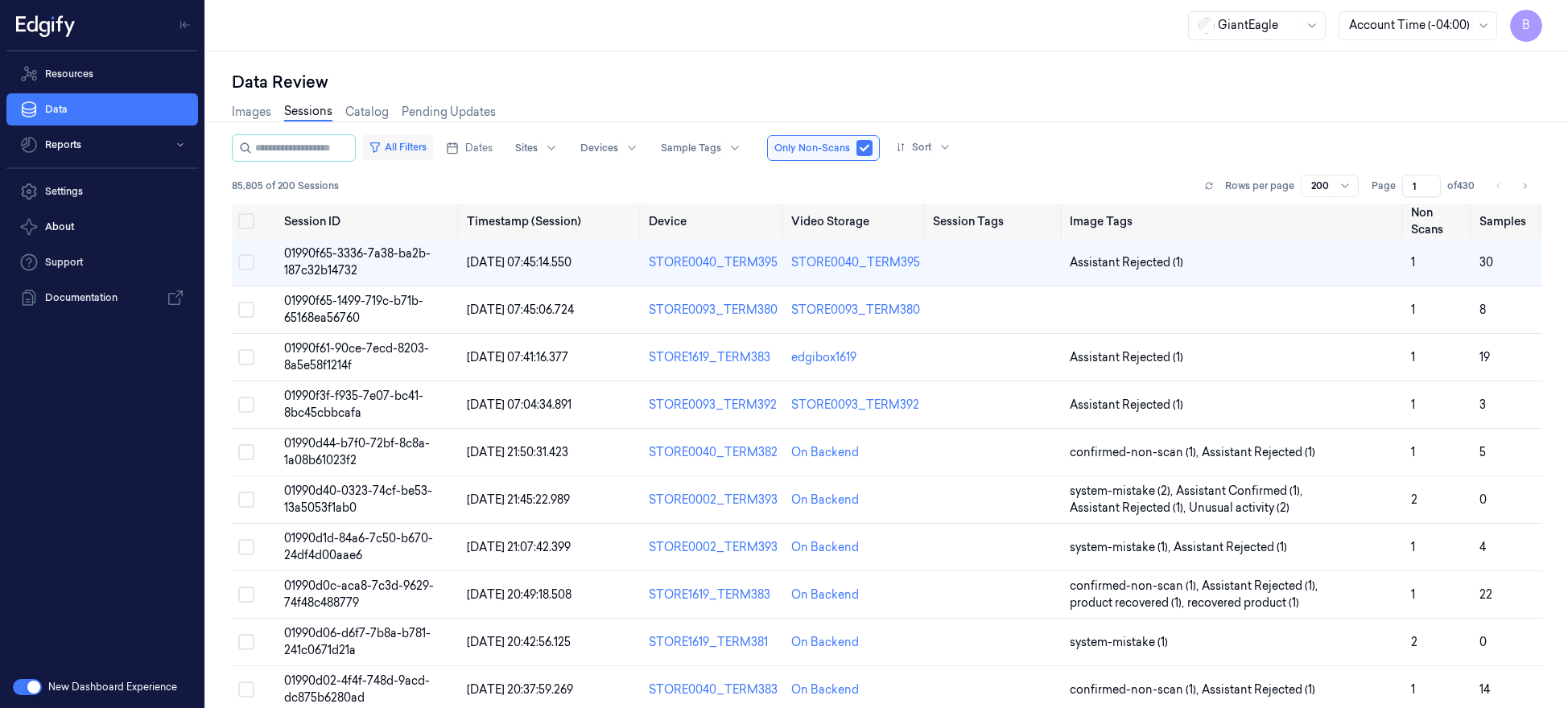
click at [424, 148] on button "All Filters" at bounding box center [397, 147] width 71 height 26
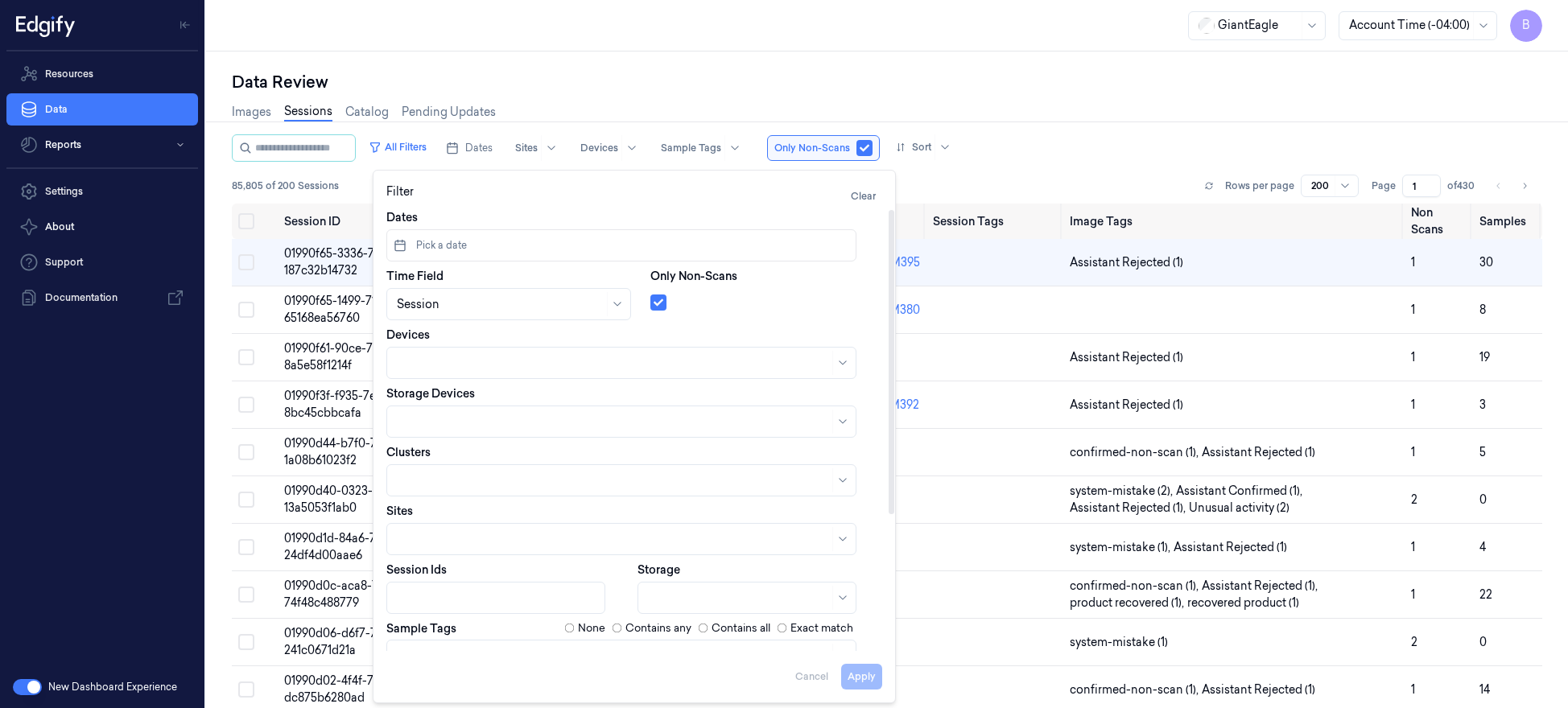
click at [421, 243] on span "Pick a date" at bounding box center [440, 245] width 54 height 14
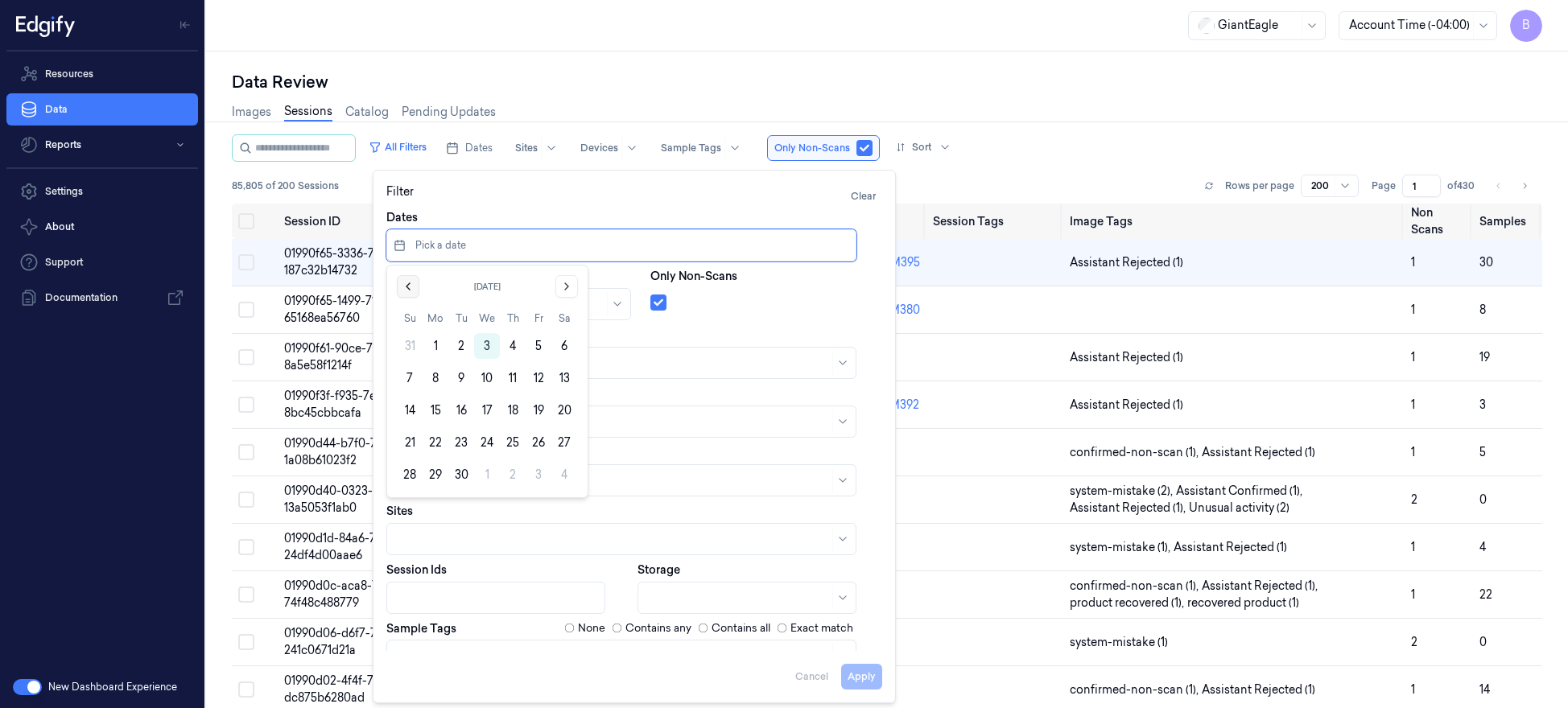
click at [406, 286] on icon "Go to the Previous Month" at bounding box center [407, 286] width 13 height 13
click at [469, 472] on button "26" at bounding box center [461, 475] width 26 height 26
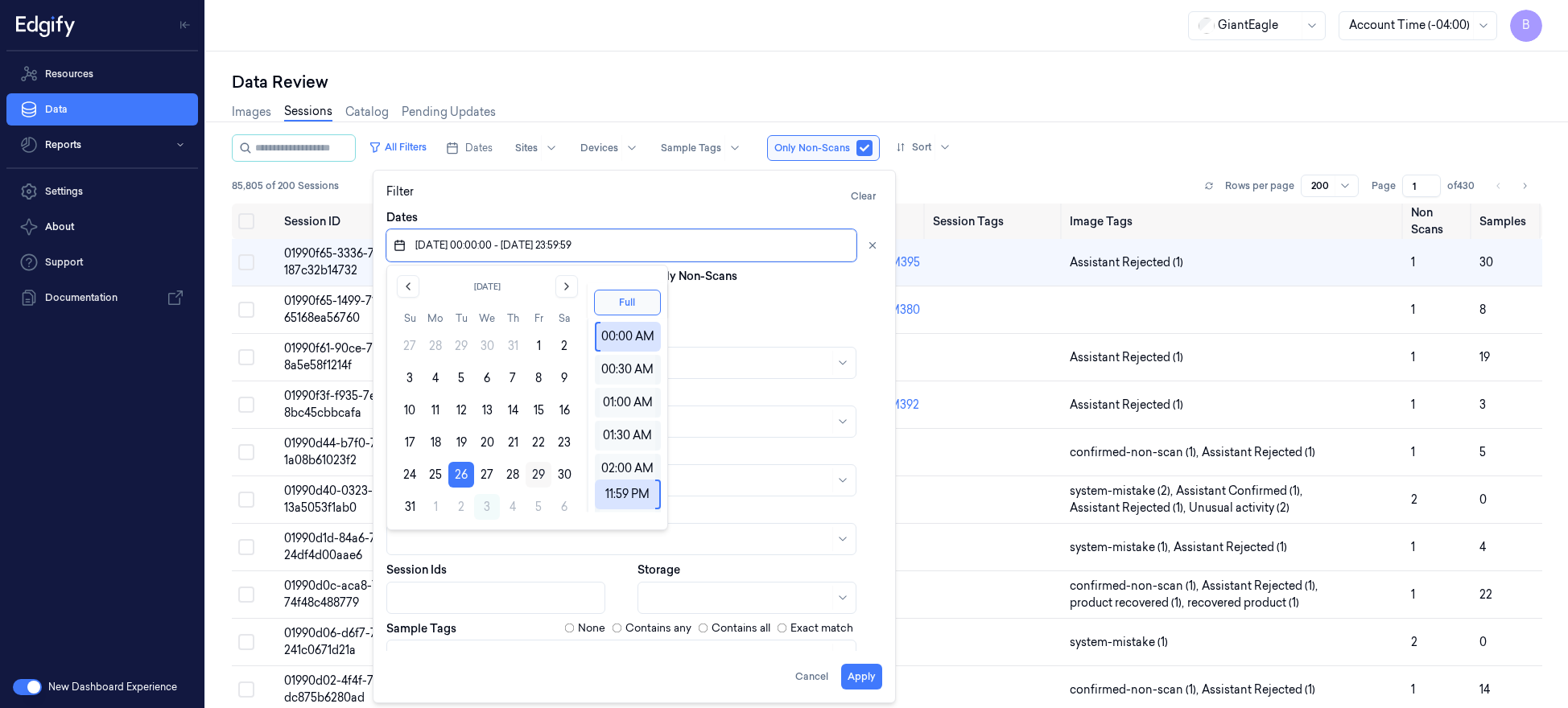
click at [537, 472] on button "29" at bounding box center [538, 475] width 26 height 26
type input "[DATE] 00:00:00 - [DATE] 23:59:59"
click at [738, 59] on div "Data Review Images Sessions Catalog Pending Updates All Filters Dates Sites Dev…" at bounding box center [887, 379] width 1362 height 656
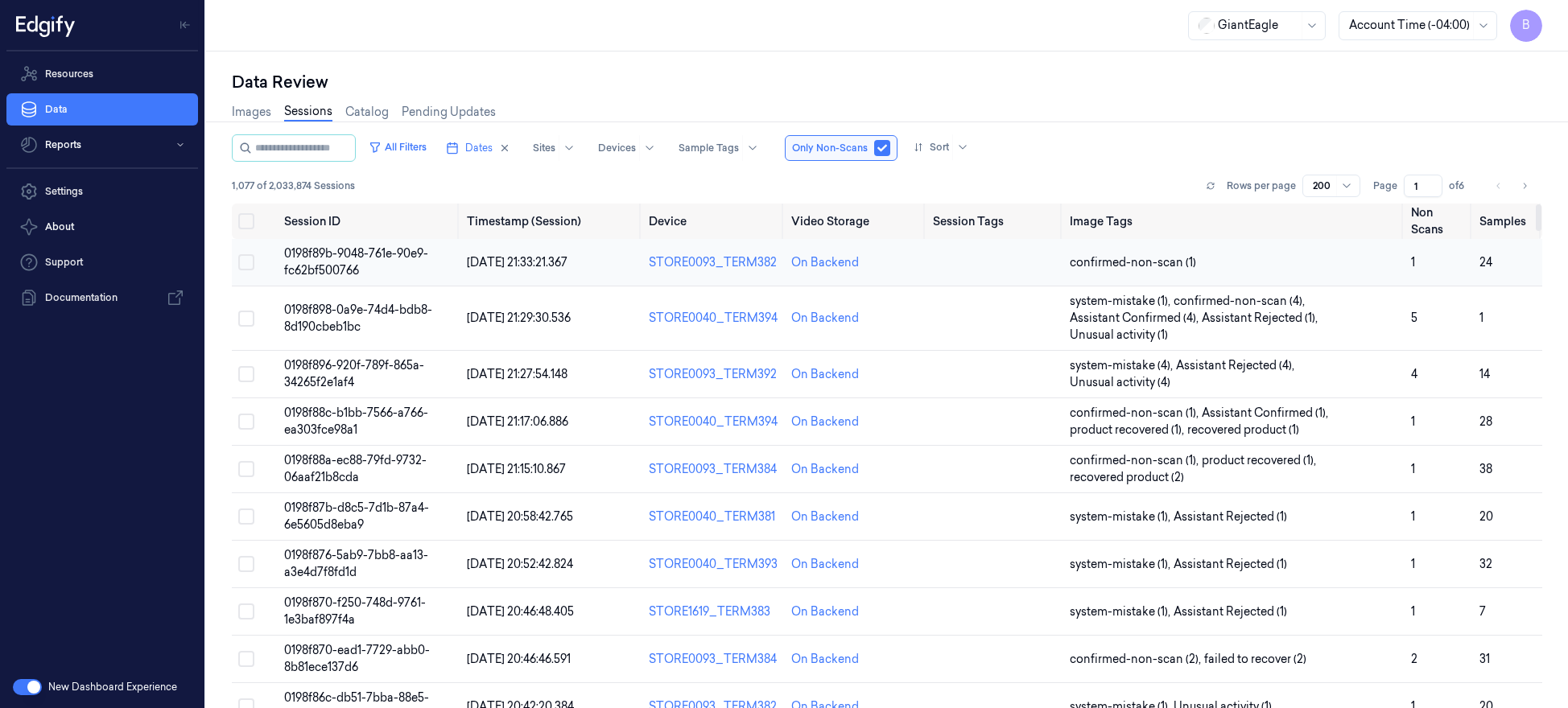
click at [350, 263] on span "0198f89b-9048-761e-90e9-fc62bf500766" at bounding box center [356, 262] width 144 height 32
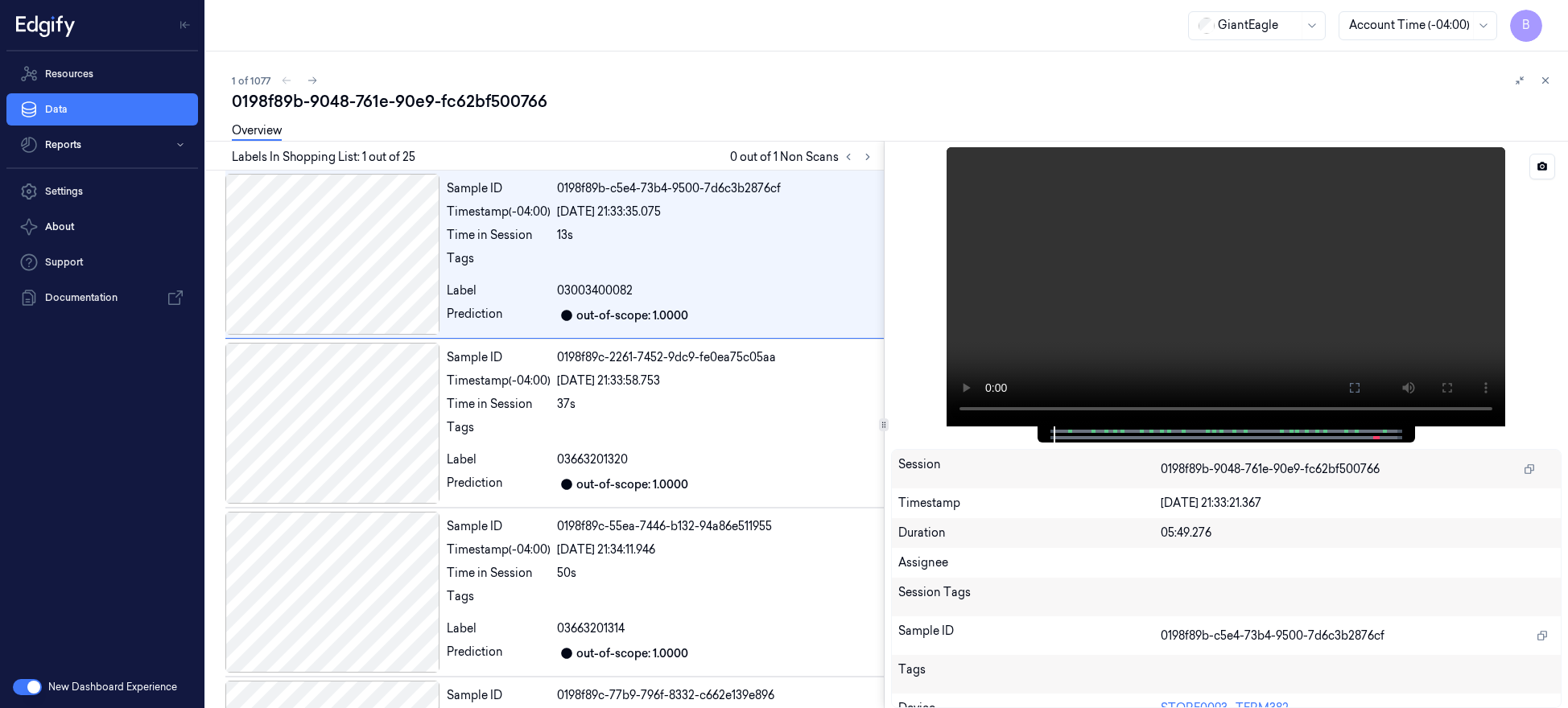
click at [1447, 233] on div at bounding box center [1227, 287] width 672 height 279
click at [1447, 84] on icon at bounding box center [1546, 81] width 12 height 12
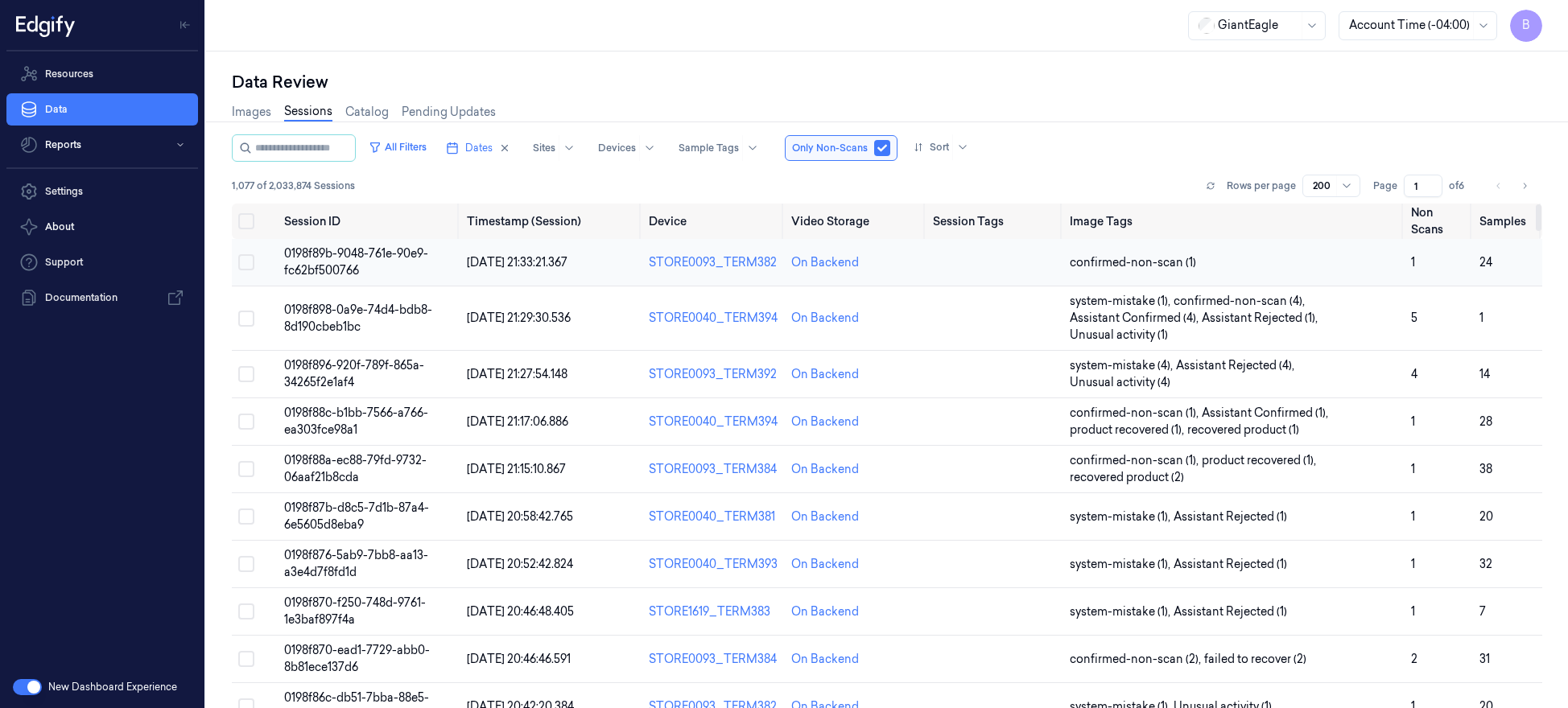
click at [314, 268] on span "0198f89b-9048-761e-90e9-fc62bf500766" at bounding box center [356, 262] width 144 height 32
